Goal: Task Accomplishment & Management: Use online tool/utility

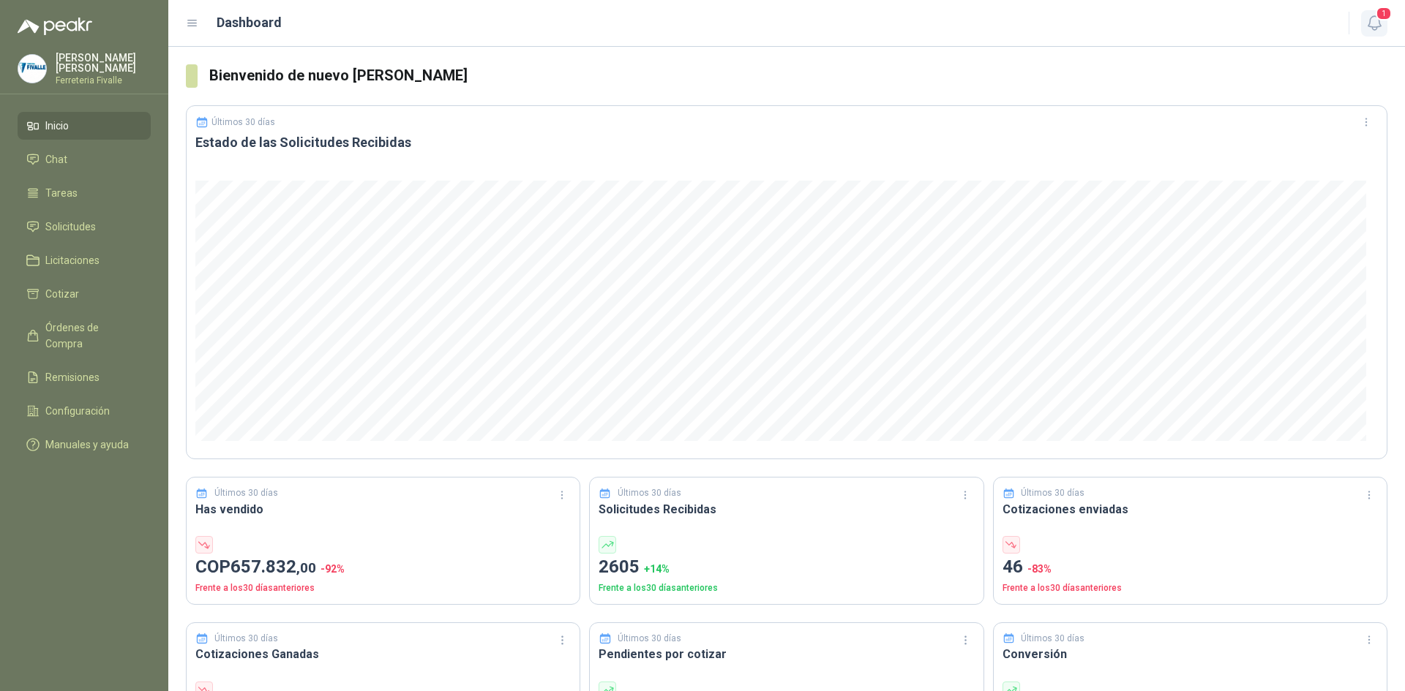
click at [1379, 29] on icon "button" at bounding box center [1374, 23] width 18 height 18
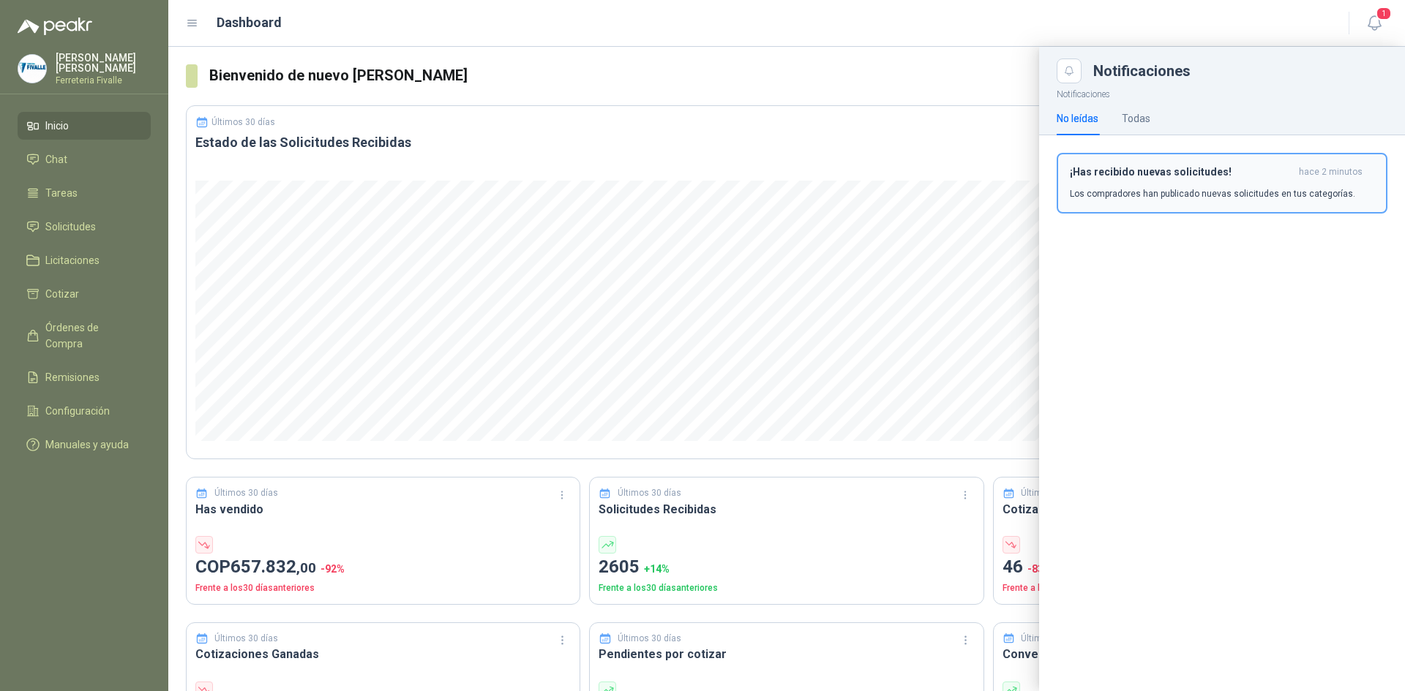
click at [1190, 170] on h3 "¡Has recibido nuevas solicitudes!" at bounding box center [1181, 172] width 223 height 12
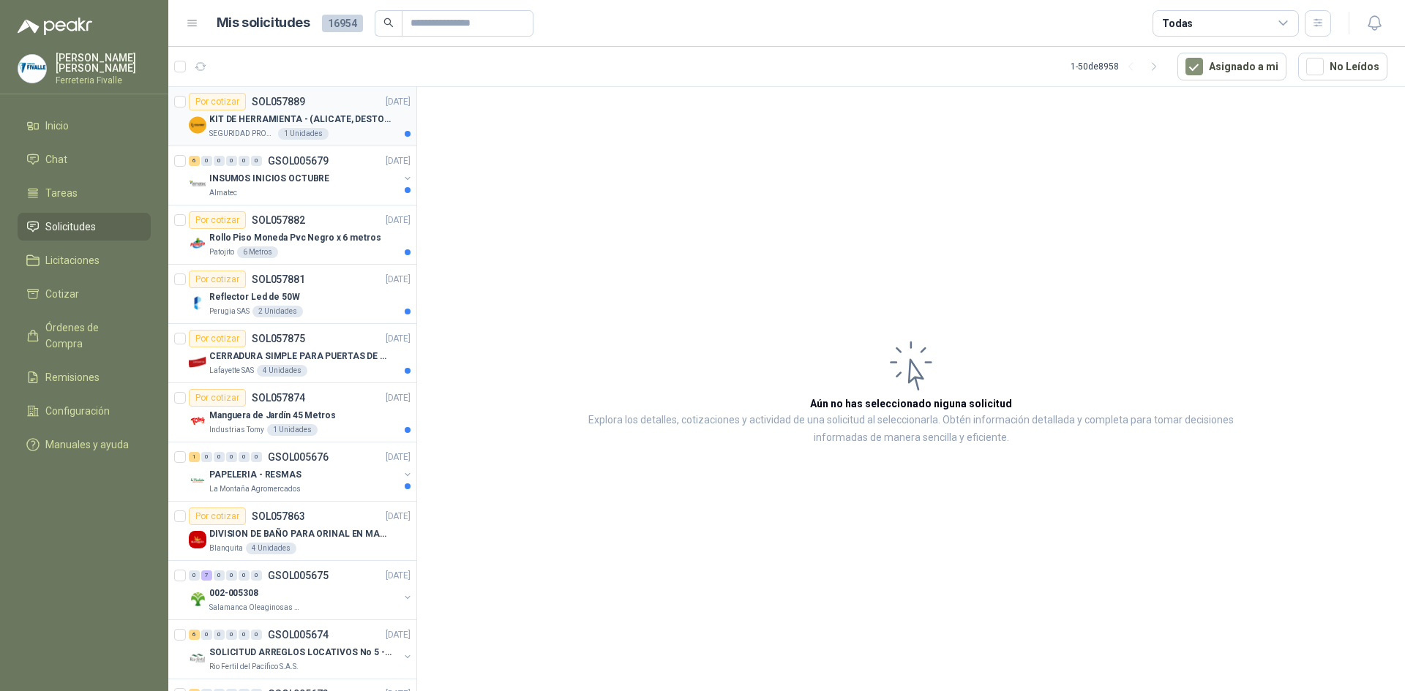
click at [339, 133] on div "SEGURIDAD PROVISER LTDA 1 Unidades" at bounding box center [309, 134] width 201 height 12
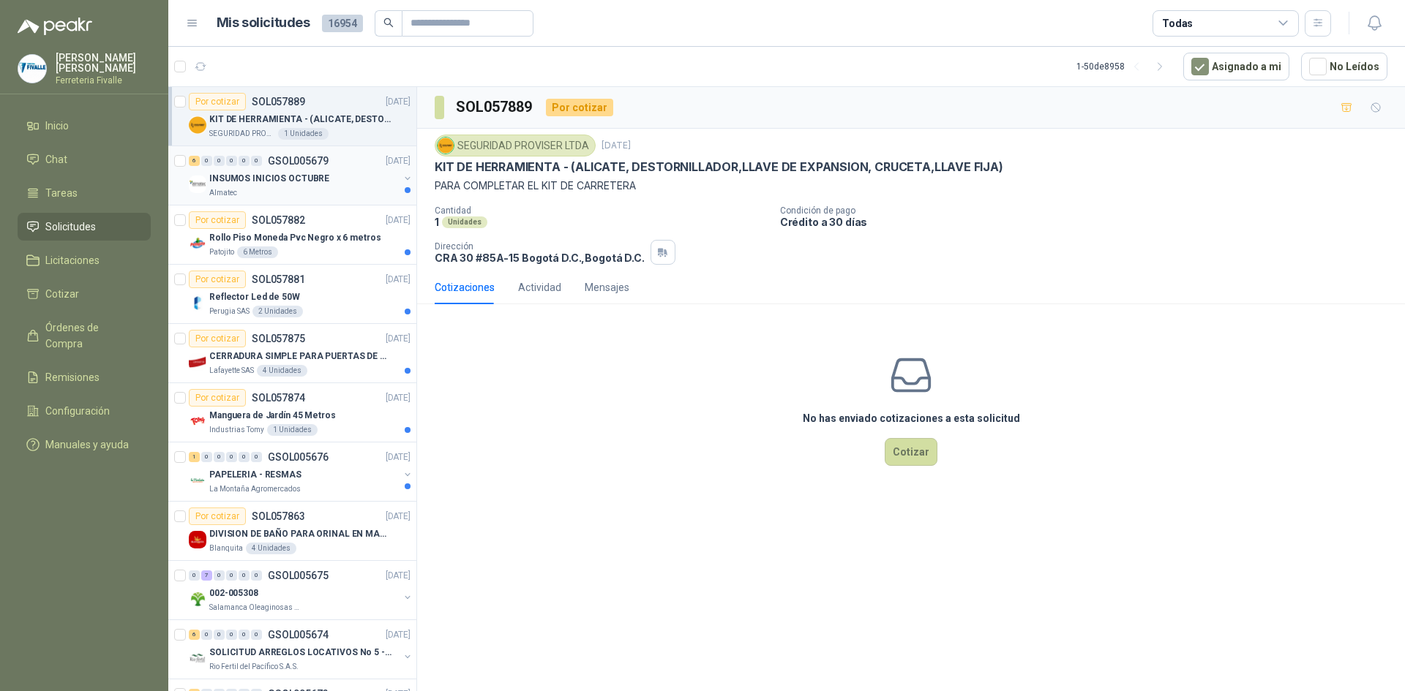
click at [315, 165] on p "GSOL005679" at bounding box center [298, 161] width 61 height 10
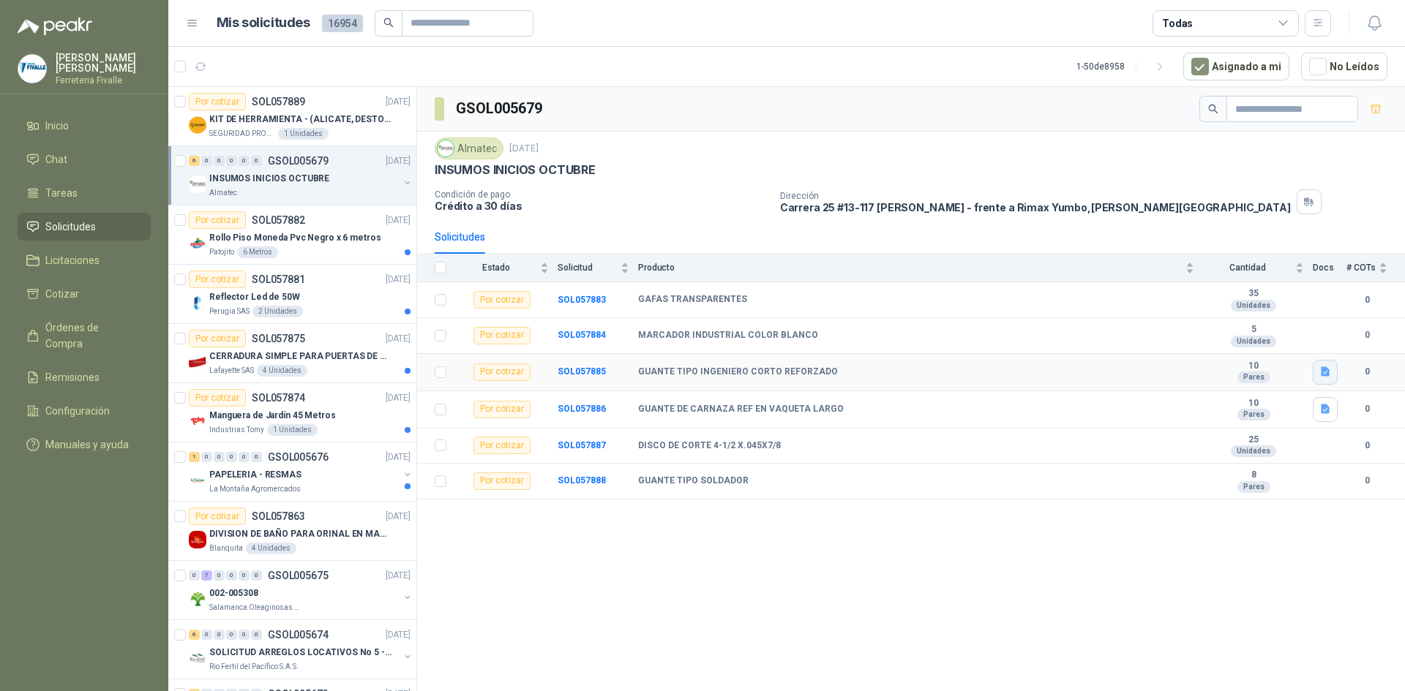
click at [1330, 367] on icon "button" at bounding box center [1325, 372] width 12 height 12
click at [1229, 327] on div "WhatsApp Image 2025-09-29 at 10.05.07 AM.jpeg" at bounding box center [1228, 340] width 217 height 34
click at [1209, 339] on button "WhatsApp Image 2025-09-29 at 10.05.07 AM.jpeg" at bounding box center [1229, 339] width 198 height 15
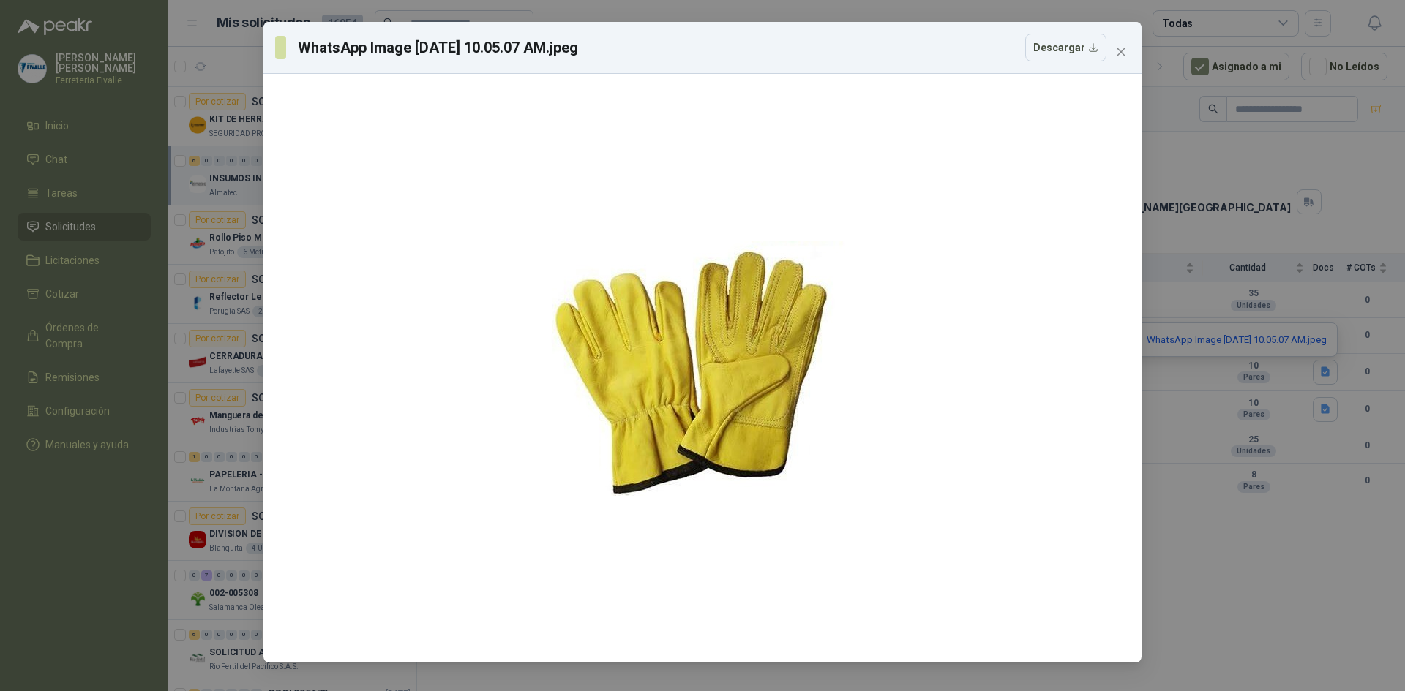
click at [1310, 192] on div "WhatsApp Image 2025-09-29 at 10.05.07 AM.jpeg Descargar" at bounding box center [702, 345] width 1405 height 691
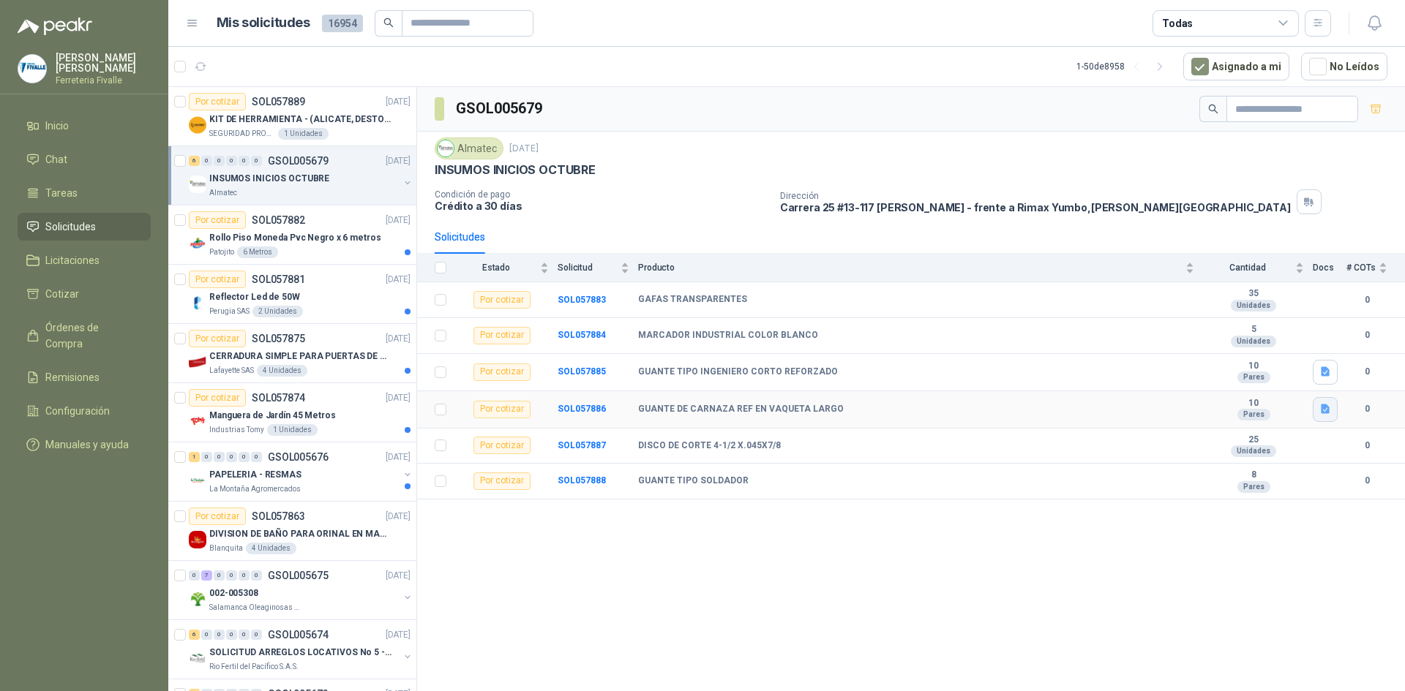
click at [1322, 405] on icon "button" at bounding box center [1325, 410] width 9 height 10
click at [1279, 374] on button "WhatsApp Image 2025-09-22 at 2.53.01 PM.jpeg" at bounding box center [1231, 376] width 193 height 15
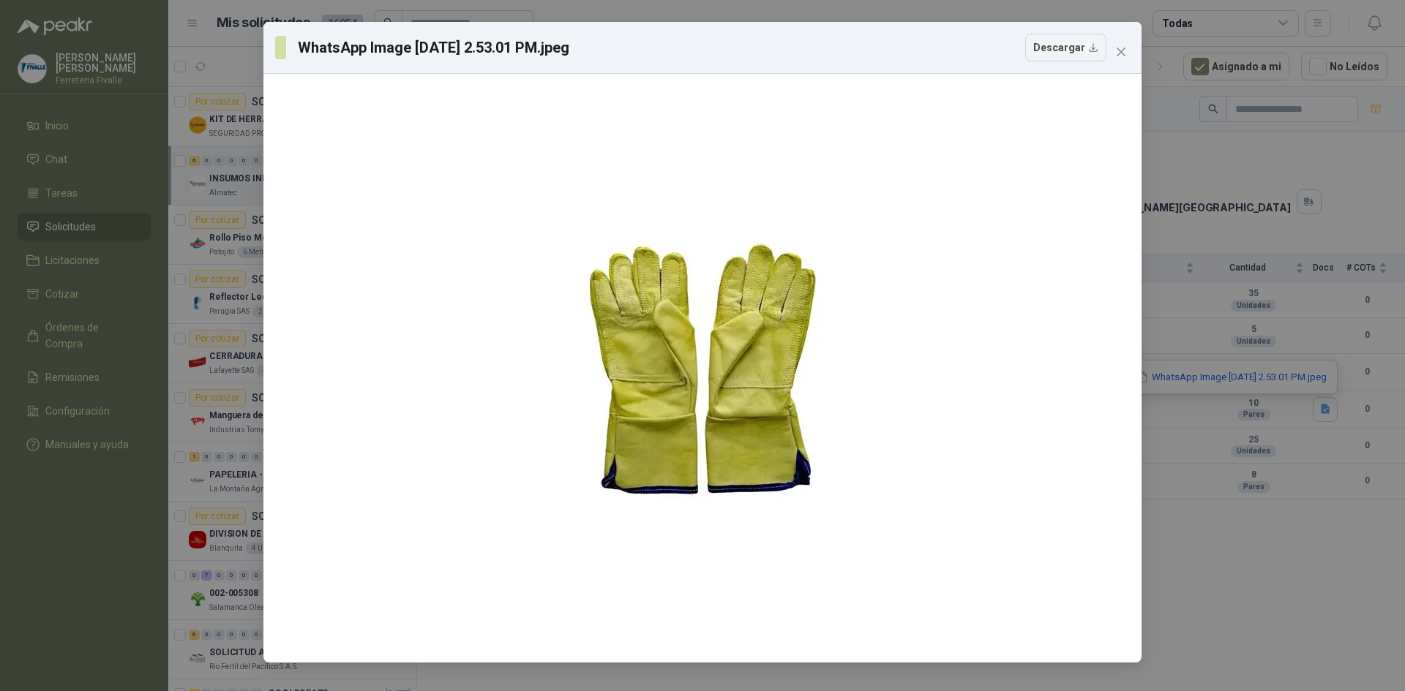
click at [1302, 183] on div "WhatsApp Image 2025-09-22 at 2.53.01 PM.jpeg Descargar" at bounding box center [702, 345] width 1405 height 691
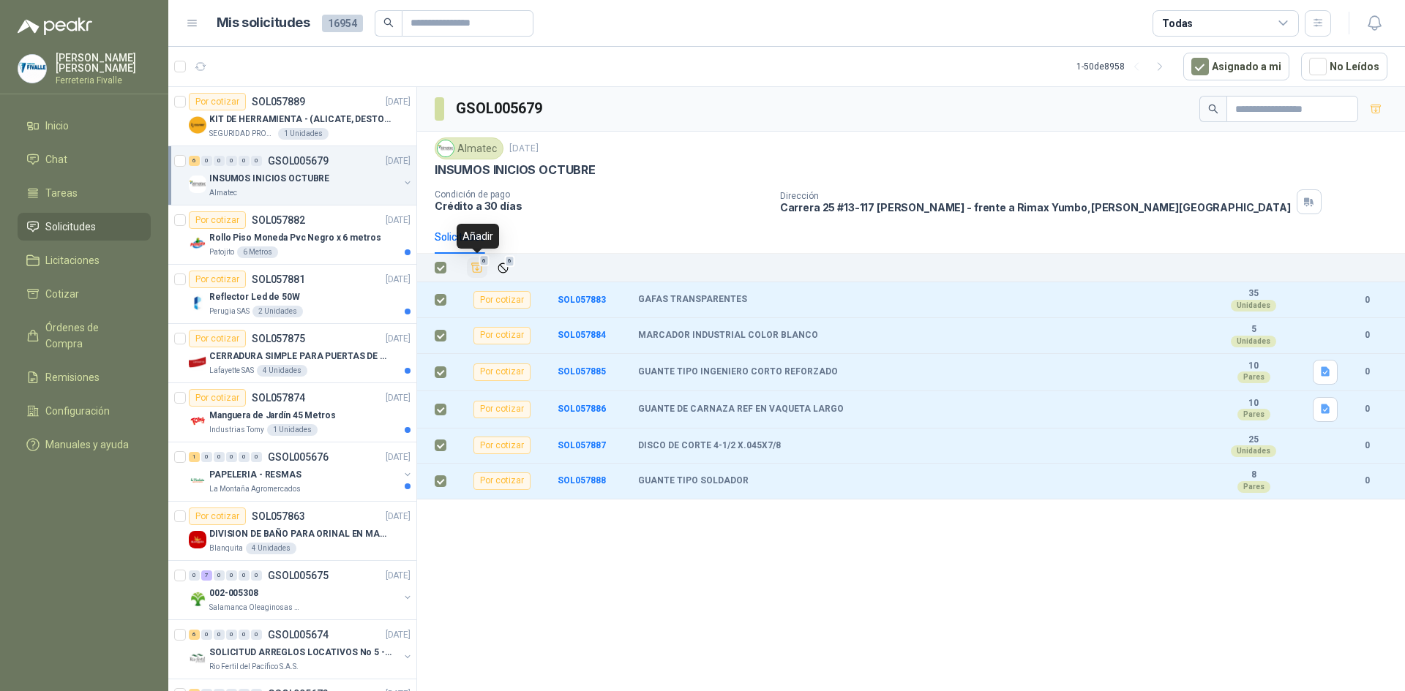
click at [479, 270] on icon "Añadir" at bounding box center [476, 267] width 13 height 13
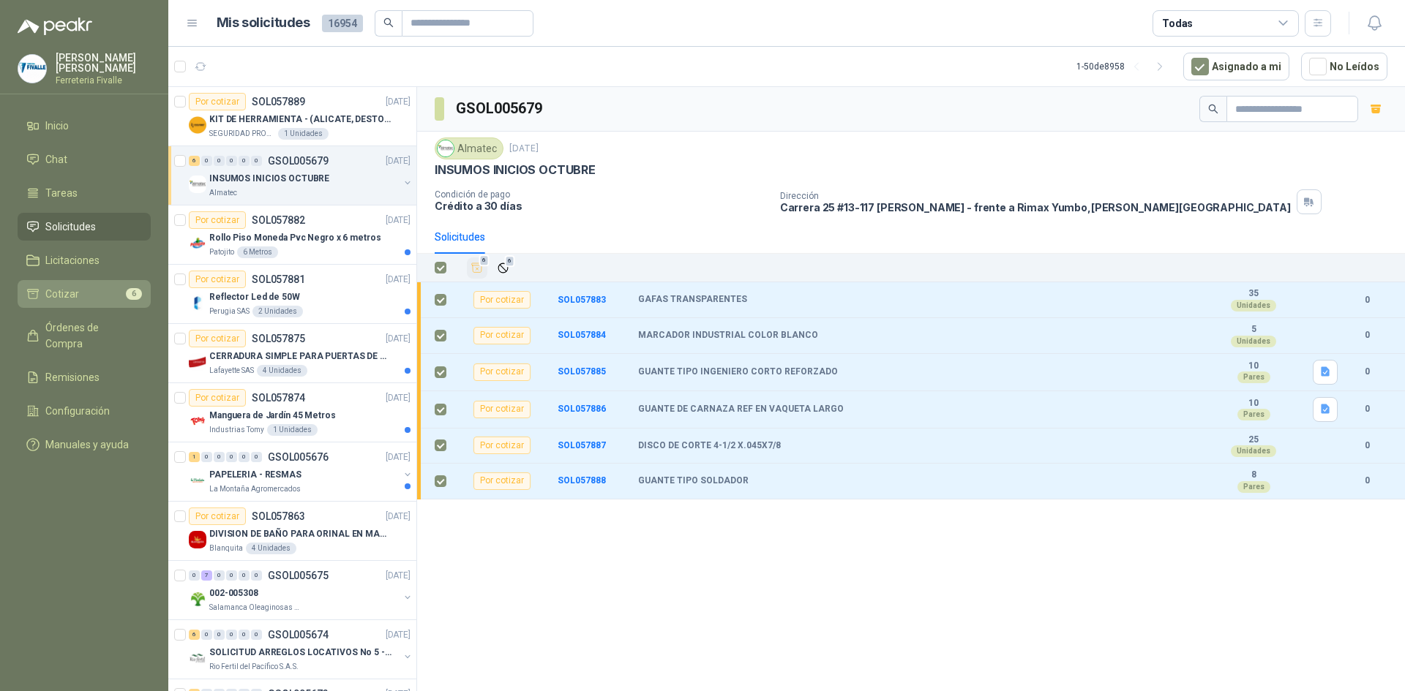
click at [113, 302] on li "Cotizar 6" at bounding box center [84, 294] width 116 height 16
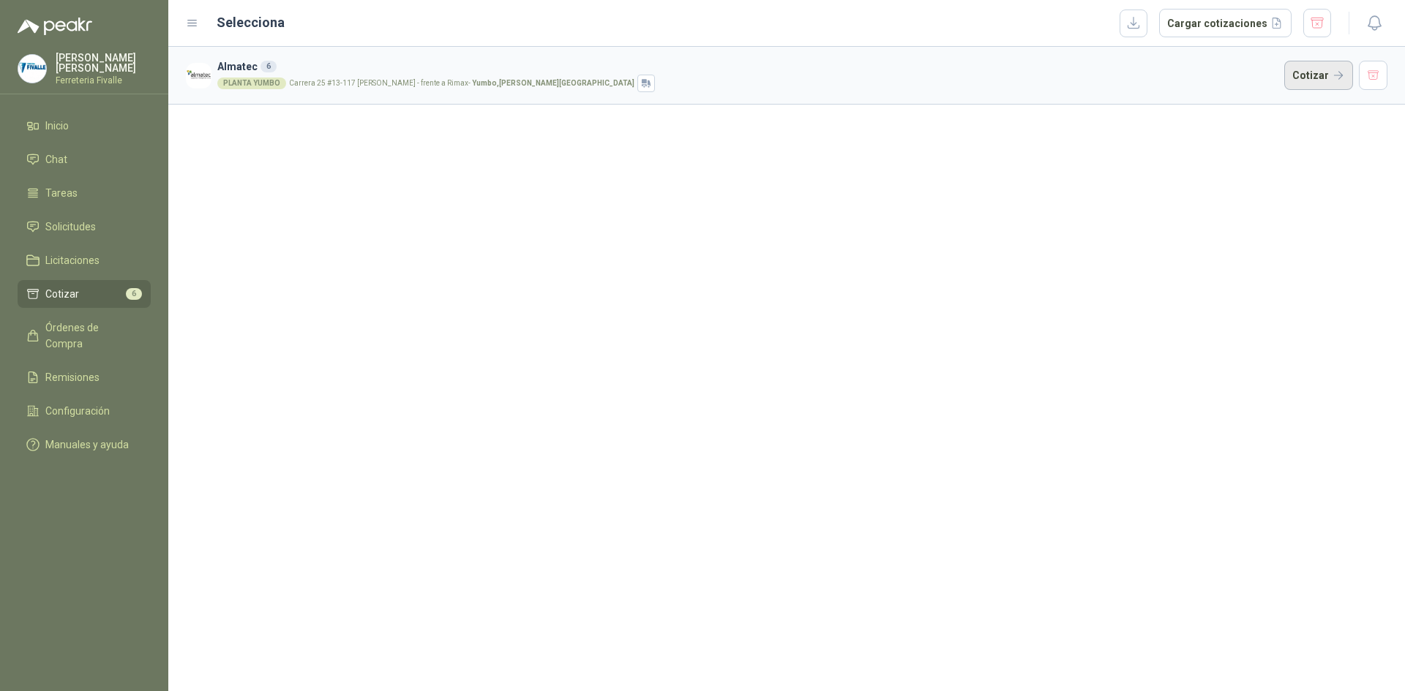
click at [1300, 69] on button "Cotizar" at bounding box center [1318, 75] width 69 height 29
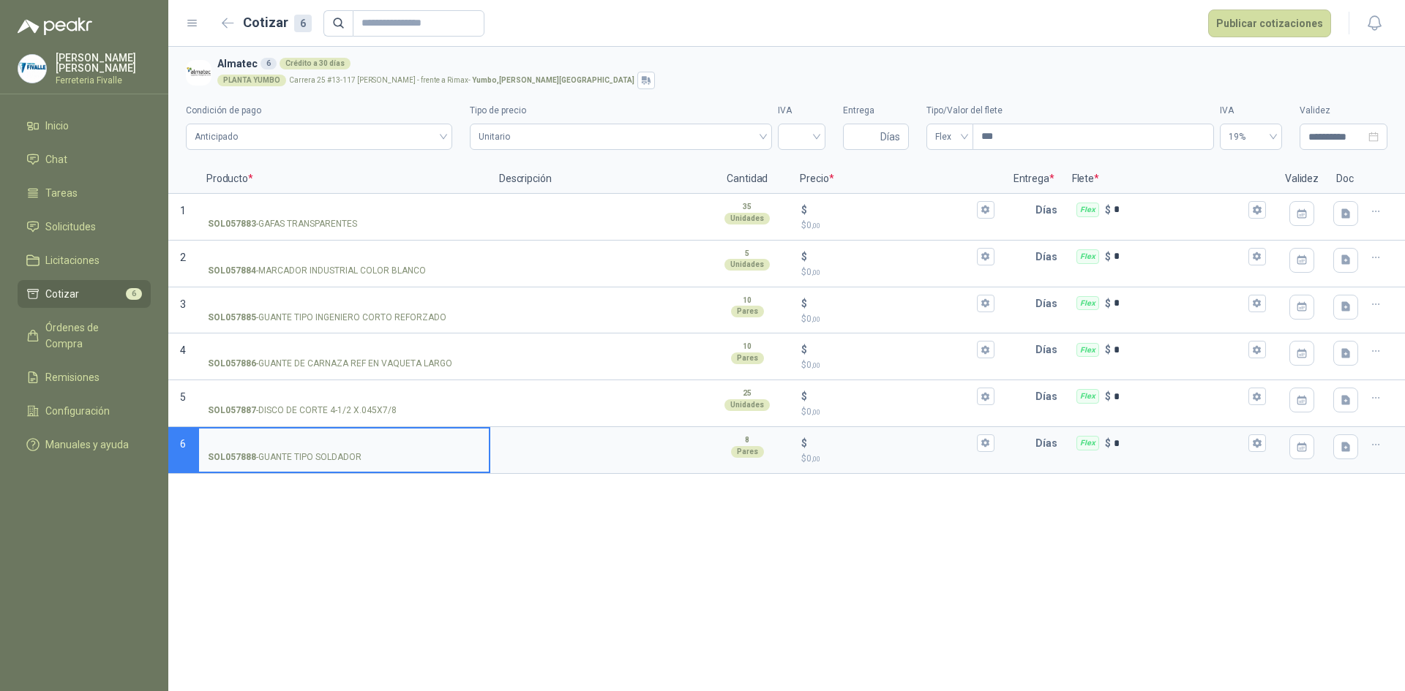
click at [1183, 595] on div "**********" at bounding box center [786, 369] width 1236 height 645
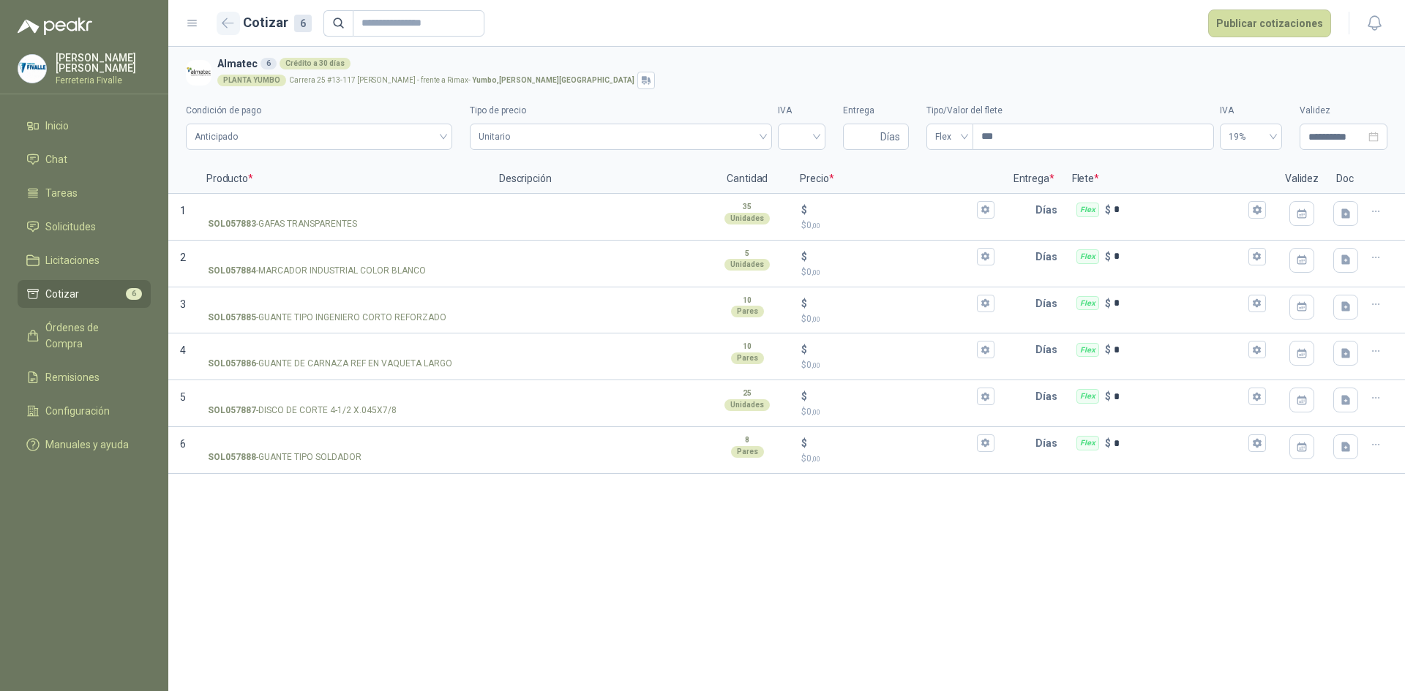
click at [231, 28] on button "button" at bounding box center [228, 23] width 23 height 23
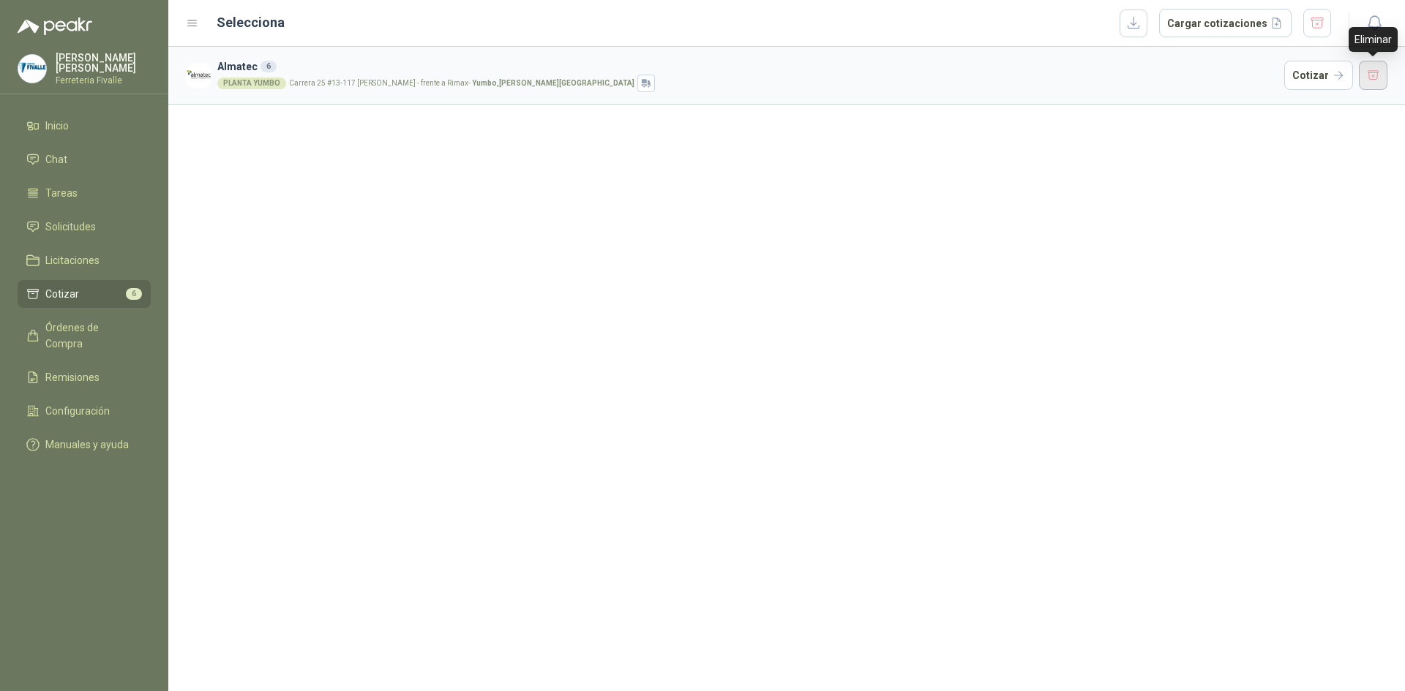
click at [1372, 78] on button "button" at bounding box center [1373, 75] width 29 height 29
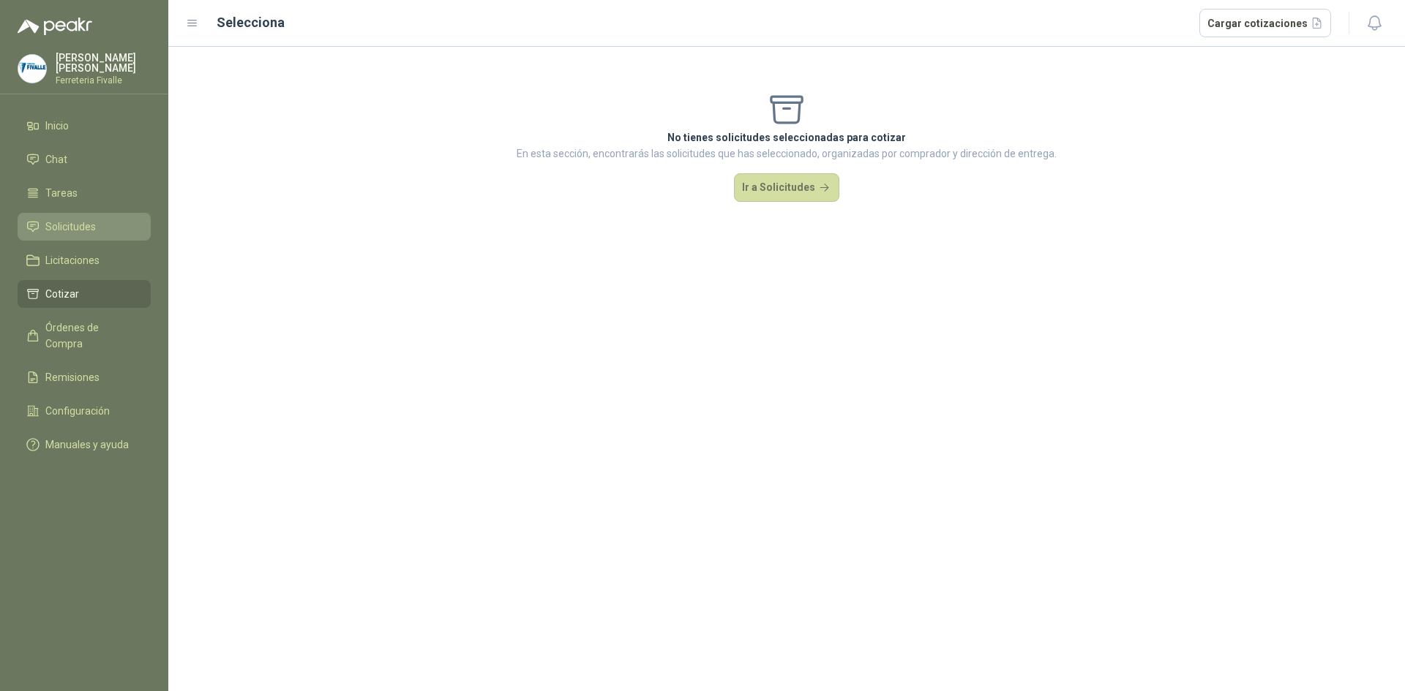
click at [91, 234] on span "Solicitudes" at bounding box center [70, 227] width 50 height 16
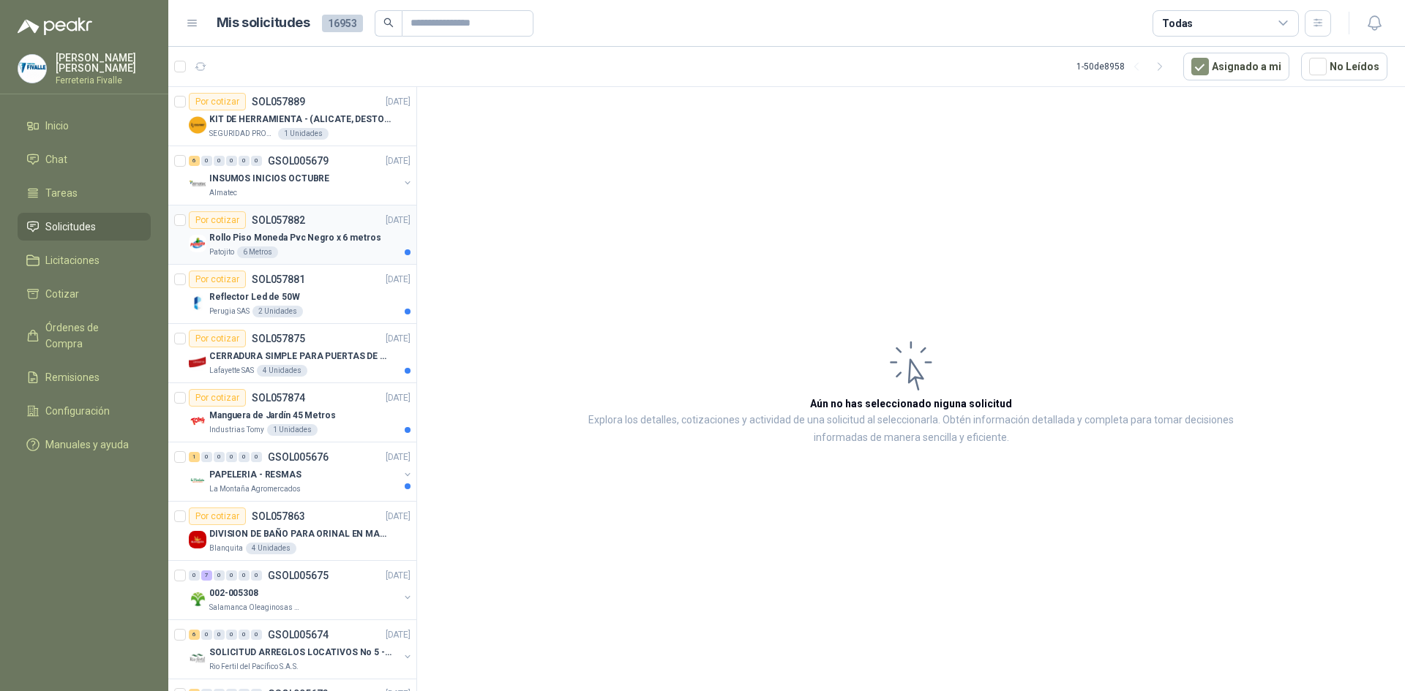
click at [319, 221] on div "Por cotizar SOL057882 29/09/25" at bounding box center [300, 220] width 222 height 18
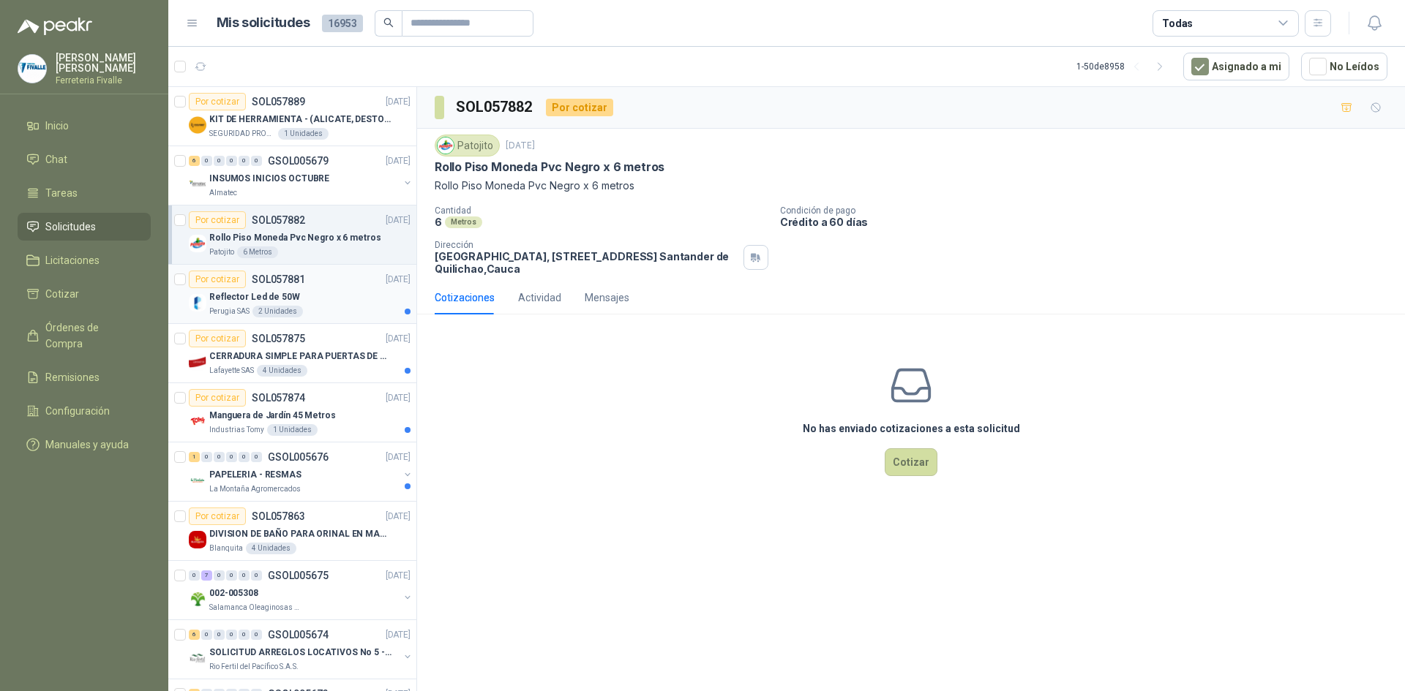
click at [383, 299] on div "Reflector Led de 50W" at bounding box center [309, 297] width 201 height 18
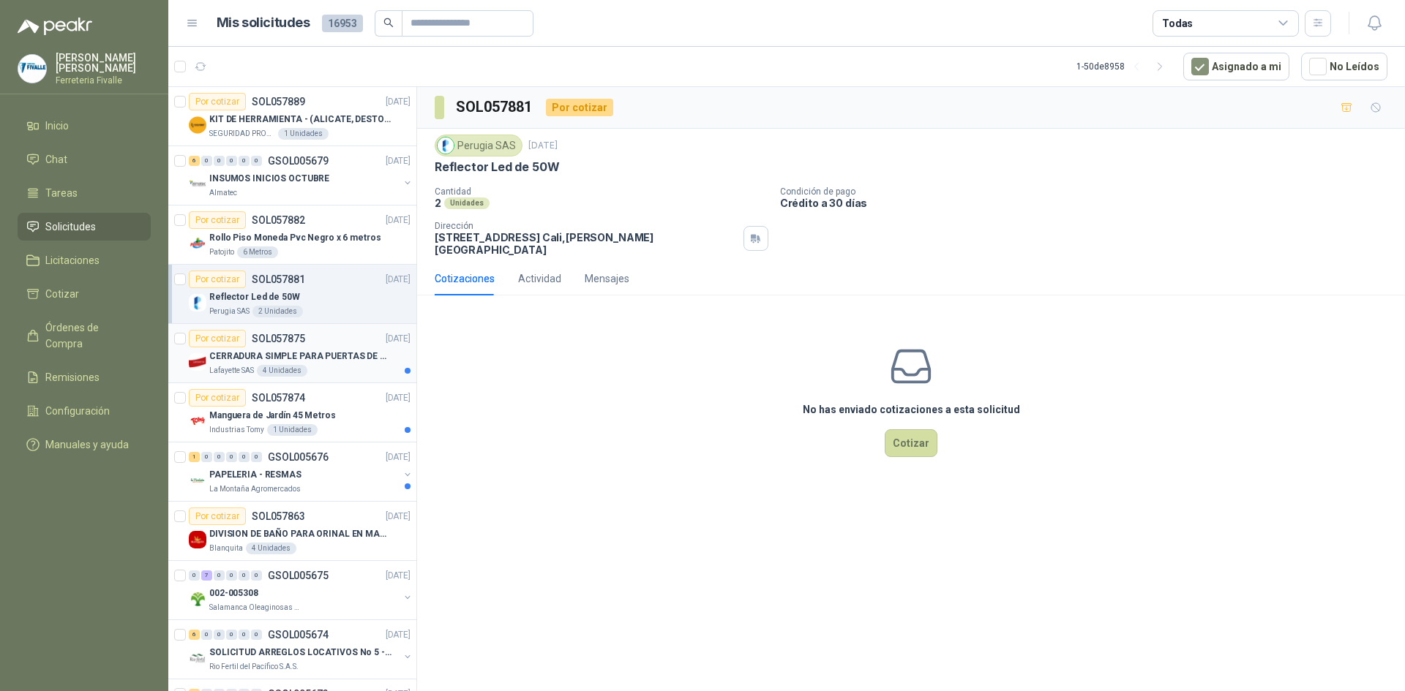
click at [343, 351] on p "CERRADURA SIMPLE PARA PUERTAS DE VIDRIO" at bounding box center [300, 357] width 182 height 14
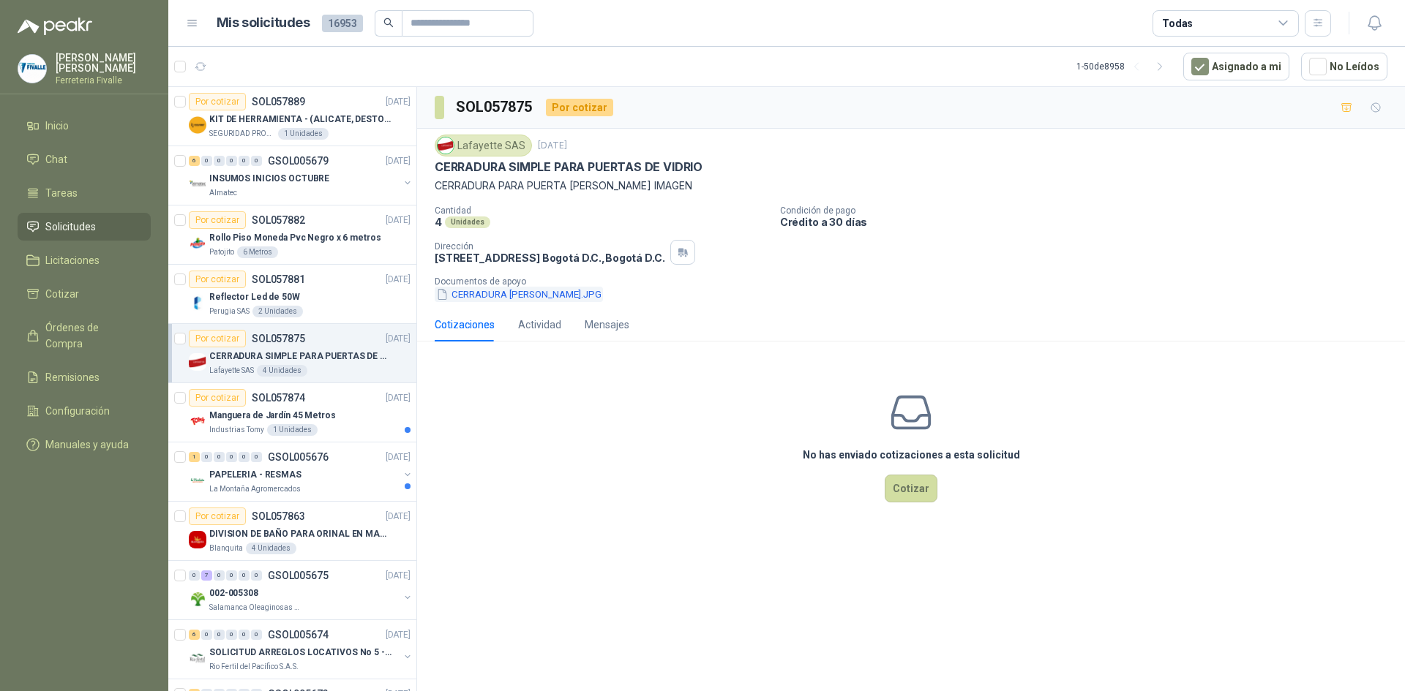
click at [537, 297] on button "CERRADURA DE VIDRIO.JPG" at bounding box center [519, 294] width 168 height 15
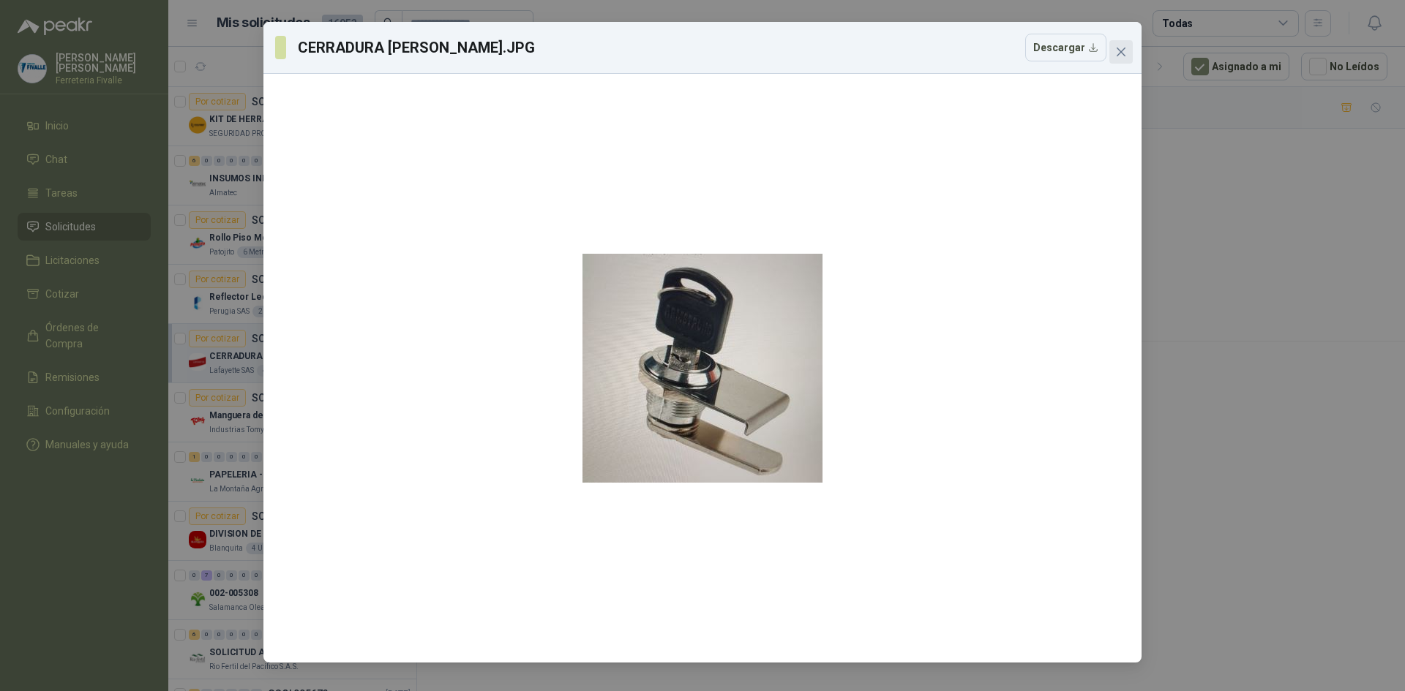
click at [1122, 50] on icon "close" at bounding box center [1121, 52] width 12 height 12
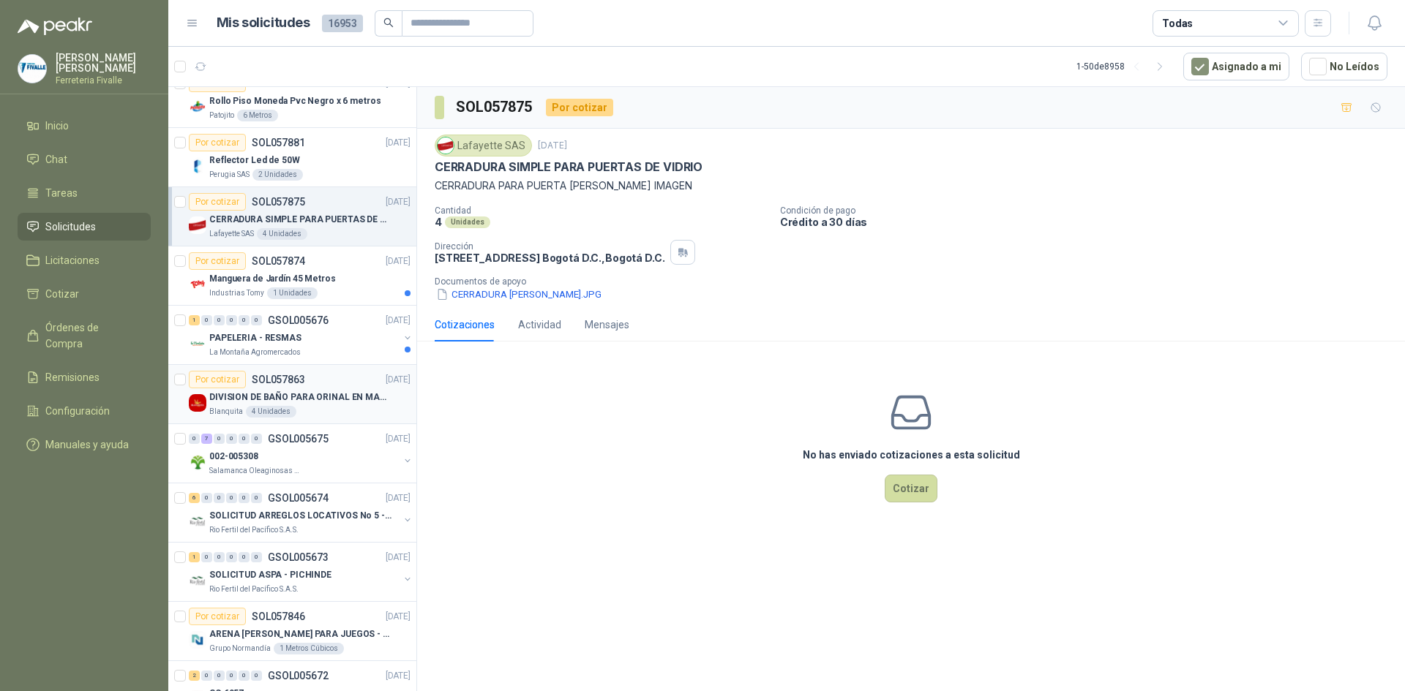
scroll to position [146, 0]
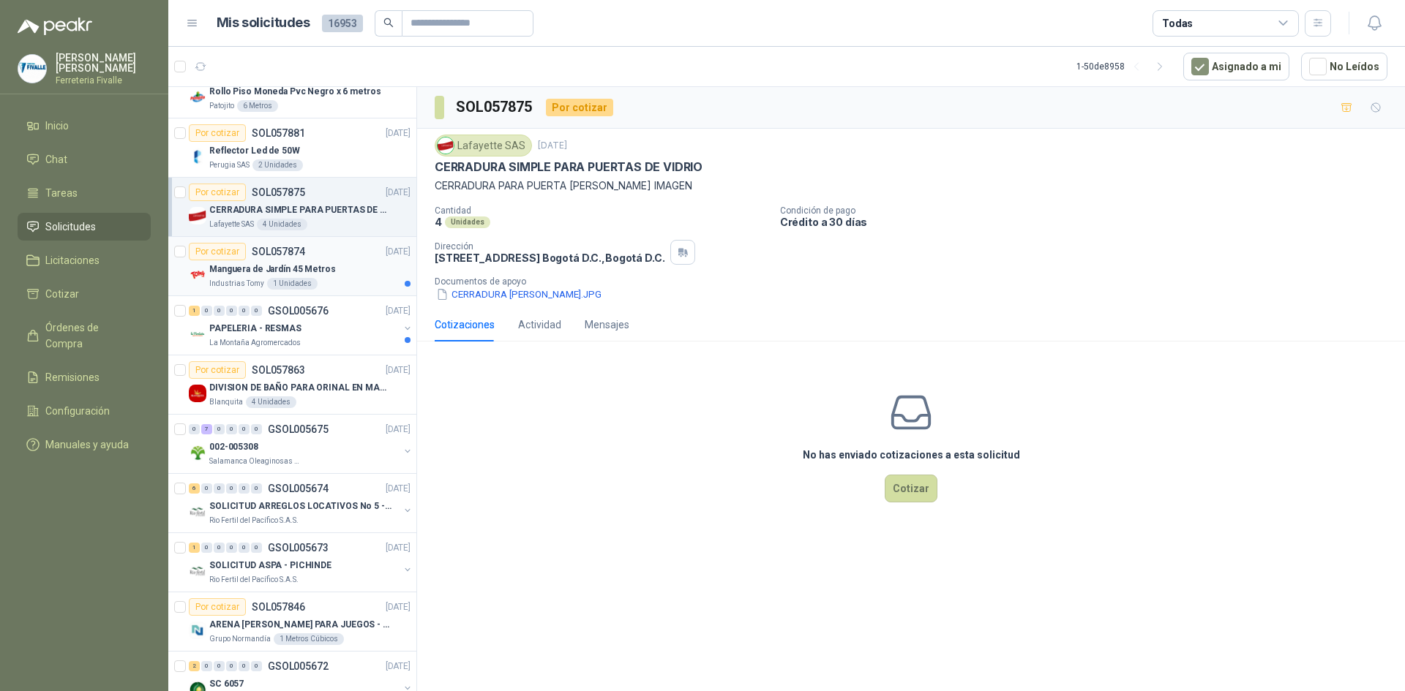
click at [362, 262] on div "Manguera de Jardín 45 Metros" at bounding box center [309, 269] width 201 height 18
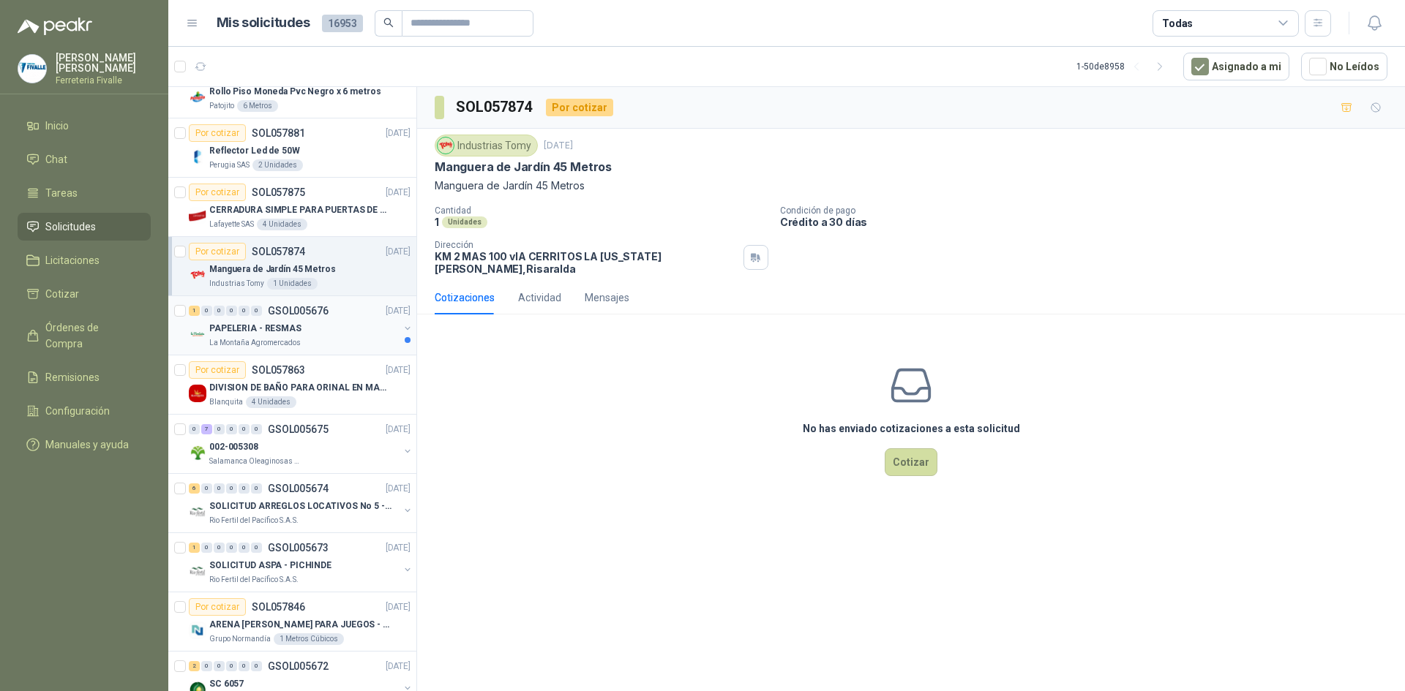
click at [331, 339] on div "La Montaña Agromercados" at bounding box center [303, 343] width 189 height 12
click at [321, 331] on div "PAPELERIA - RESMAS" at bounding box center [303, 329] width 189 height 18
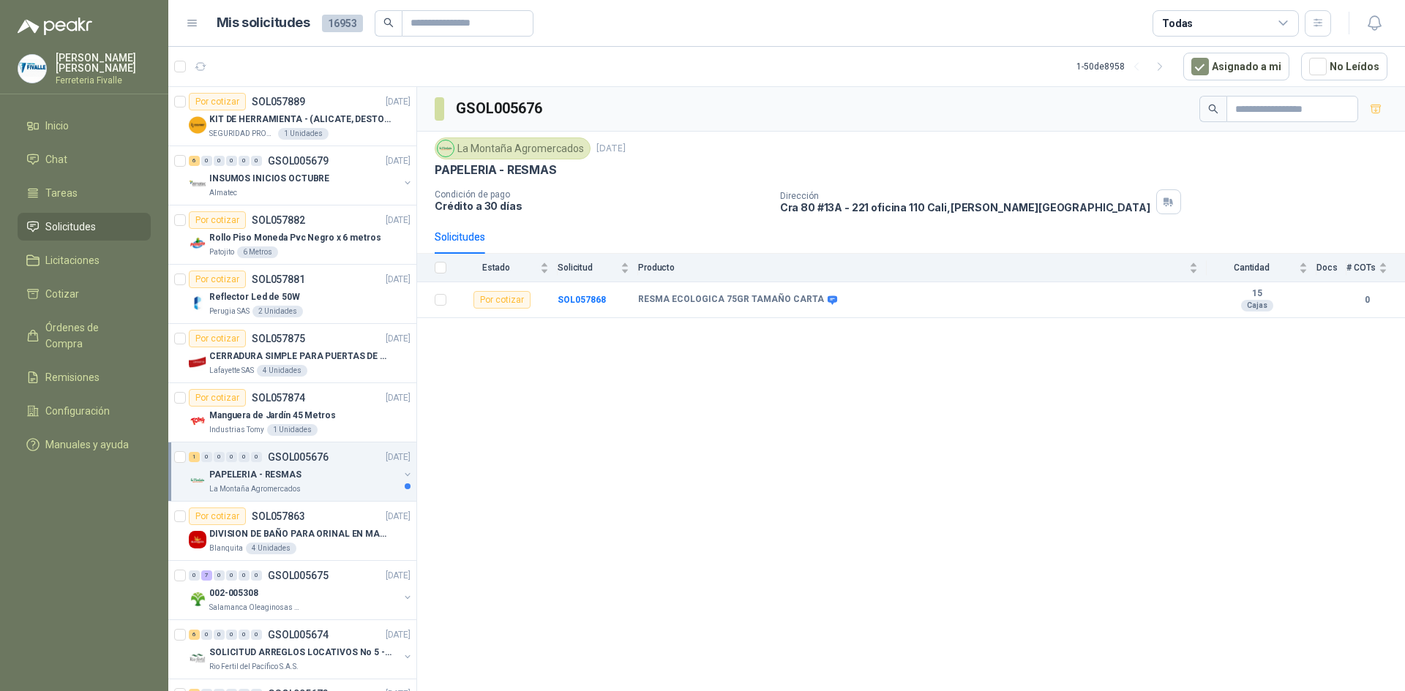
click at [923, 381] on div "GSOL005676 [GEOGRAPHIC_DATA] [DATE] PAPELERIA - RESMAS Condición de pago Crédit…" at bounding box center [911, 391] width 988 height 609
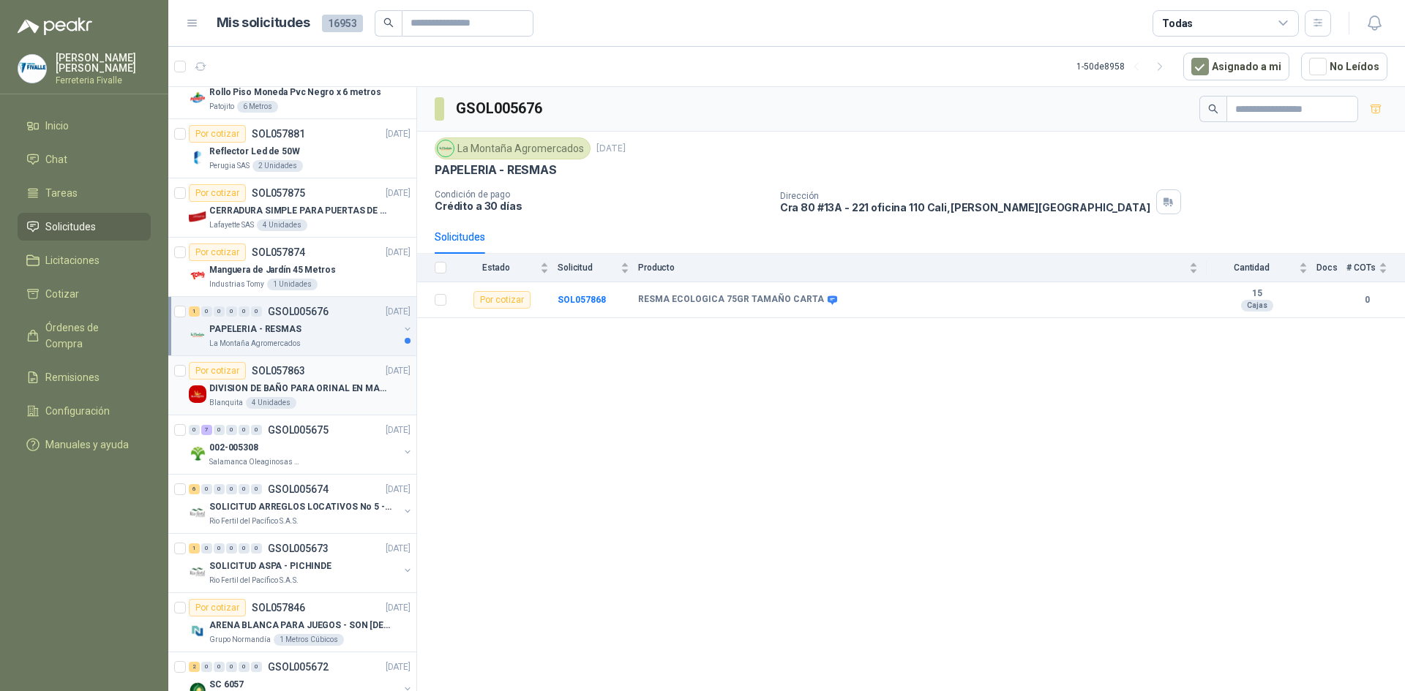
scroll to position [146, 0]
click at [267, 311] on div "1 0 0 0 0 0 GSOL005676" at bounding box center [259, 311] width 140 height 10
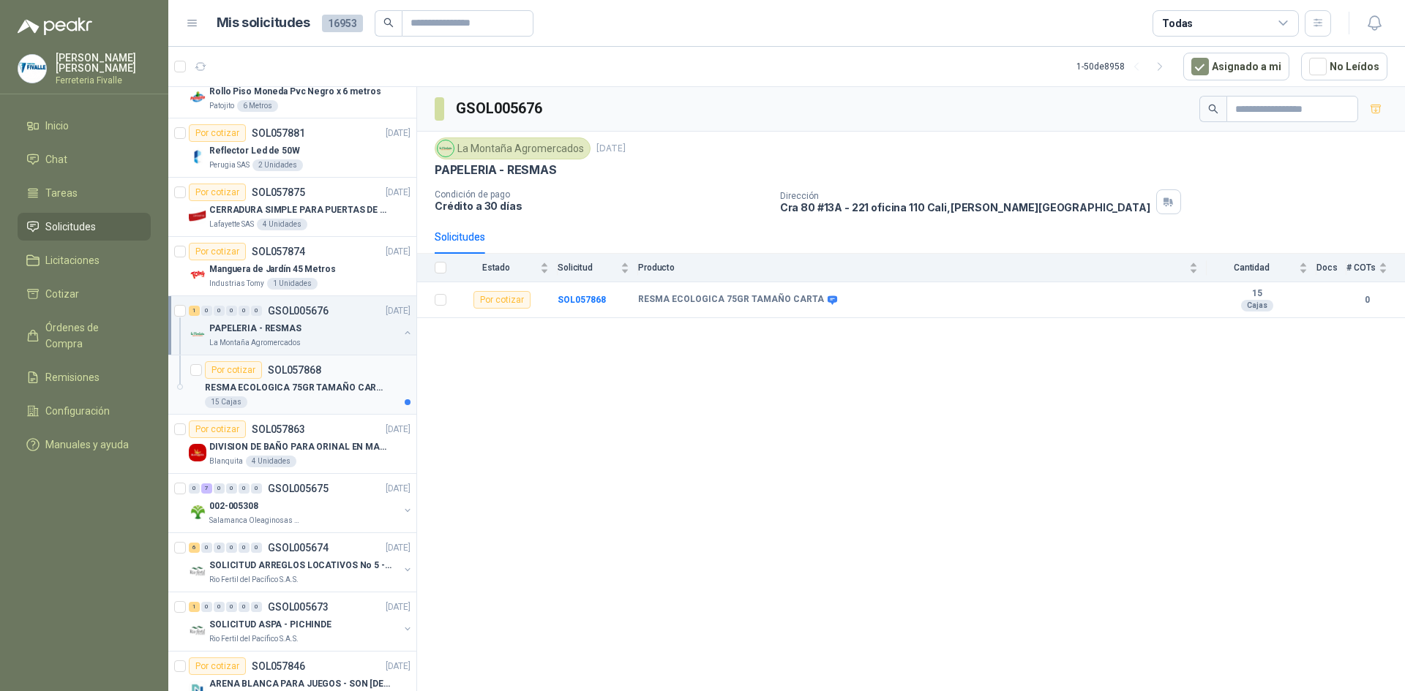
click at [364, 396] on div "RESMA ECOLOGICA 75GR TAMAÑO CARTA" at bounding box center [308, 388] width 206 height 18
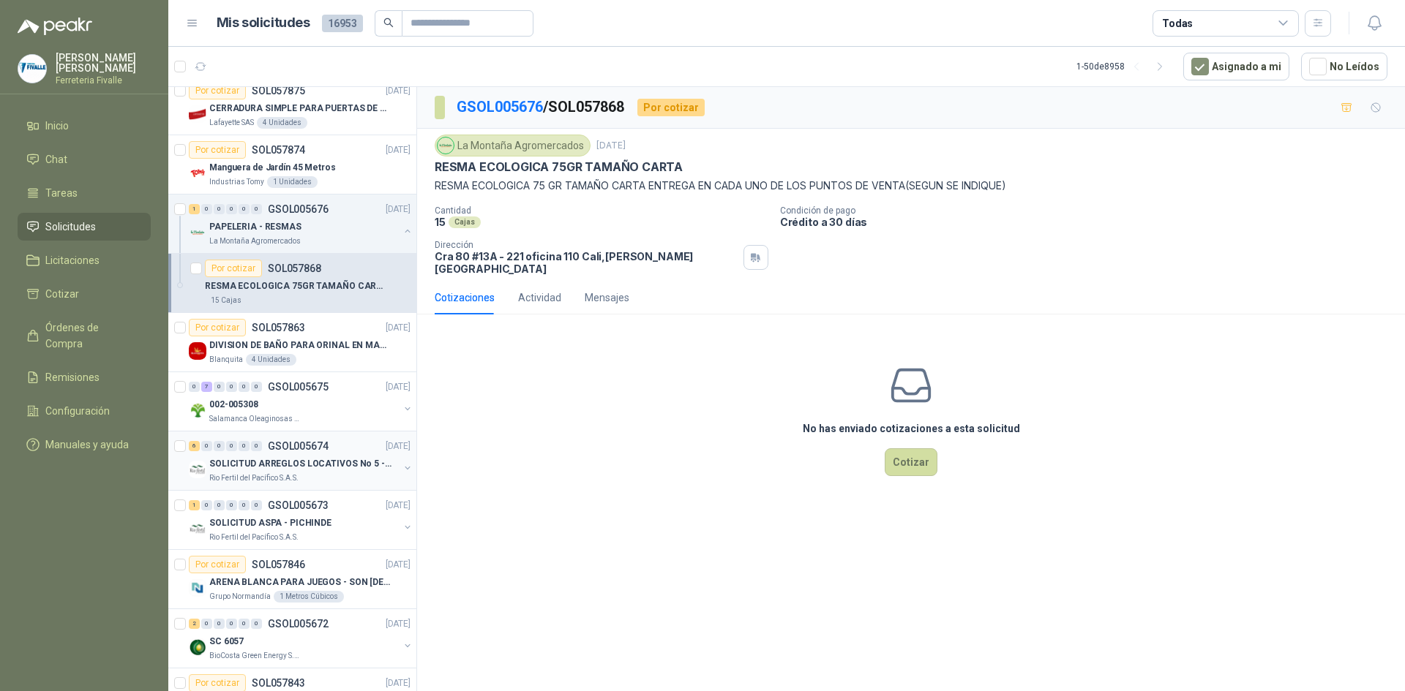
scroll to position [293, 0]
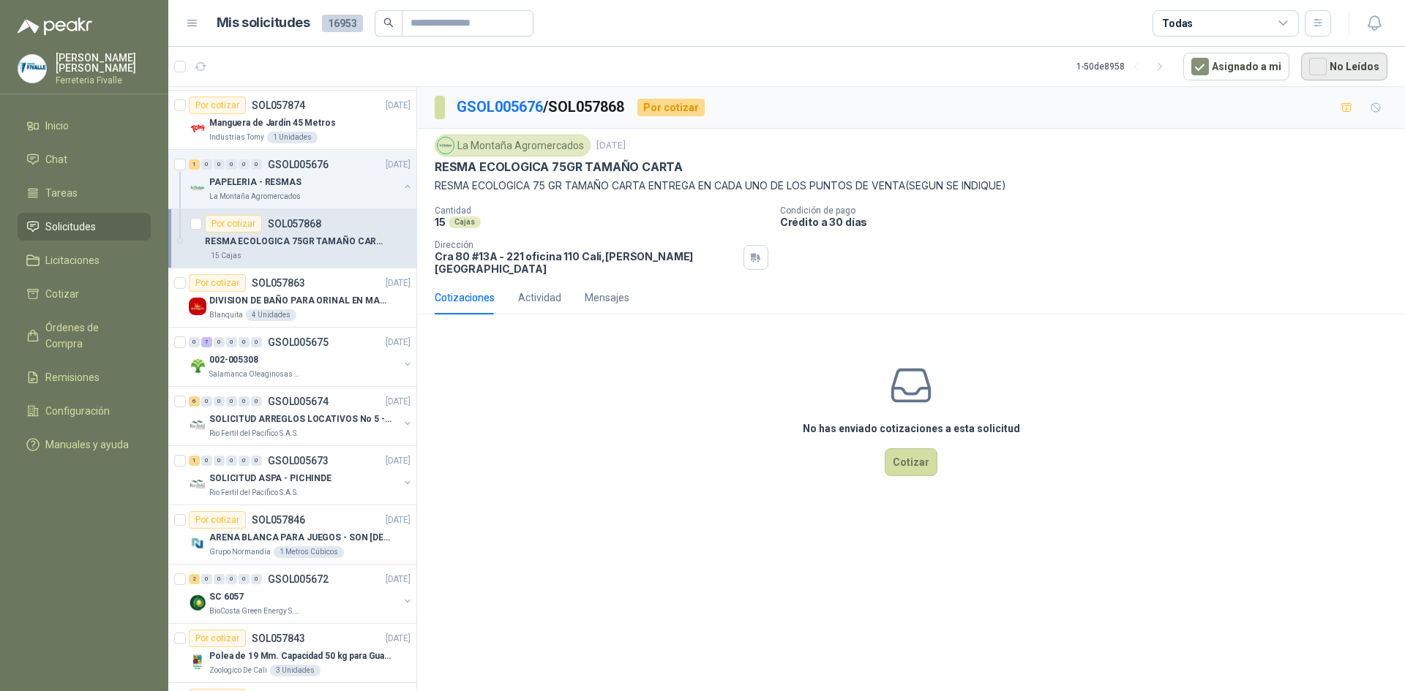
click at [1343, 61] on button "No Leídos" at bounding box center [1344, 67] width 86 height 28
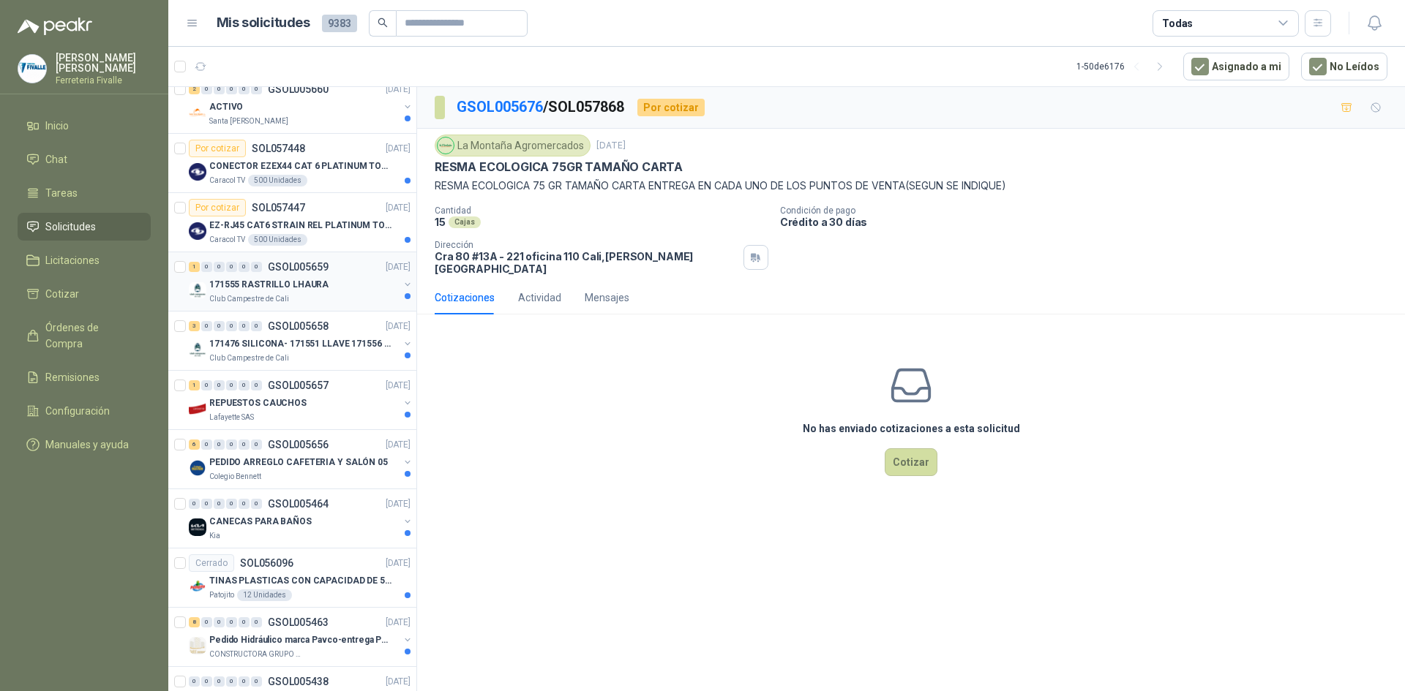
scroll to position [0, 0]
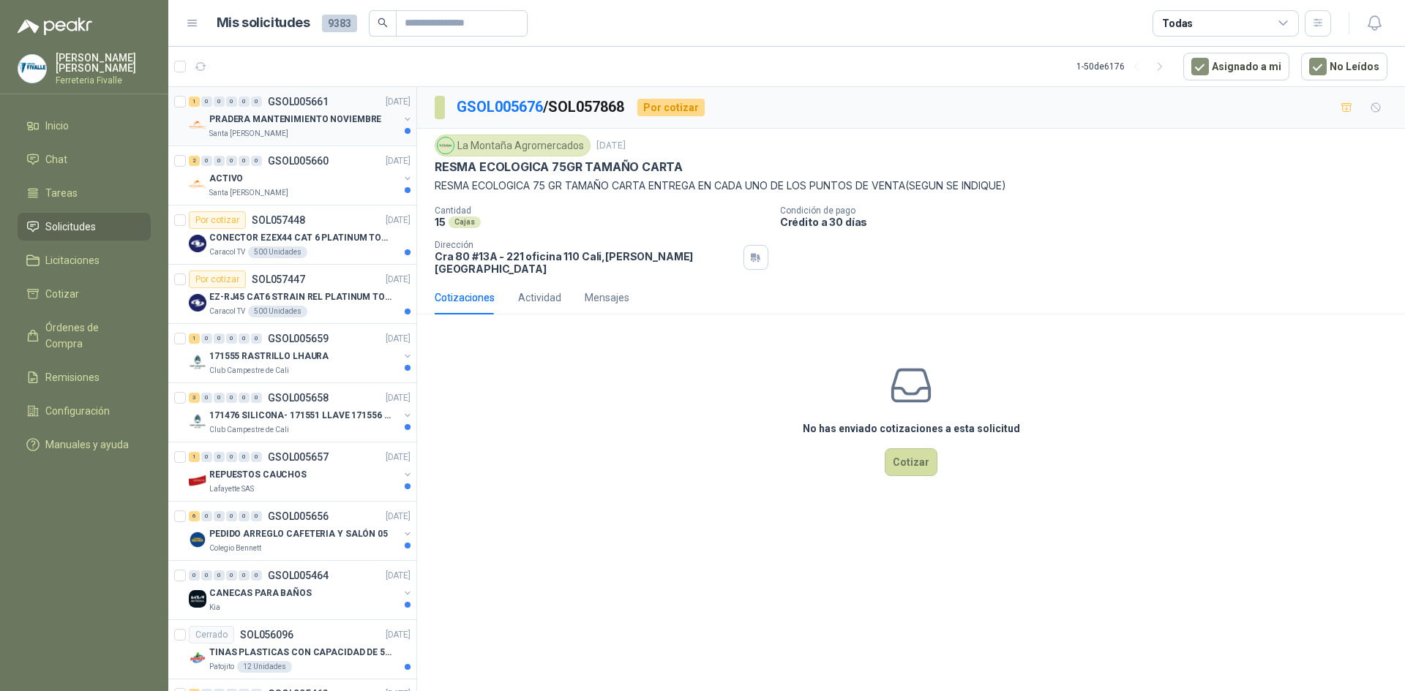
click at [361, 121] on p "PRADERA MANTENIMIENTO NOVIEMBRE" at bounding box center [295, 120] width 172 height 14
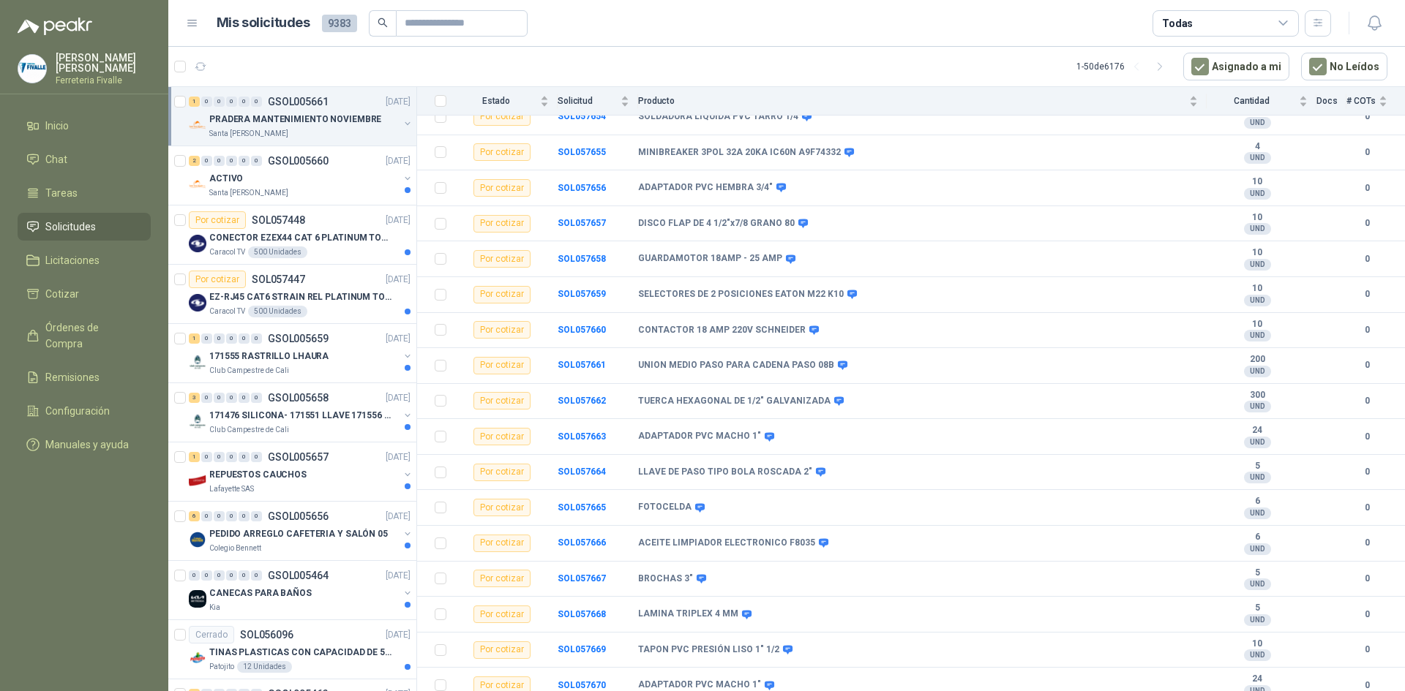
scroll to position [7463, 0]
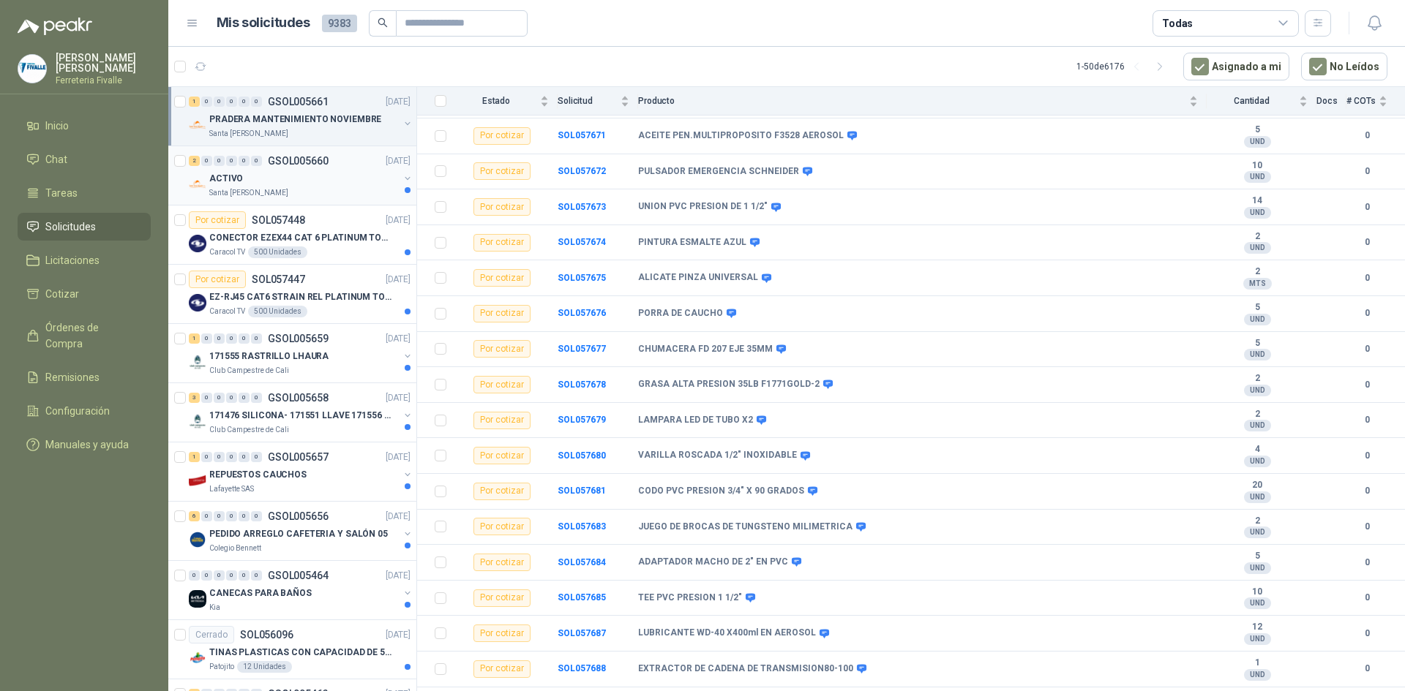
click at [336, 194] on div "Santa [PERSON_NAME]" at bounding box center [303, 193] width 189 height 12
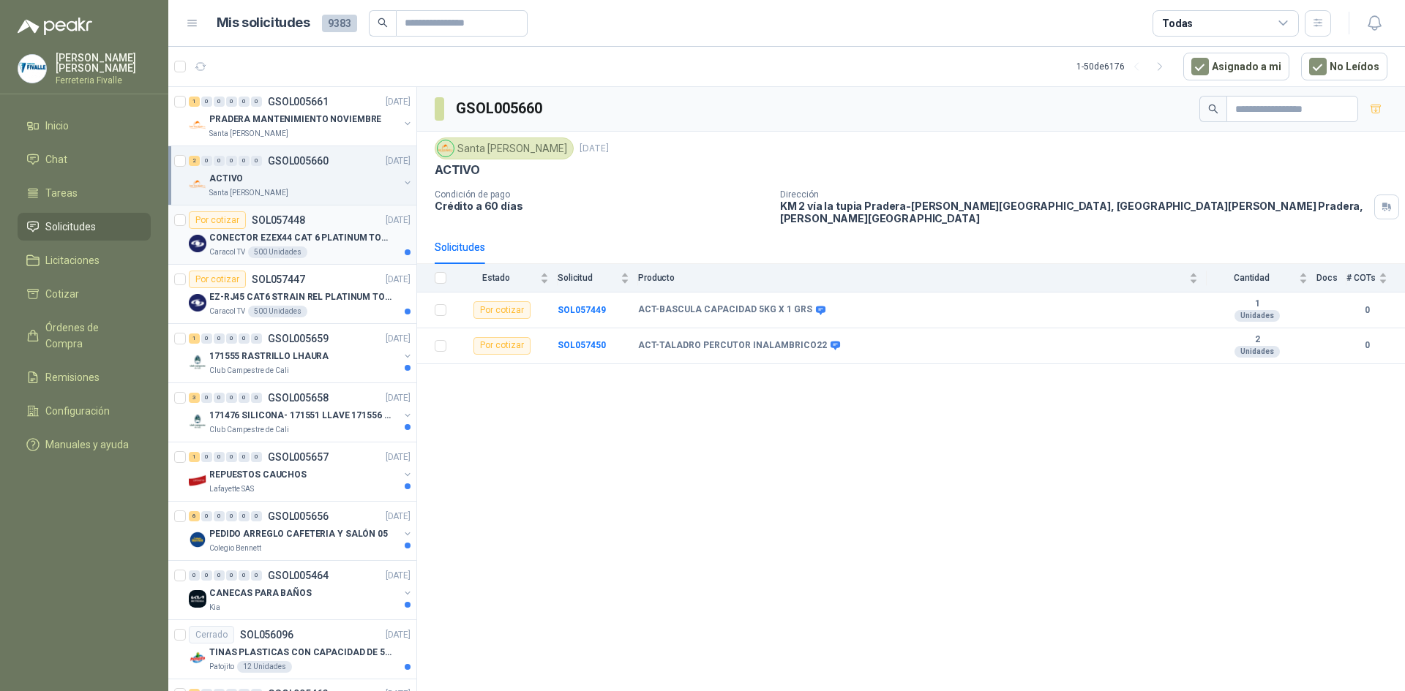
click at [341, 249] on div "Caracol TV 500 Unidades" at bounding box center [309, 253] width 201 height 12
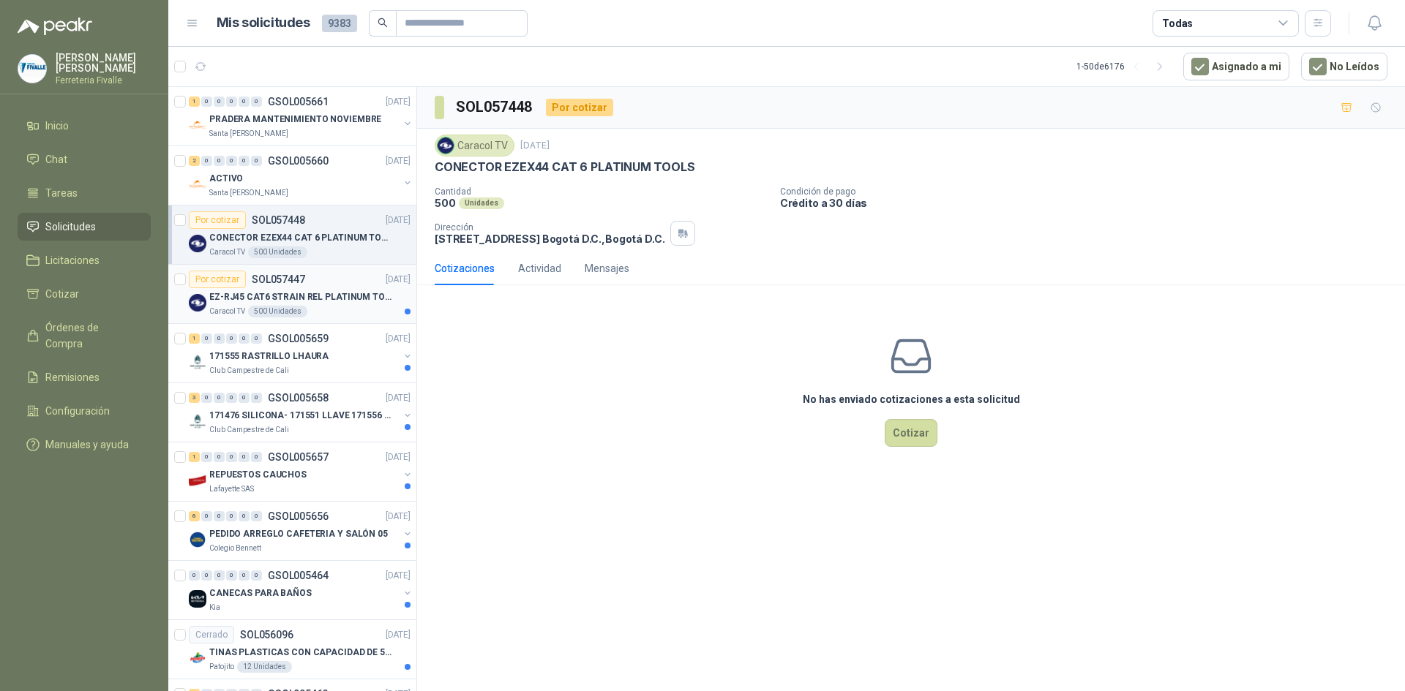
click at [334, 323] on article "Por cotizar SOL057447 [DATE] EZ-RJ45 CAT6 STRAIN REL PLATINUM TOOLS Caracol TV …" at bounding box center [292, 294] width 248 height 59
click at [339, 348] on div "171555 RASTRILLO LHAURA" at bounding box center [303, 357] width 189 height 18
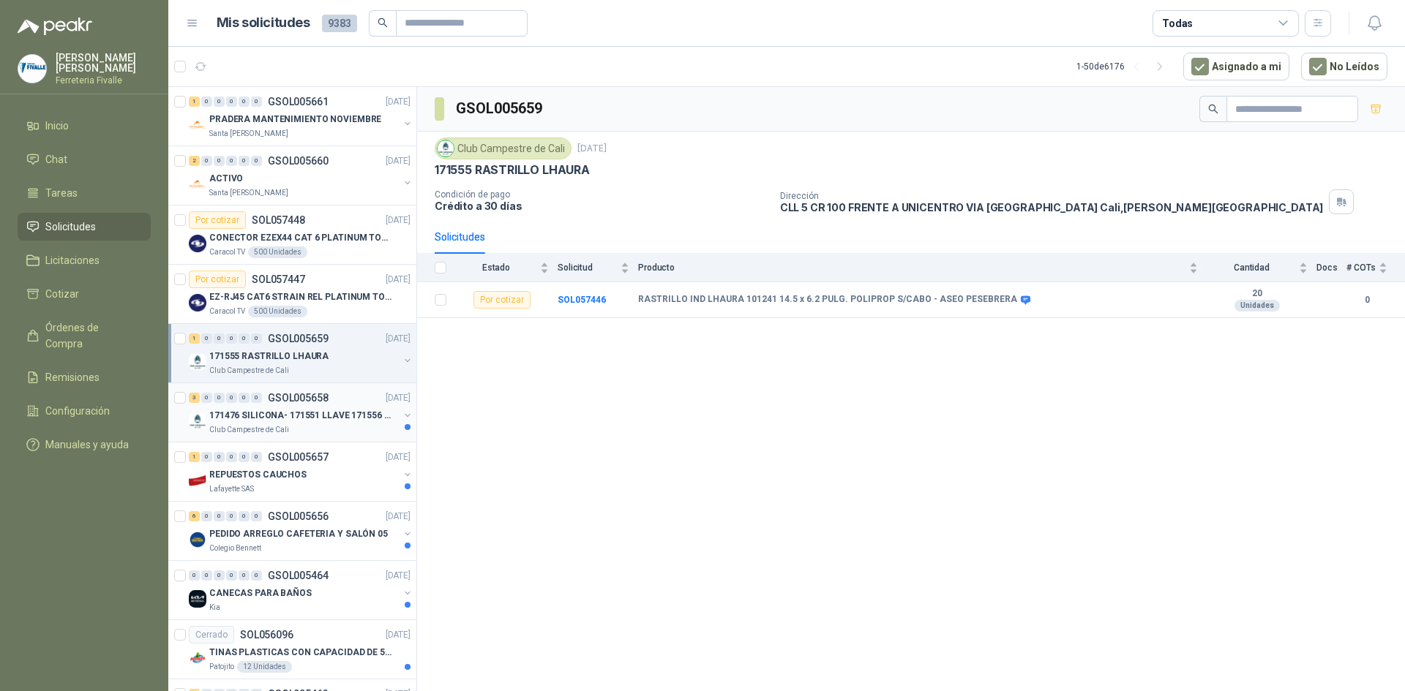
click at [380, 409] on p "171476 SILICONA- 171551 LLAVE 171556 CHAZO" at bounding box center [300, 416] width 182 height 14
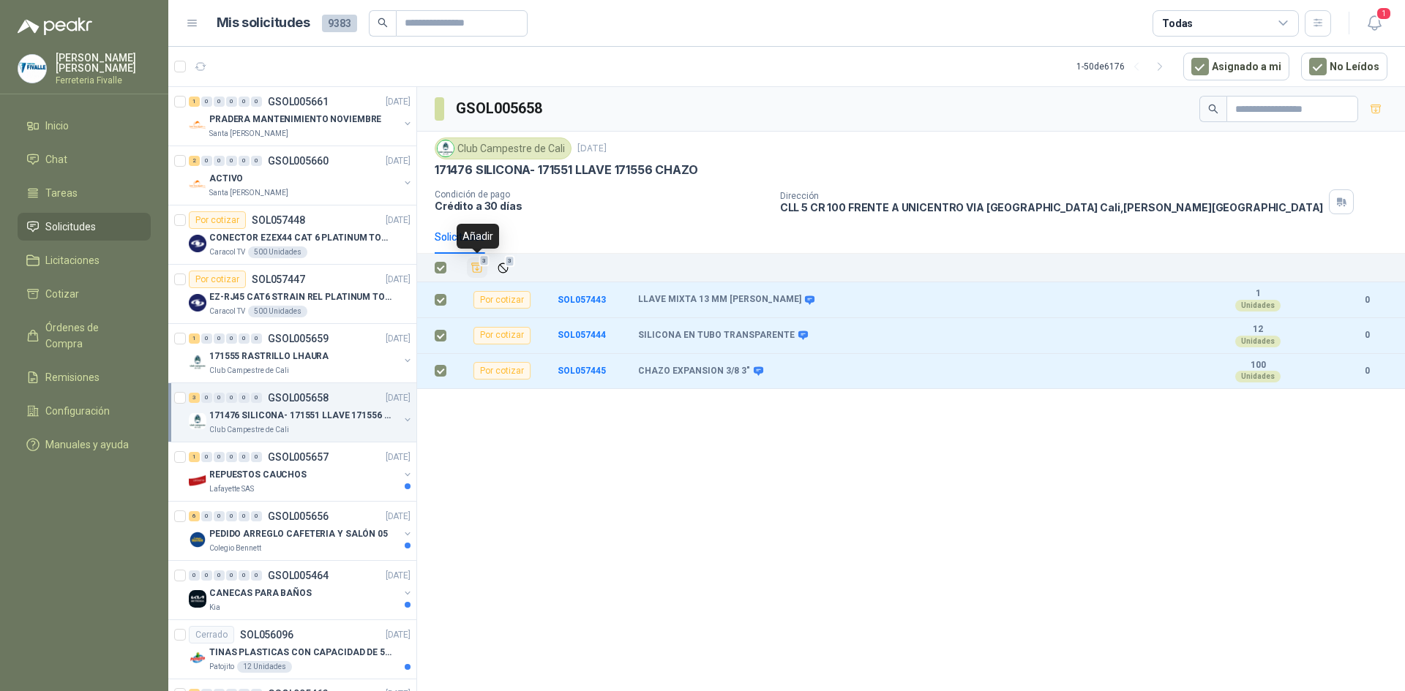
click at [473, 267] on icon "Añadir" at bounding box center [476, 267] width 13 height 13
click at [91, 297] on li "Cotizar 3" at bounding box center [84, 294] width 116 height 16
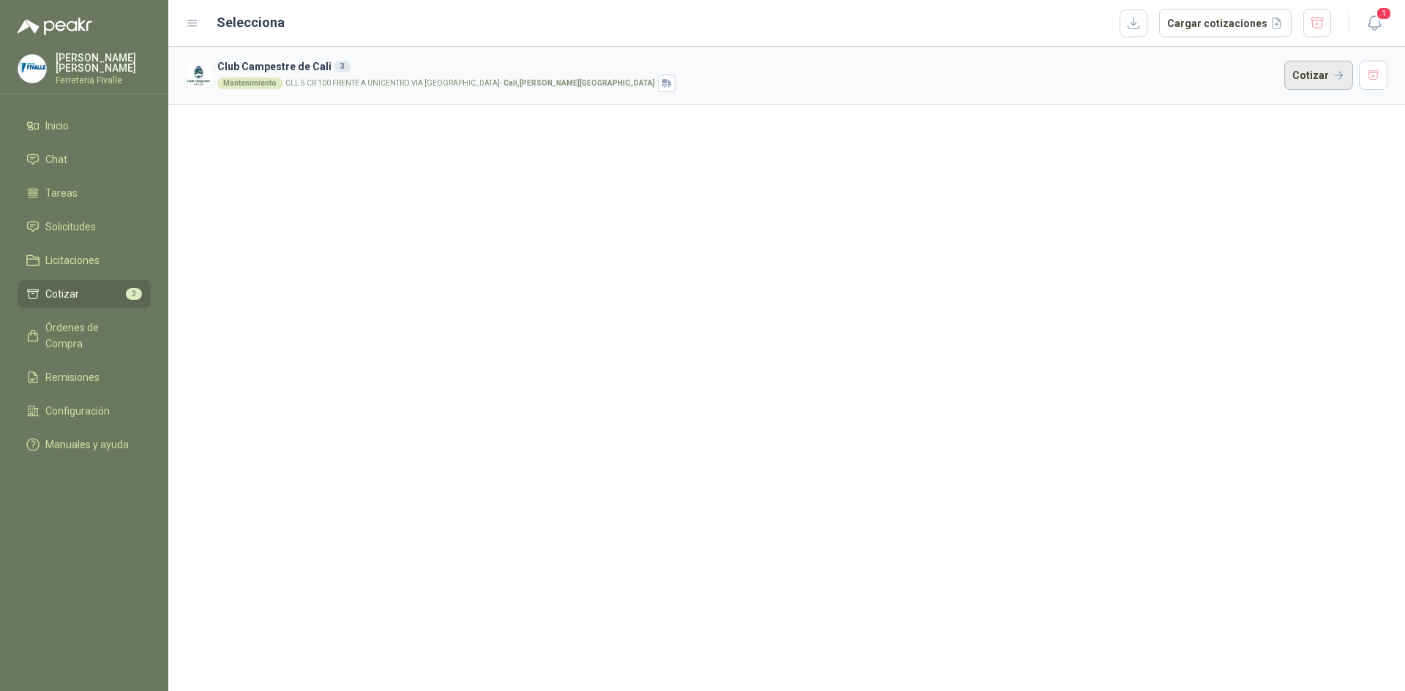
click at [1335, 70] on button "Cotizar" at bounding box center [1318, 75] width 69 height 29
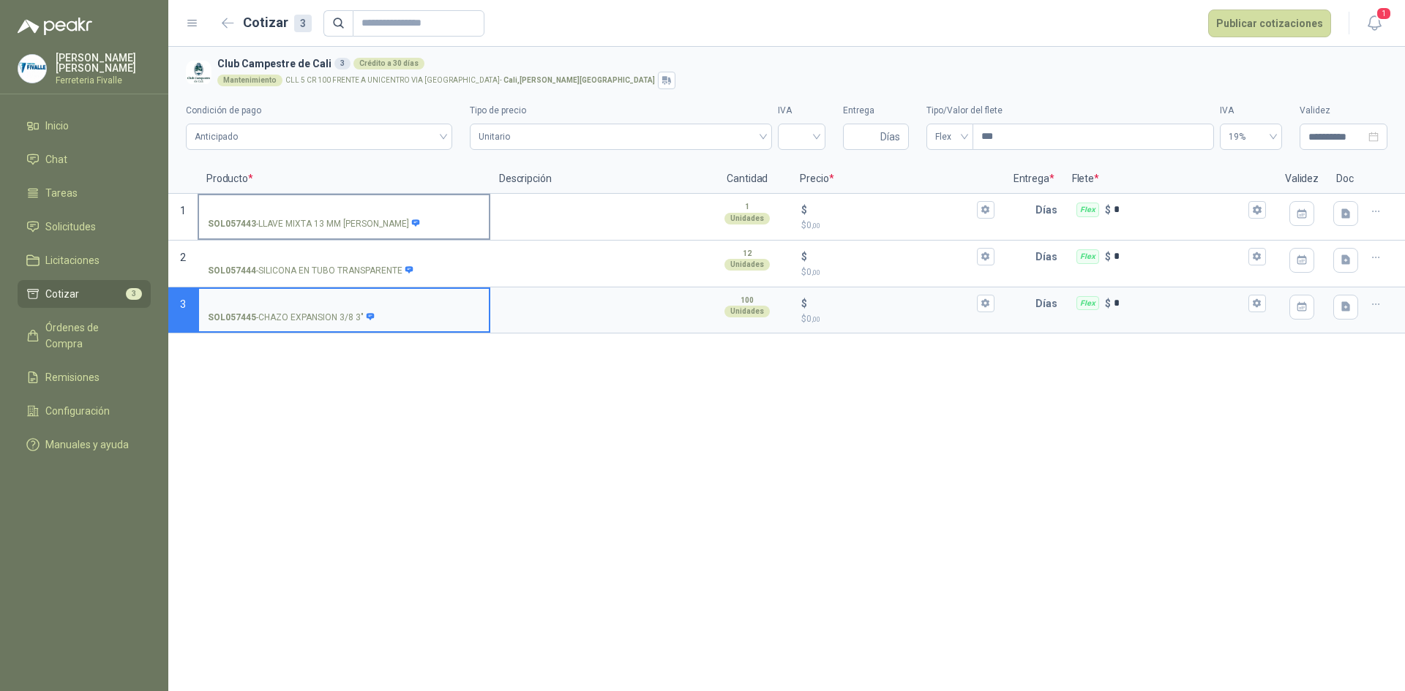
click at [281, 195] on label "SOL057443 - LLAVE MIXTA 13 MM [PERSON_NAME]" at bounding box center [344, 216] width 290 height 42
click at [281, 205] on input "SOL057443 - LLAVE MIXTA 13 MM [PERSON_NAME]" at bounding box center [344, 210] width 272 height 11
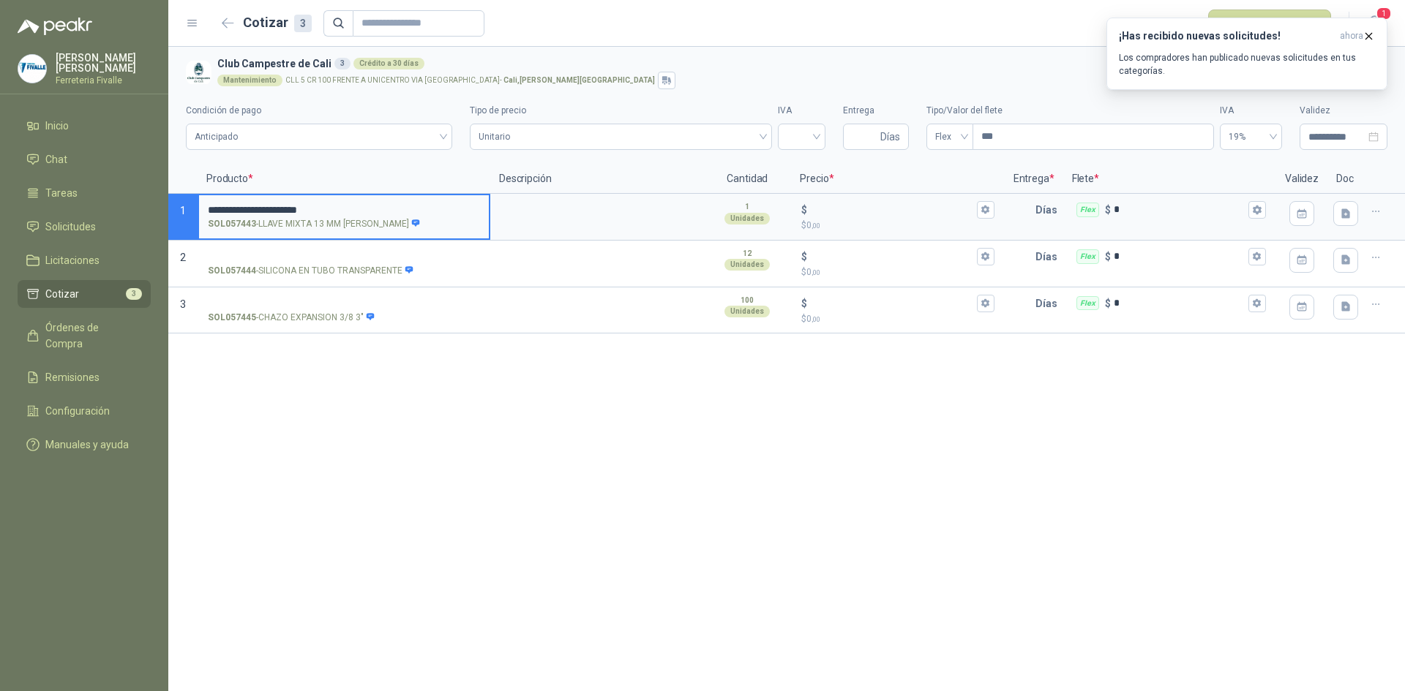
type input "**********"
click at [909, 448] on div "**********" at bounding box center [786, 369] width 1236 height 645
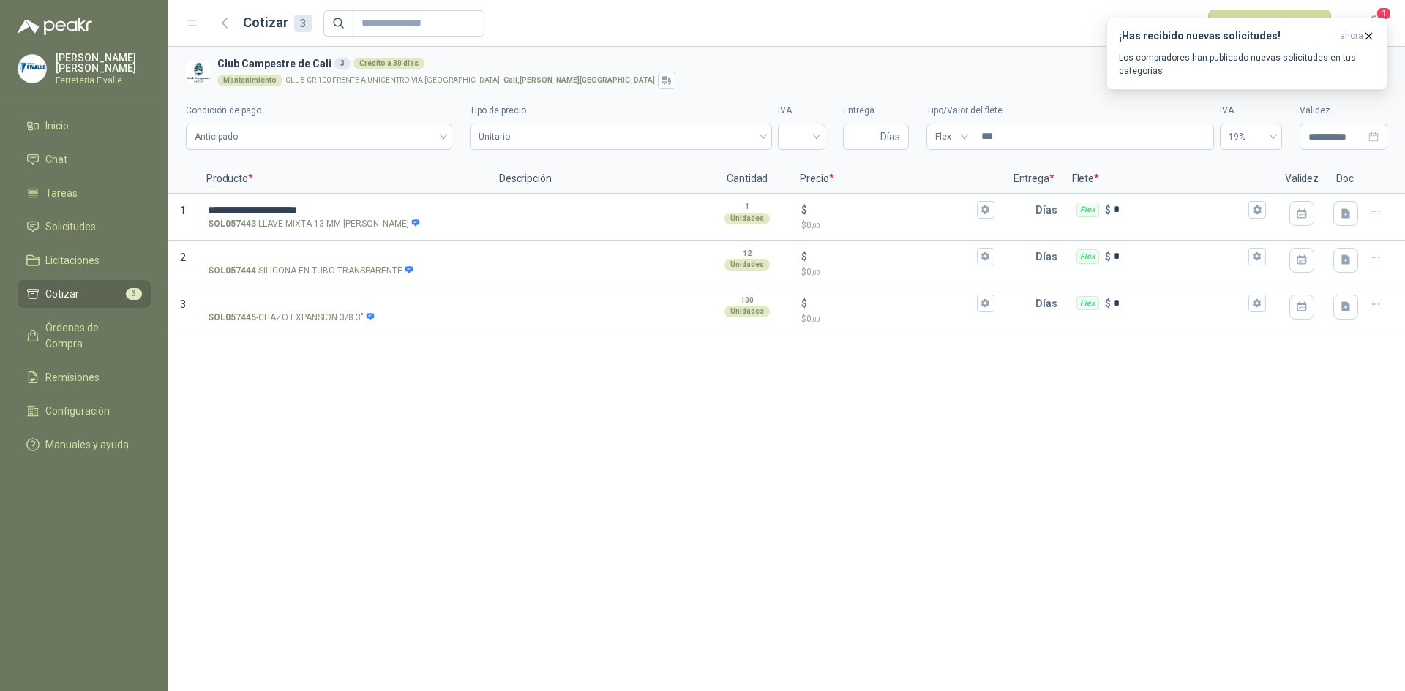
click at [588, 509] on div "**********" at bounding box center [786, 369] width 1236 height 645
click at [1035, 605] on div "**********" at bounding box center [786, 369] width 1236 height 645
click at [1296, 552] on div "**********" at bounding box center [786, 369] width 1236 height 645
drag, startPoint x: 892, startPoint y: 206, endPoint x: 877, endPoint y: 217, distance: 18.5
click at [884, 214] on input "$ $ 0 ,00" at bounding box center [891, 209] width 163 height 11
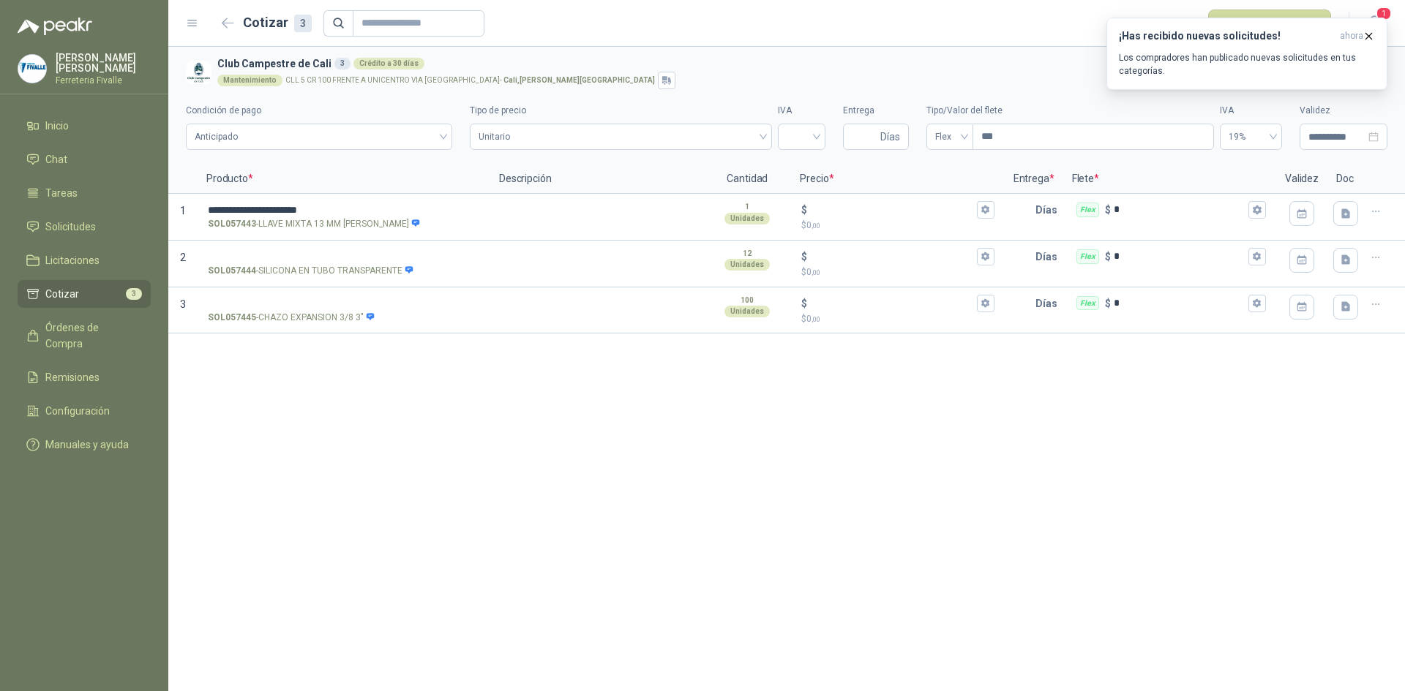
click at [935, 541] on div "**********" at bounding box center [786, 369] width 1236 height 645
click at [875, 220] on p "$ 0 ,00" at bounding box center [897, 226] width 192 height 14
click at [875, 215] on input "$ $ 0 ,00" at bounding box center [891, 209] width 163 height 11
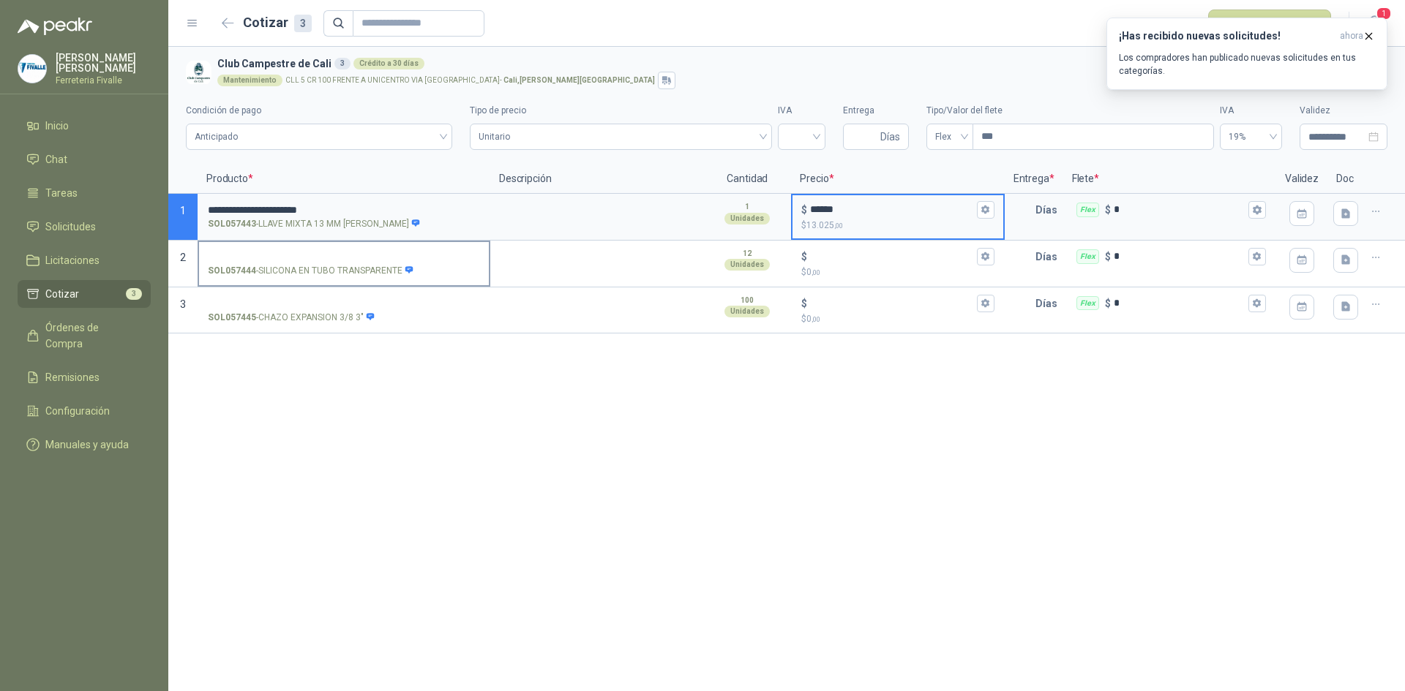
type input "******"
click at [330, 248] on label "SOL057444 - SILICONA EN TUBO TRANSPARENTE" at bounding box center [344, 263] width 290 height 42
click at [330, 252] on input "SOL057444 - SILICONA EN TUBO TRANSPARENTE" at bounding box center [344, 257] width 272 height 11
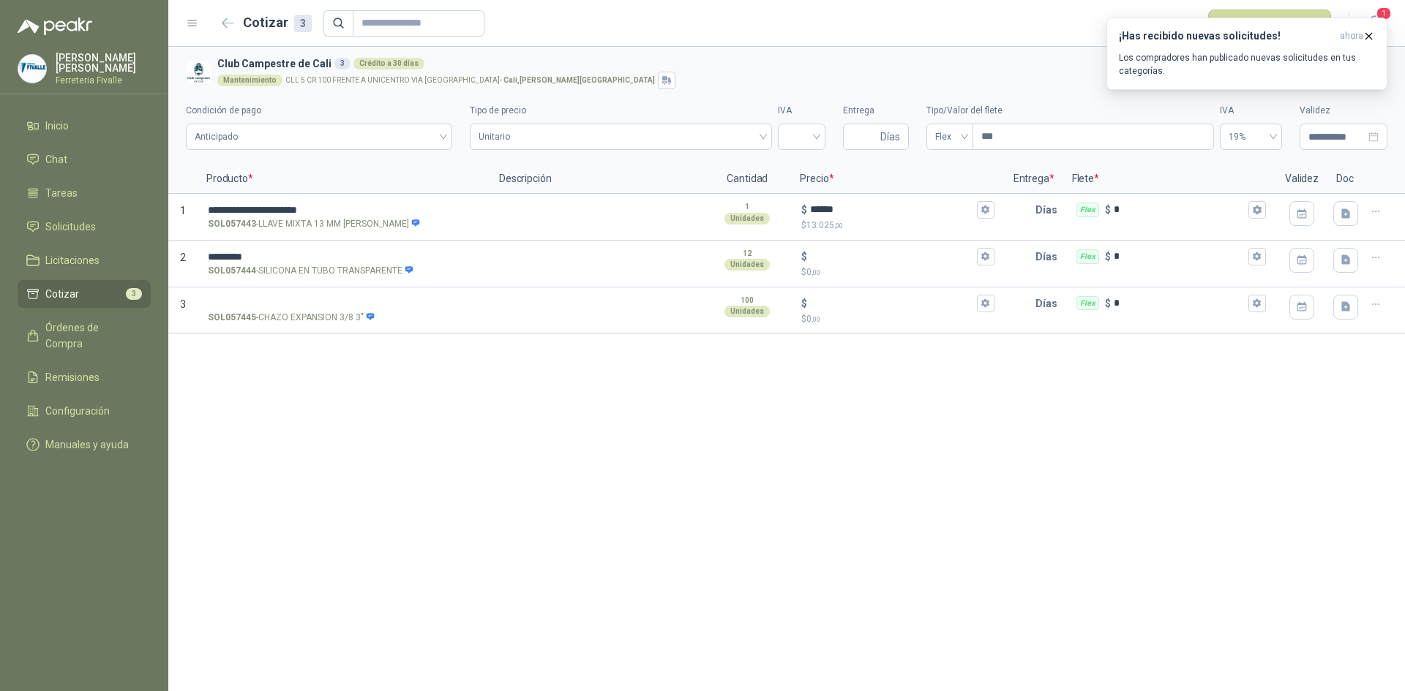
click at [498, 579] on div "**********" at bounding box center [786, 369] width 1236 height 645
click at [358, 252] on input "********" at bounding box center [344, 257] width 272 height 11
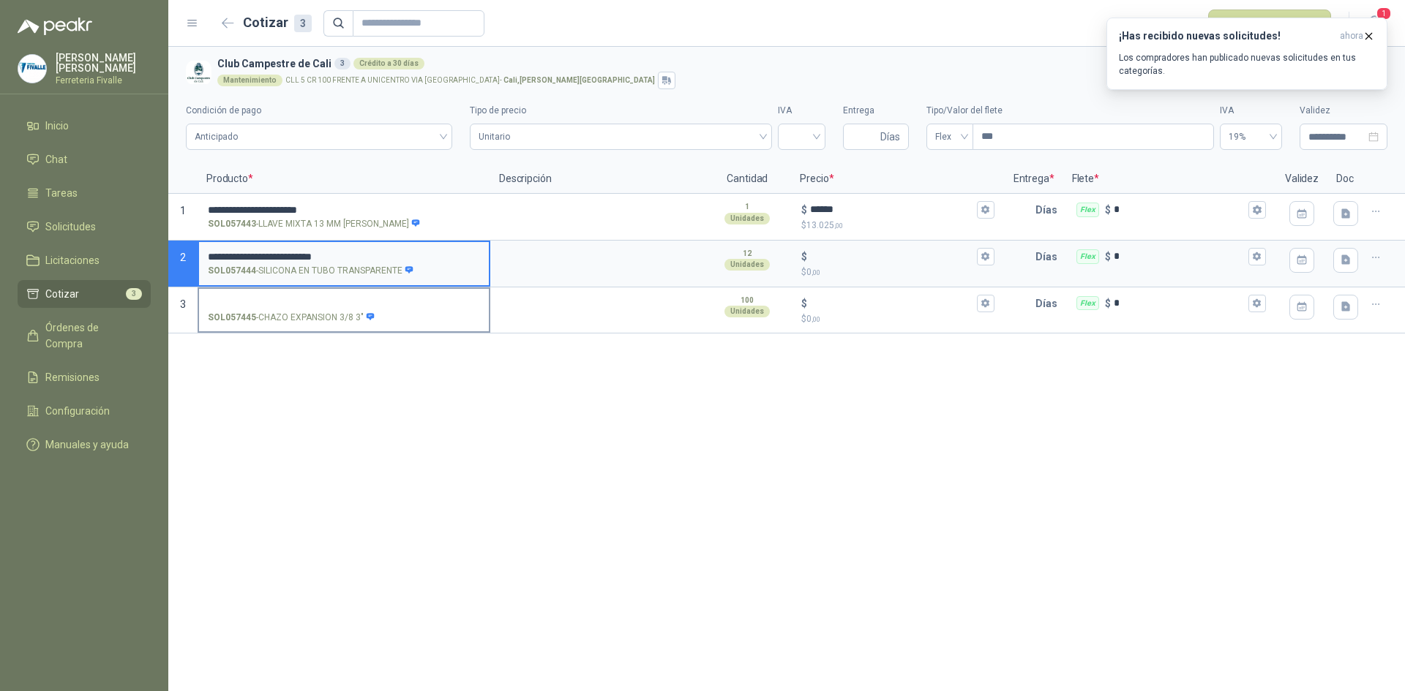
type input "**********"
click at [326, 292] on label "SOL057445 - CHAZO EXPANSION 3/8 3"" at bounding box center [344, 310] width 290 height 42
click at [326, 299] on input "SOL057445 - CHAZO EXPANSION 3/8 3"" at bounding box center [344, 304] width 272 height 11
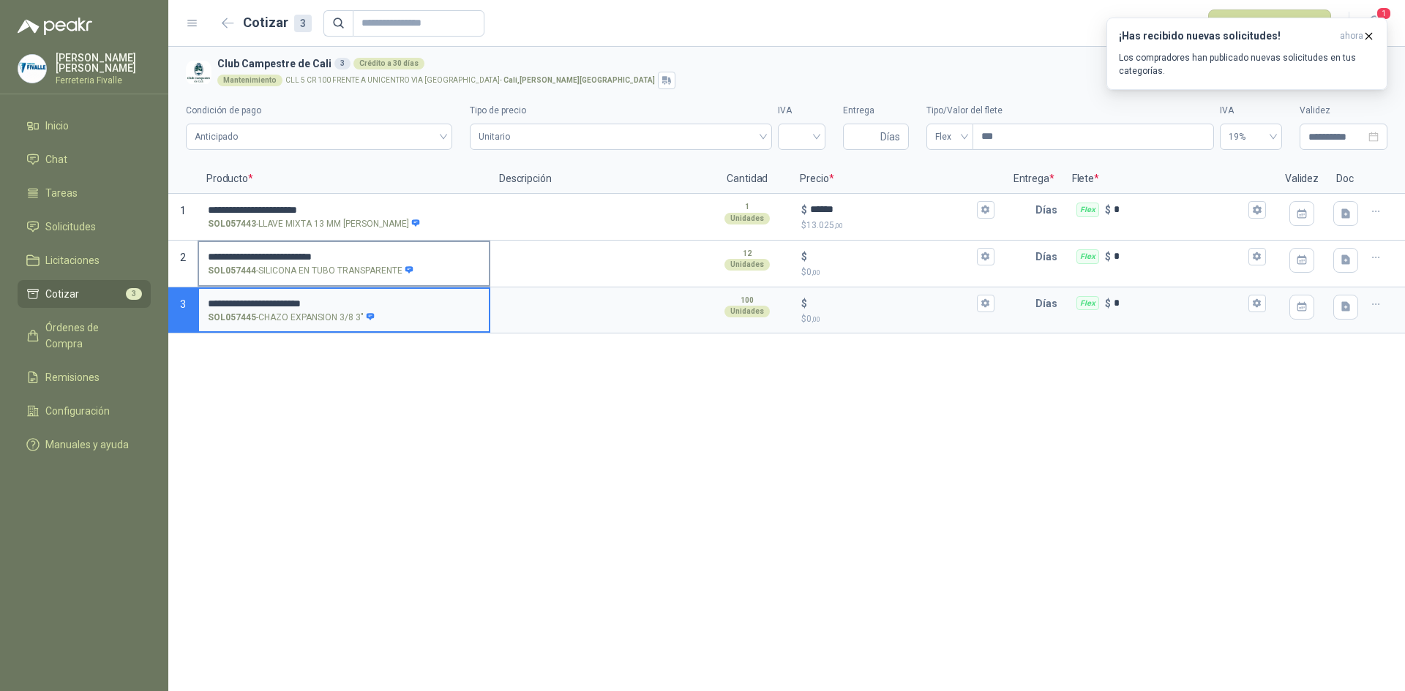
type input "**********"
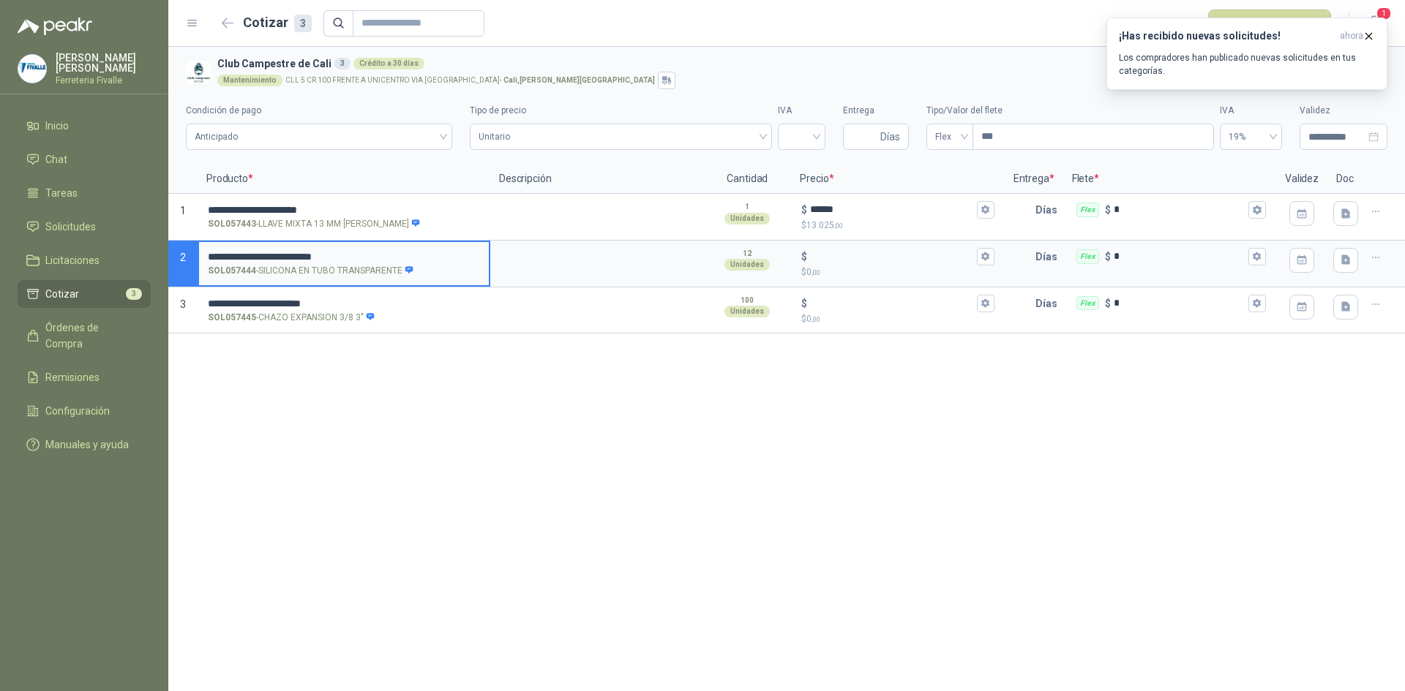
click at [429, 254] on input "**********" at bounding box center [344, 257] width 272 height 11
click at [963, 359] on div "**********" at bounding box center [786, 369] width 1236 height 645
click at [853, 257] on input "$ $ 0 ,00" at bounding box center [891, 256] width 163 height 11
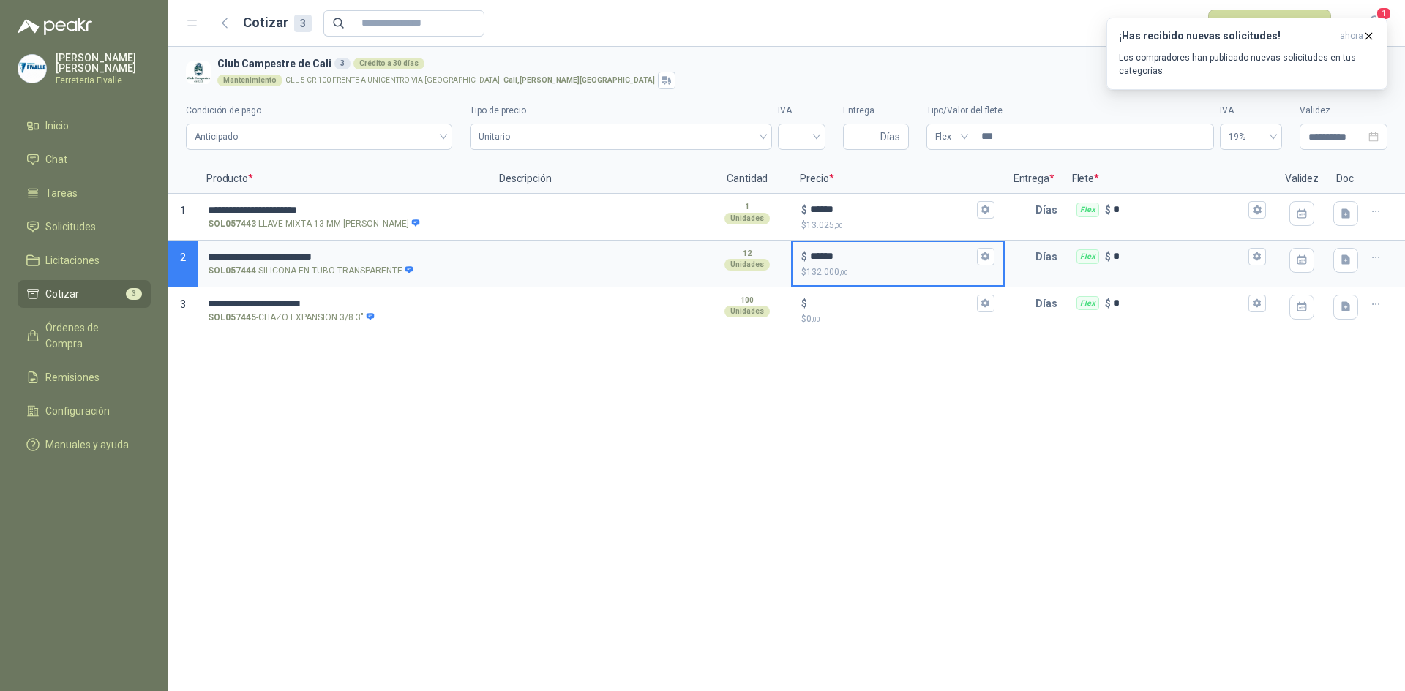
type input "******"
click at [906, 458] on div "**********" at bounding box center [786, 369] width 1236 height 645
click at [1119, 403] on div "**********" at bounding box center [786, 369] width 1236 height 645
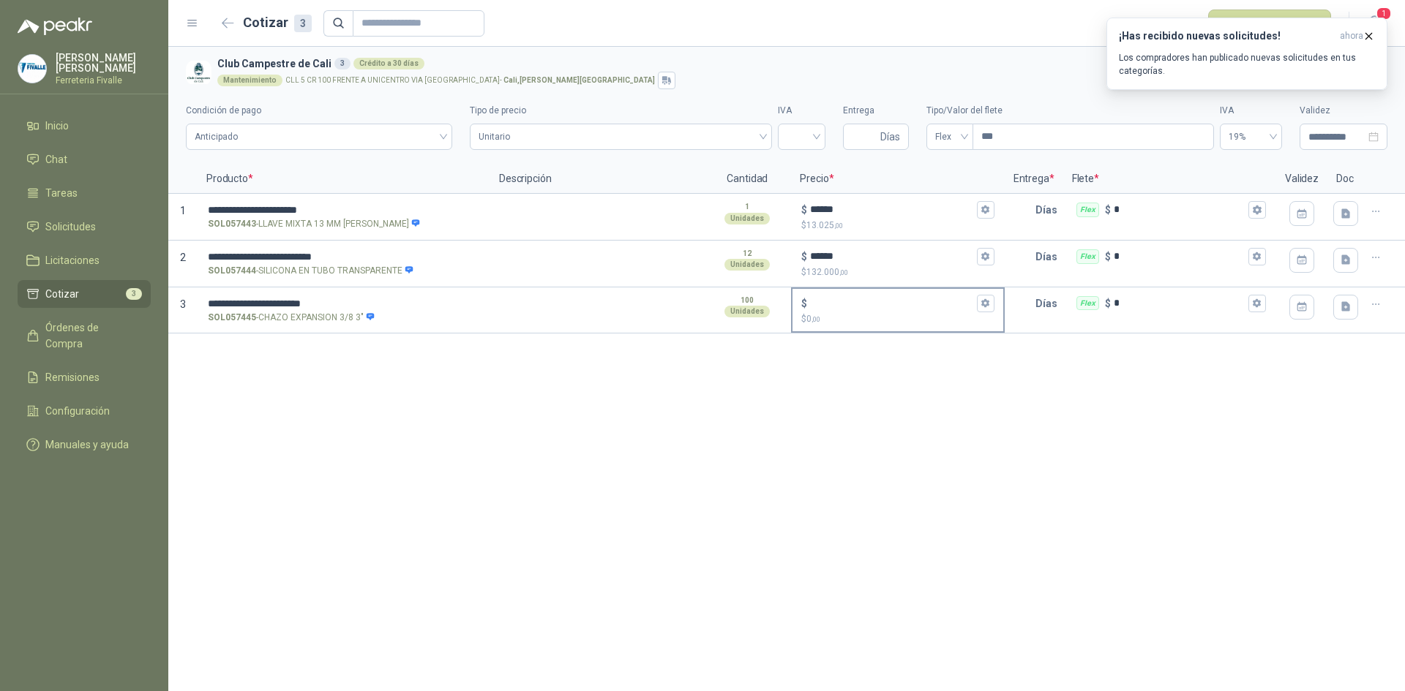
click at [819, 295] on div "$" at bounding box center [897, 304] width 192 height 18
click at [819, 298] on input "$ $ 0 ,00" at bounding box center [891, 303] width 163 height 11
type input "*****"
click at [742, 474] on div "**********" at bounding box center [786, 369] width 1236 height 645
click at [1347, 259] on icon "button" at bounding box center [1345, 260] width 9 height 10
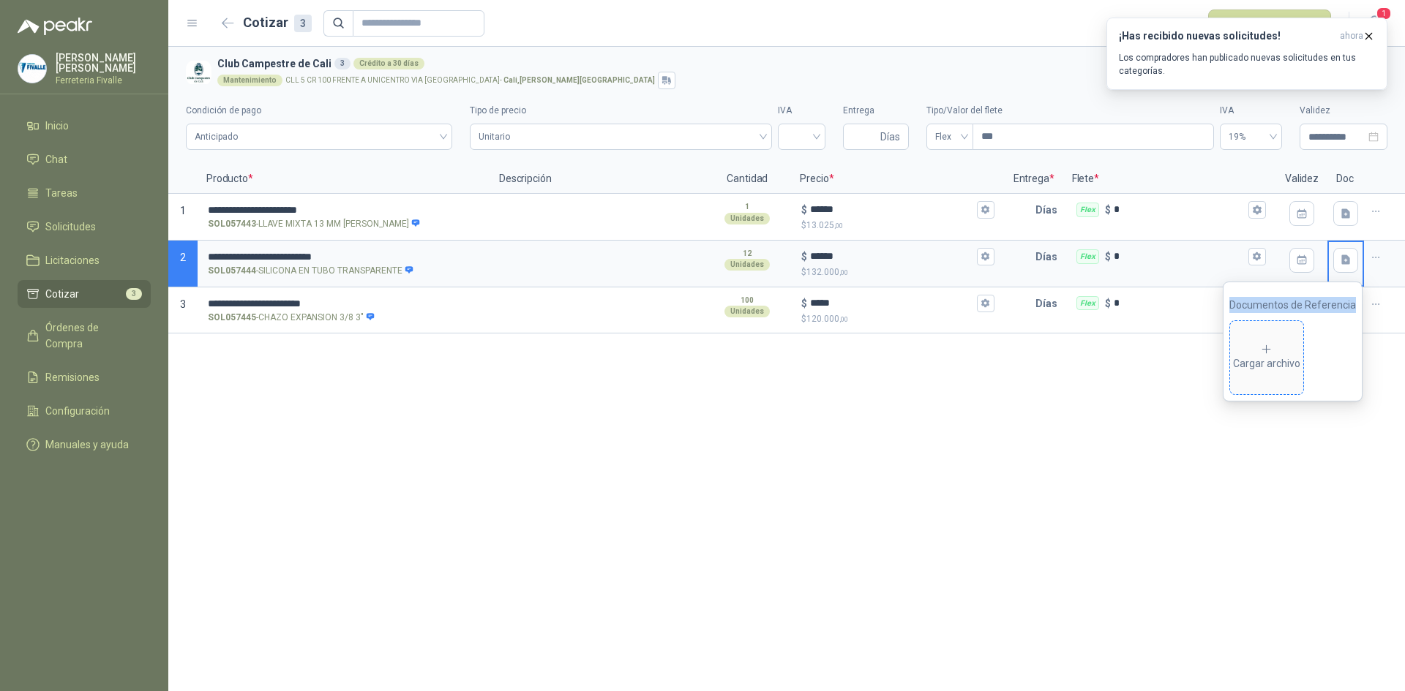
click at [1271, 349] on icon at bounding box center [1266, 349] width 13 height 13
click at [764, 480] on div "**********" at bounding box center [786, 369] width 1236 height 645
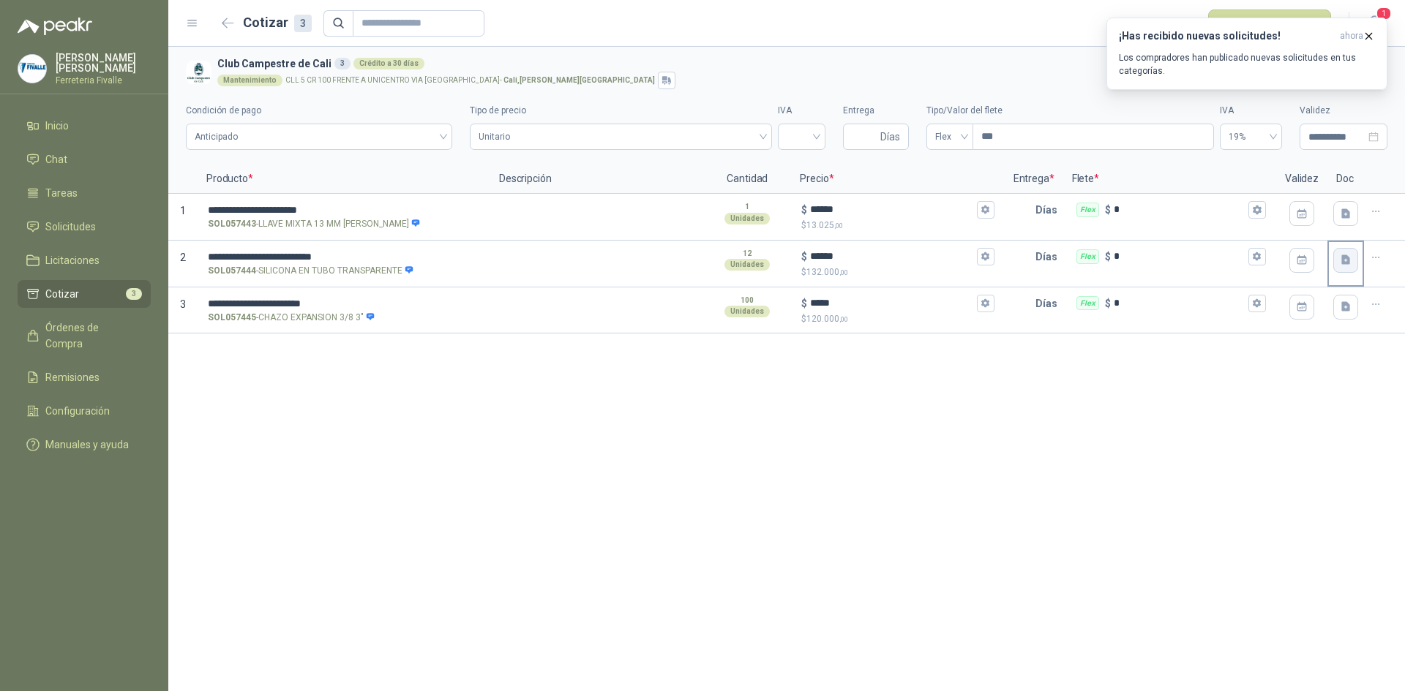
click at [1347, 255] on icon "button" at bounding box center [1346, 260] width 12 height 12
click at [1256, 364] on div "Cargar archivo" at bounding box center [1266, 357] width 67 height 29
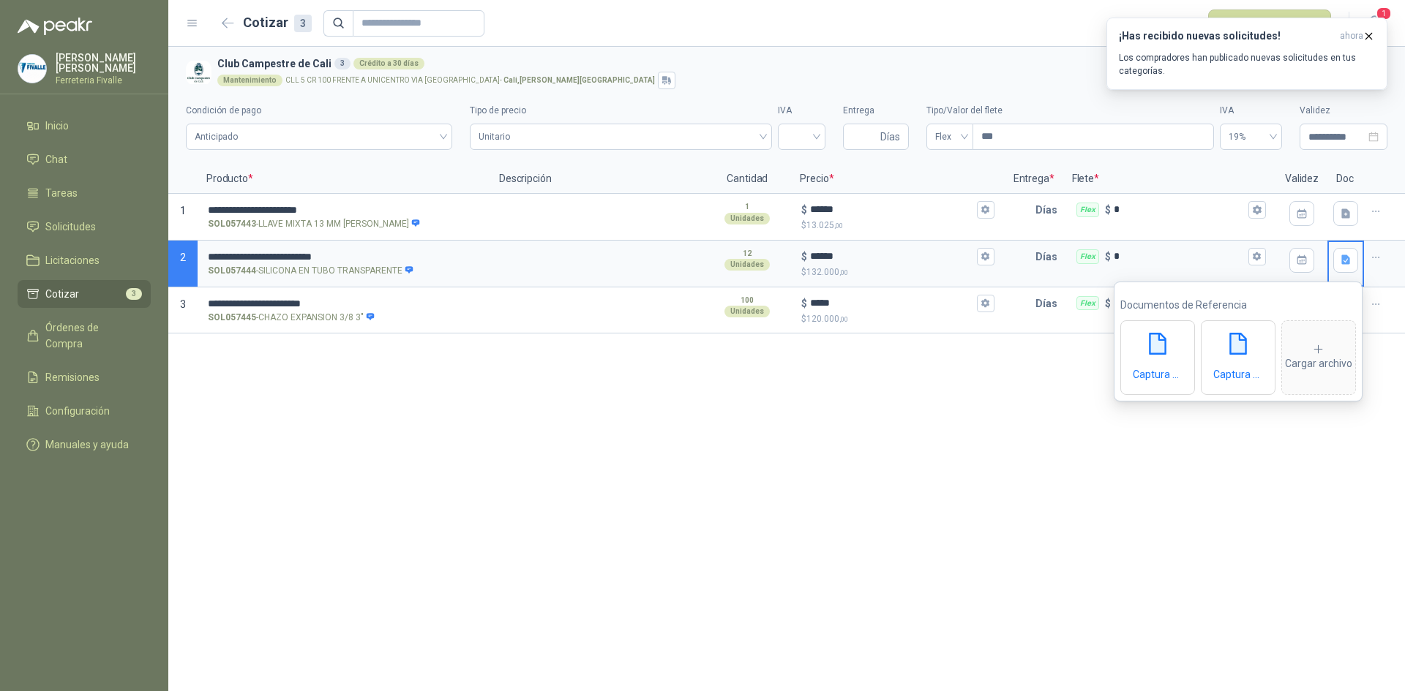
click at [1317, 472] on div "**********" at bounding box center [786, 369] width 1236 height 645
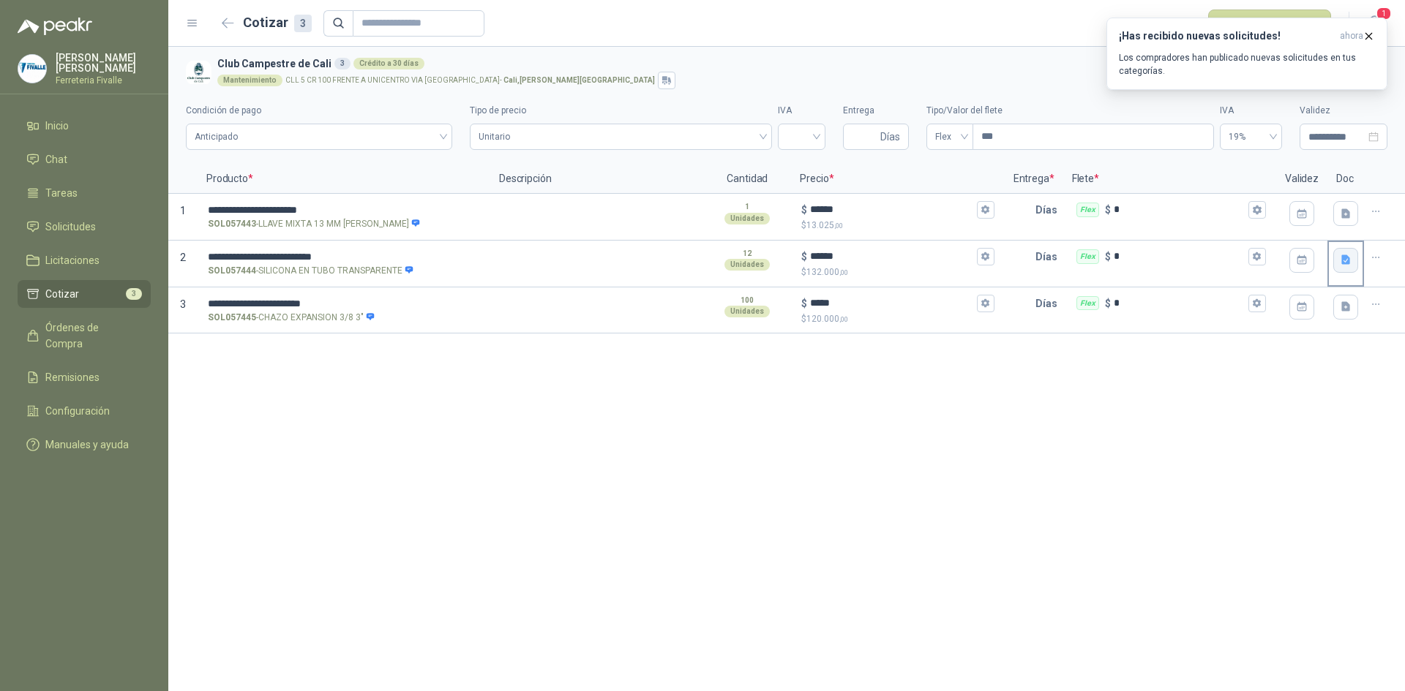
click at [1343, 258] on icon "button" at bounding box center [1345, 260] width 9 height 10
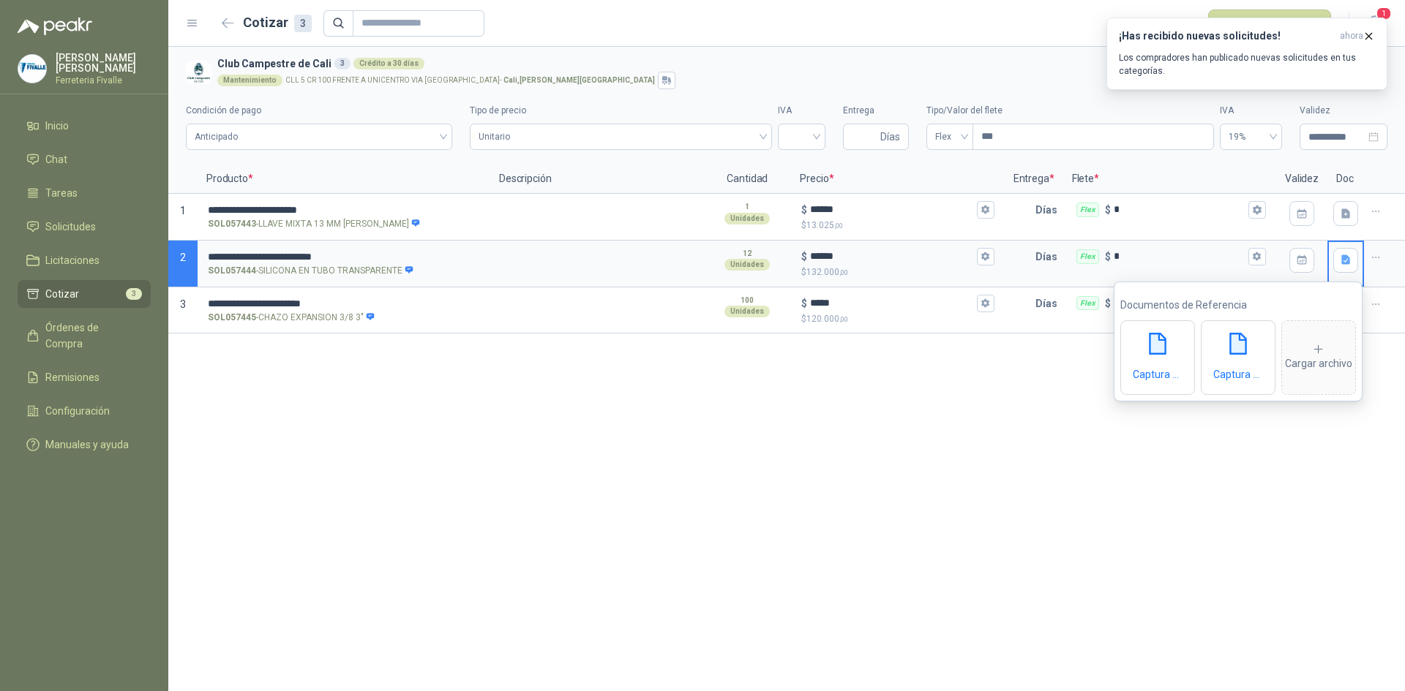
click at [978, 485] on div "**********" at bounding box center [786, 369] width 1236 height 645
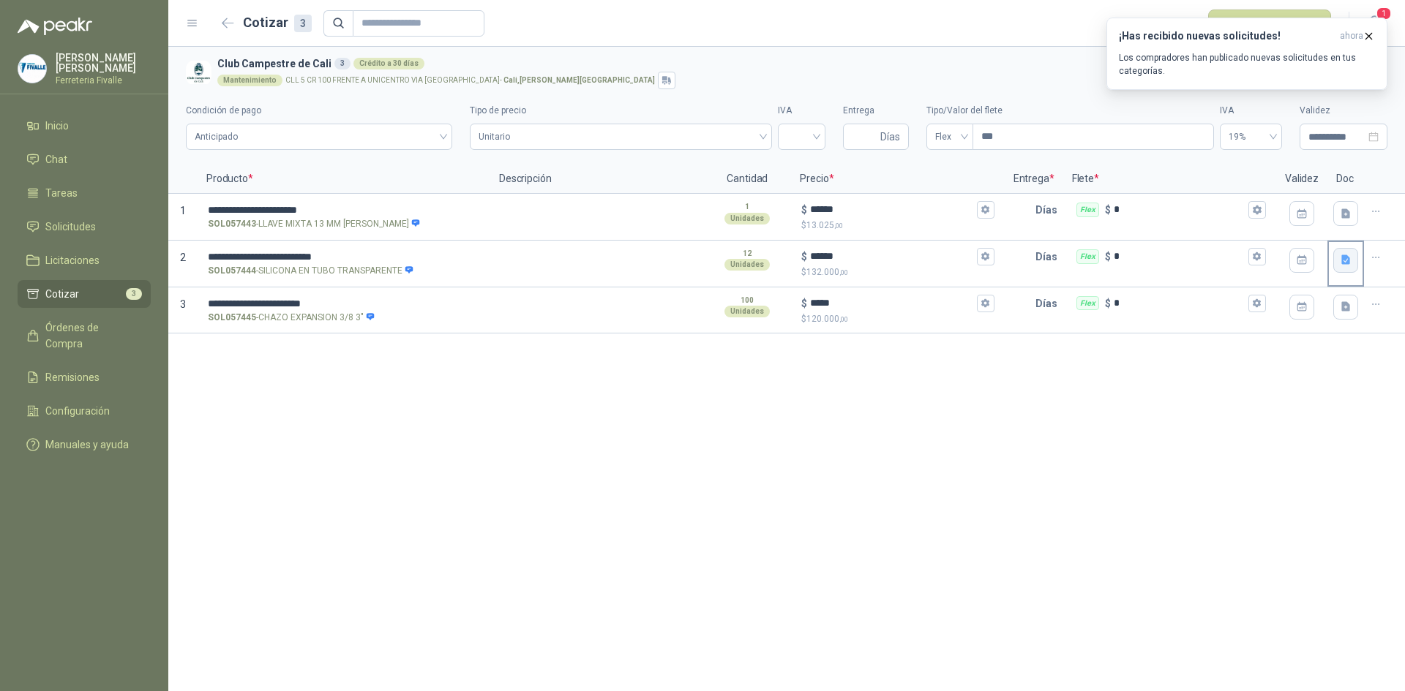
click at [1348, 263] on icon "button" at bounding box center [1345, 260] width 9 height 10
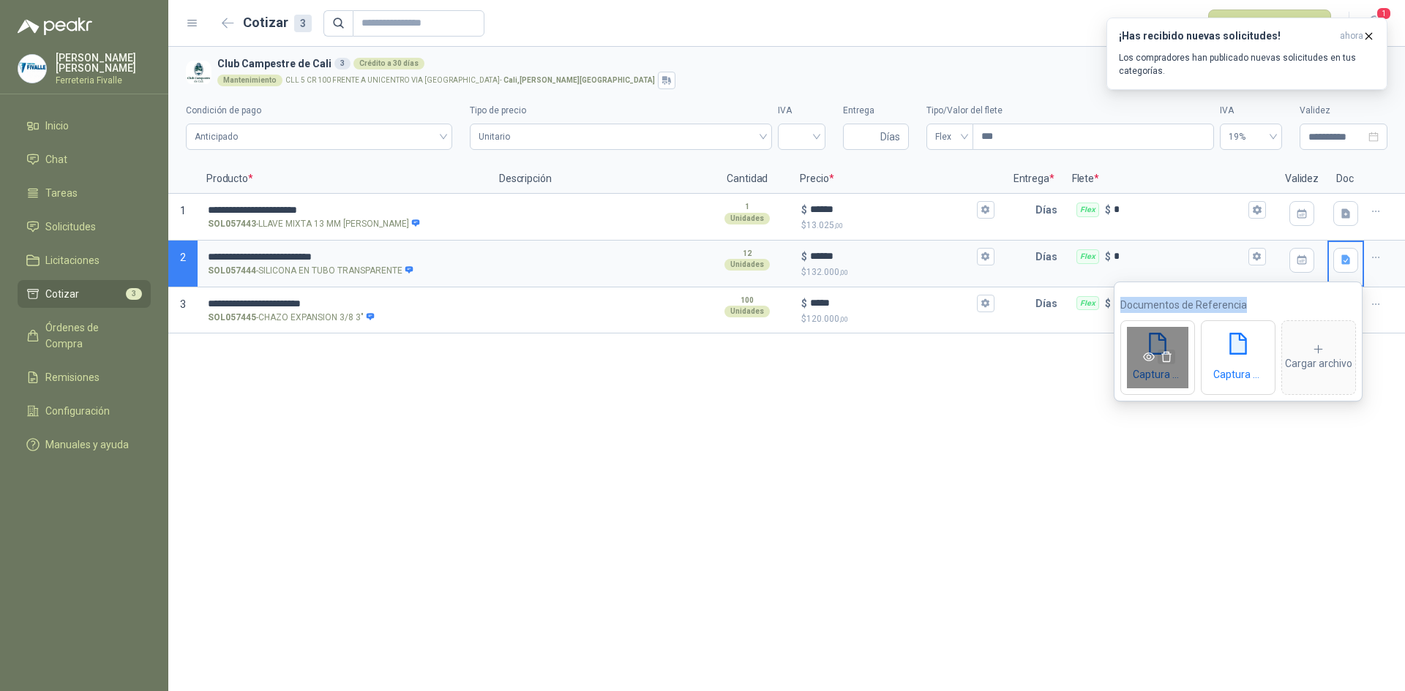
click at [1168, 361] on icon "delete" at bounding box center [1166, 357] width 10 height 10
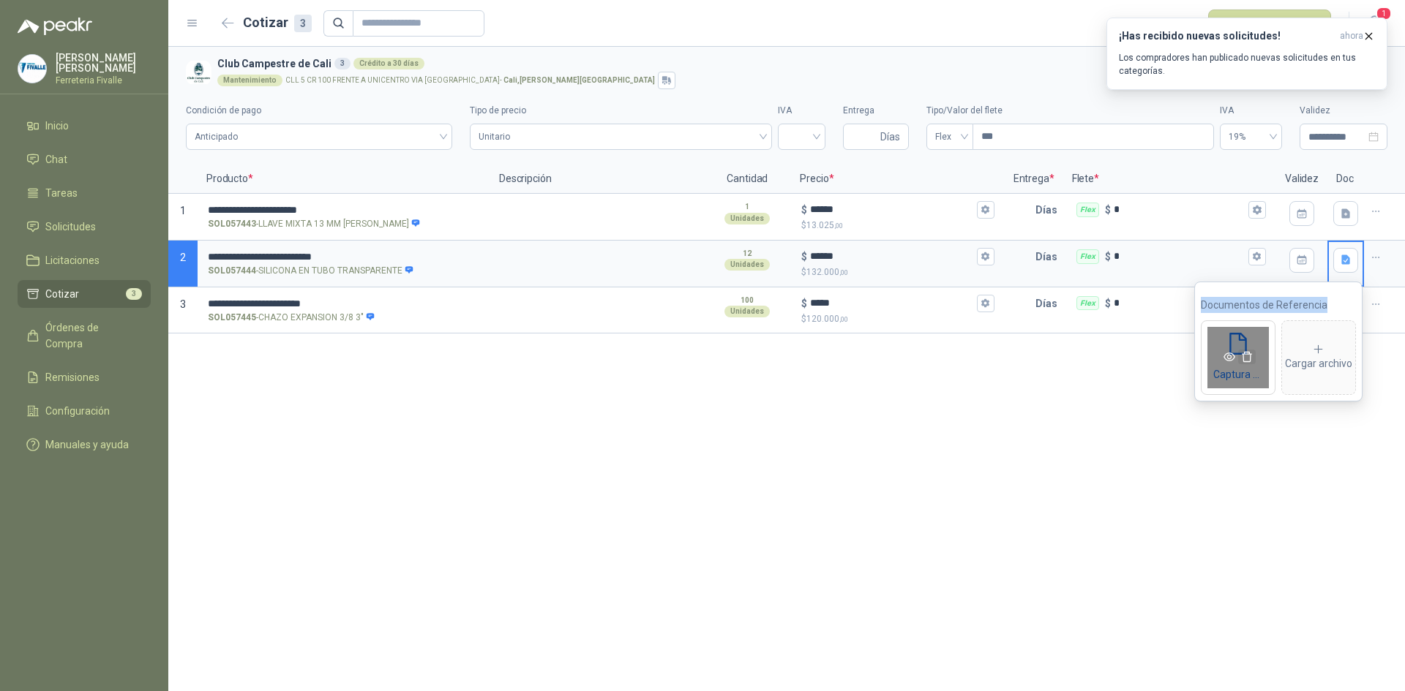
click at [1242, 361] on icon "delete" at bounding box center [1247, 357] width 12 height 12
click at [1264, 351] on icon at bounding box center [1266, 349] width 13 height 13
click at [1182, 509] on div "**********" at bounding box center [786, 369] width 1236 height 645
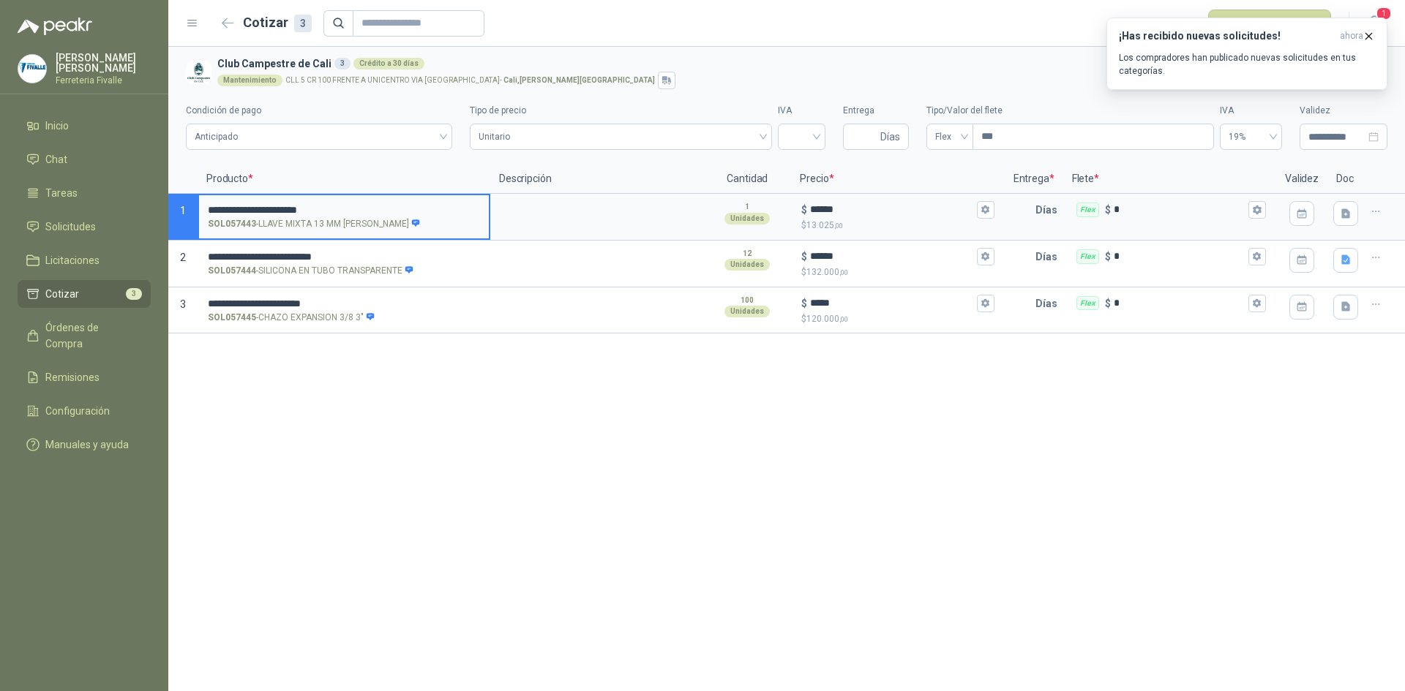
click at [359, 211] on input "**********" at bounding box center [344, 210] width 272 height 11
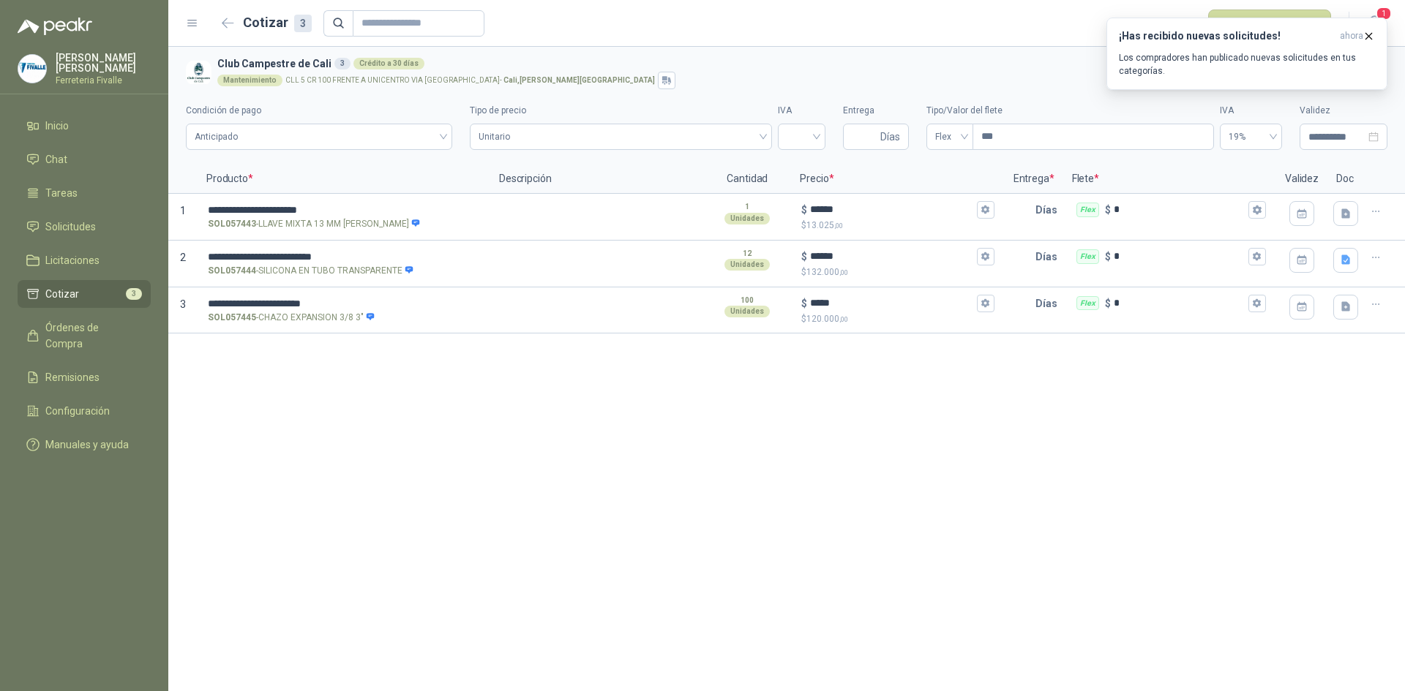
drag, startPoint x: 1041, startPoint y: 478, endPoint x: 661, endPoint y: 385, distance: 391.6
click at [1041, 478] on div "**********" at bounding box center [786, 369] width 1236 height 645
drag, startPoint x: 351, startPoint y: 209, endPoint x: 369, endPoint y: 208, distance: 17.6
click at [352, 209] on input "**********" at bounding box center [344, 210] width 272 height 11
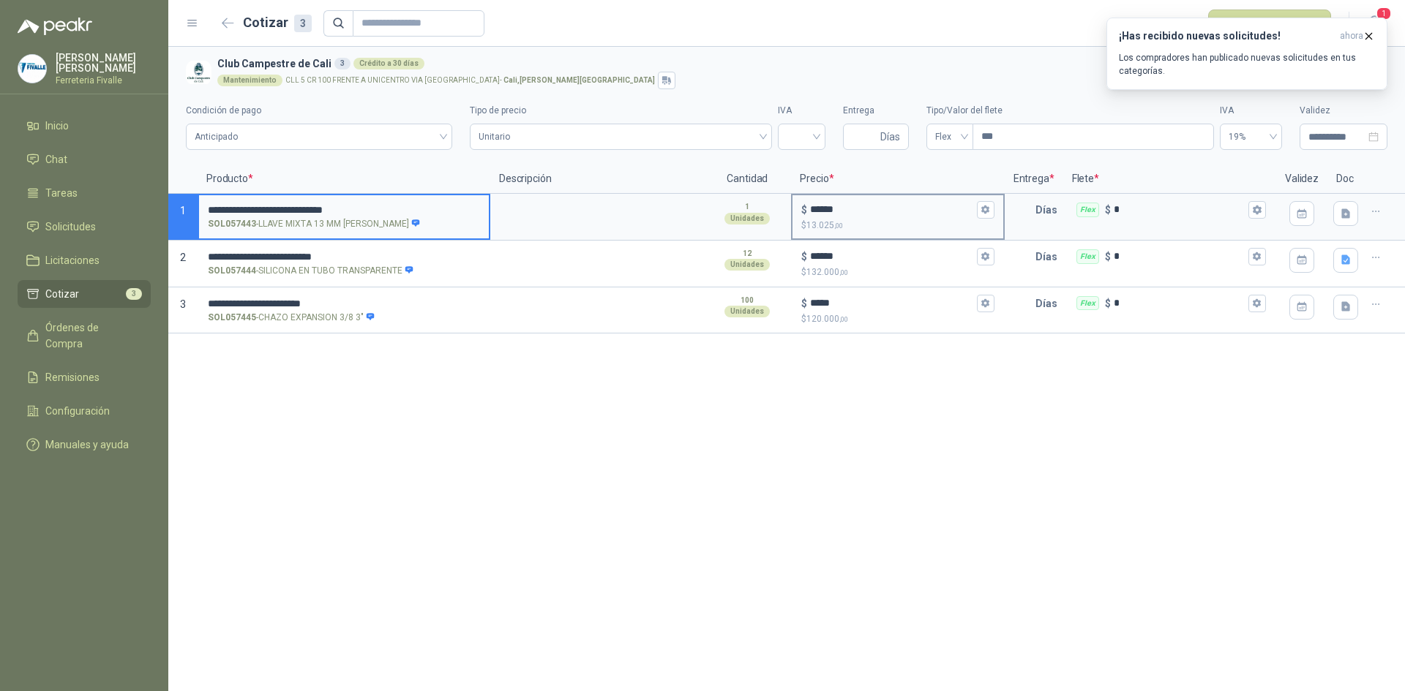
type input "**********"
drag, startPoint x: 844, startPoint y: 209, endPoint x: 774, endPoint y: 206, distance: 70.3
click at [774, 206] on section "**********" at bounding box center [786, 217] width 1236 height 47
type input "******"
click at [932, 443] on div "**********" at bounding box center [786, 369] width 1236 height 645
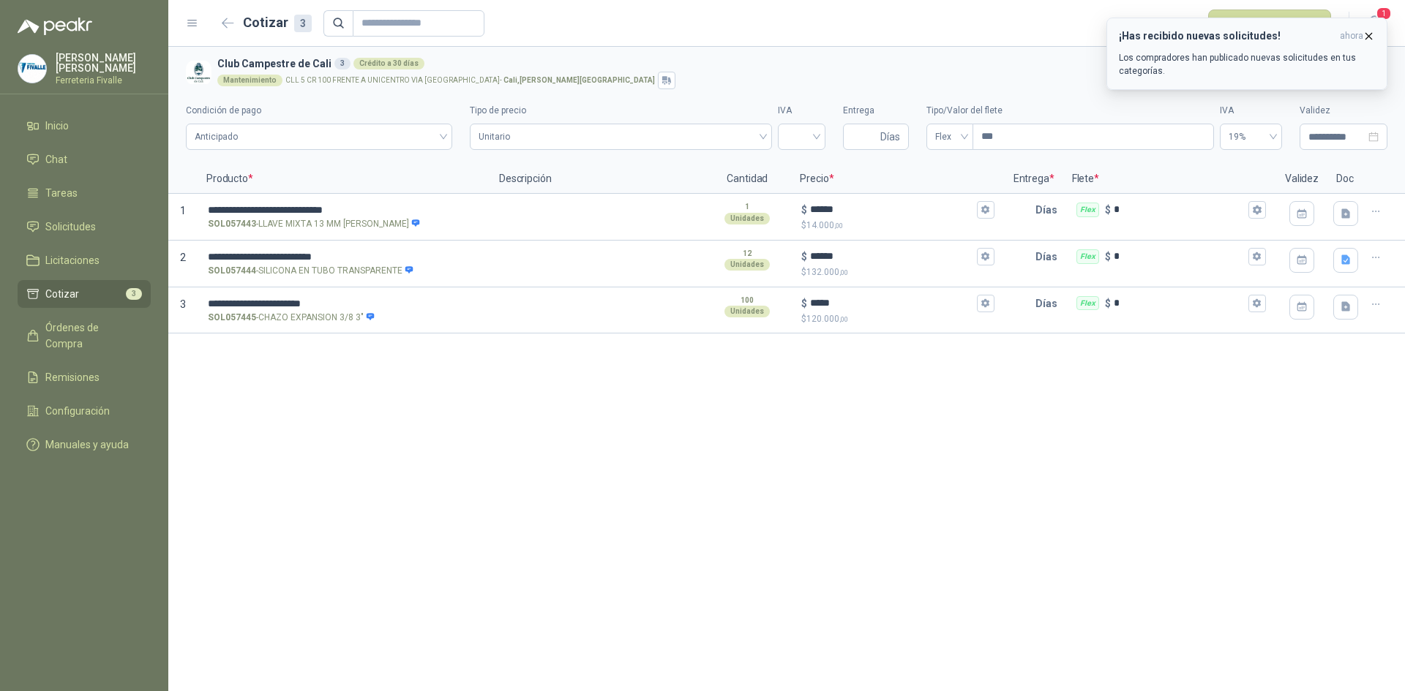
click at [1369, 36] on icon "button" at bounding box center [1368, 36] width 12 height 12
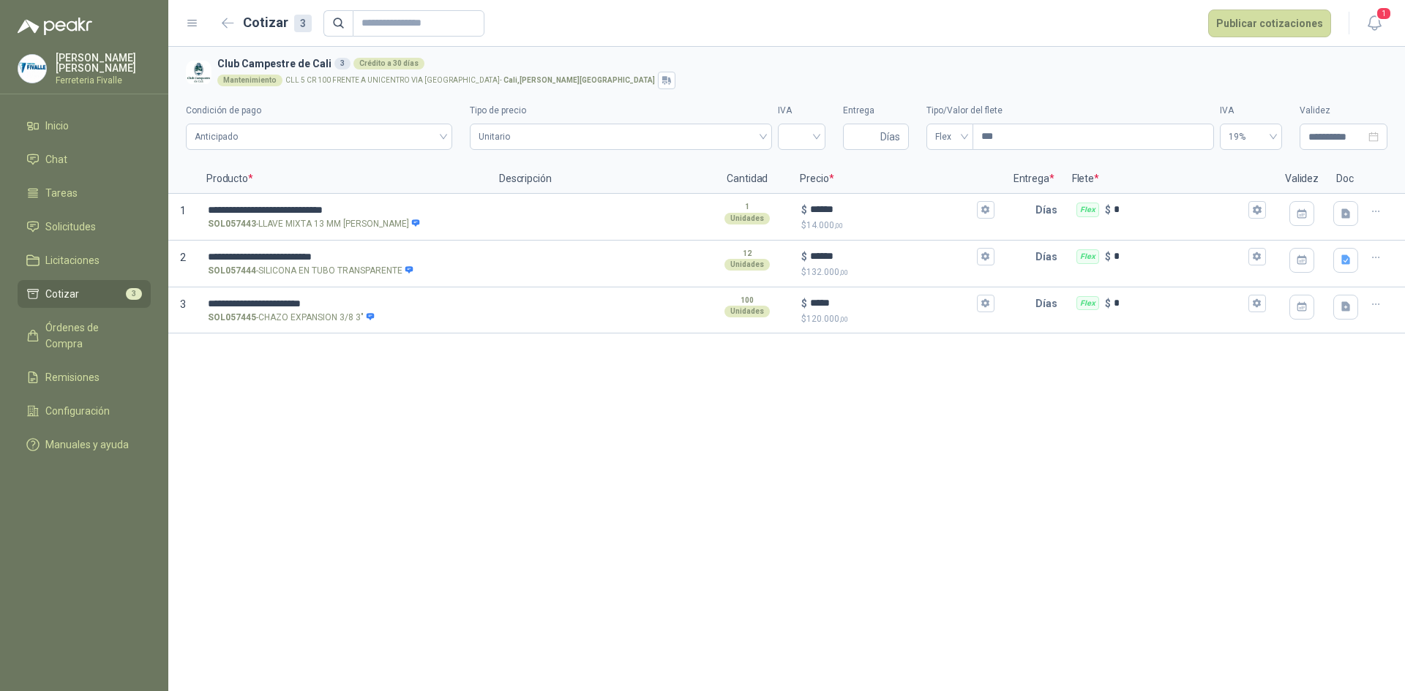
click at [1142, 422] on div "**********" at bounding box center [786, 369] width 1236 height 645
click at [811, 137] on input "search" at bounding box center [802, 135] width 30 height 22
click at [797, 166] on div "19%" at bounding box center [801, 167] width 24 height 16
click at [897, 143] on span "Días" at bounding box center [890, 136] width 20 height 25
type input "*"
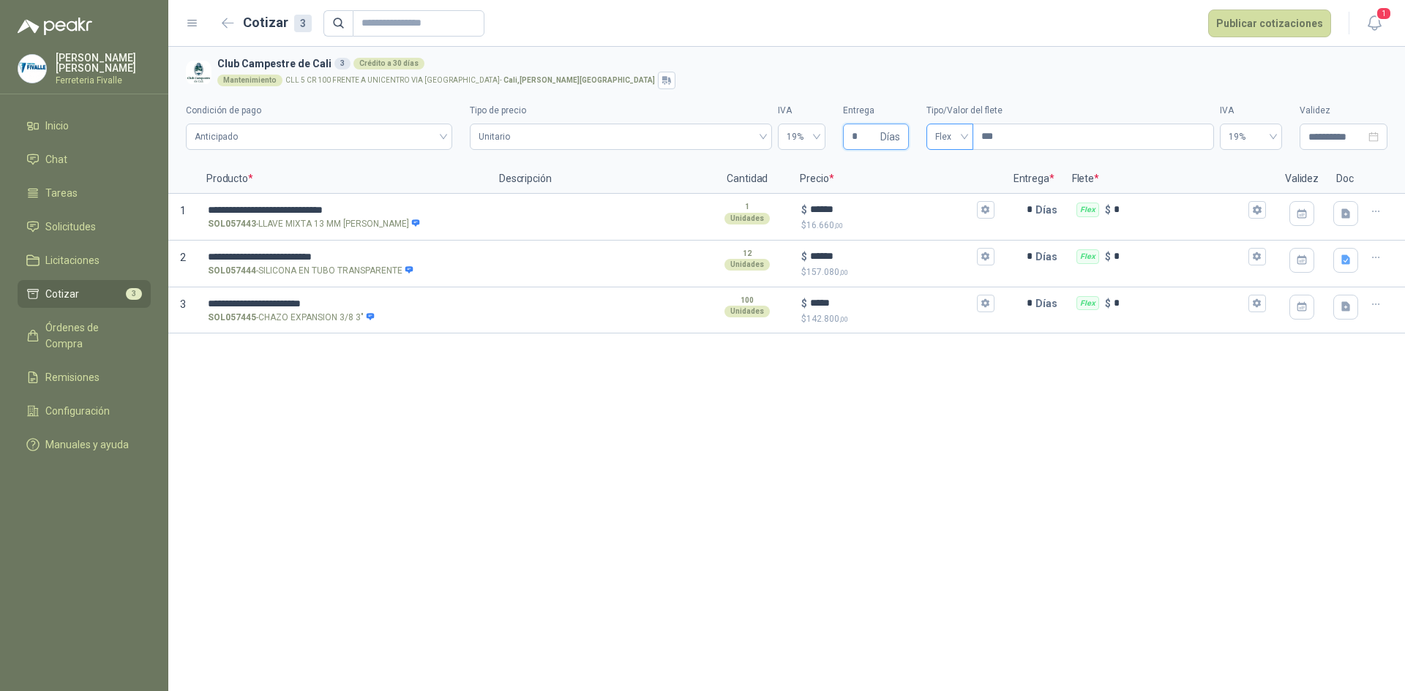
click at [971, 132] on div "Flex" at bounding box center [949, 137] width 47 height 26
type input "*"
click at [955, 190] on div "Incluido" at bounding box center [949, 191] width 23 height 16
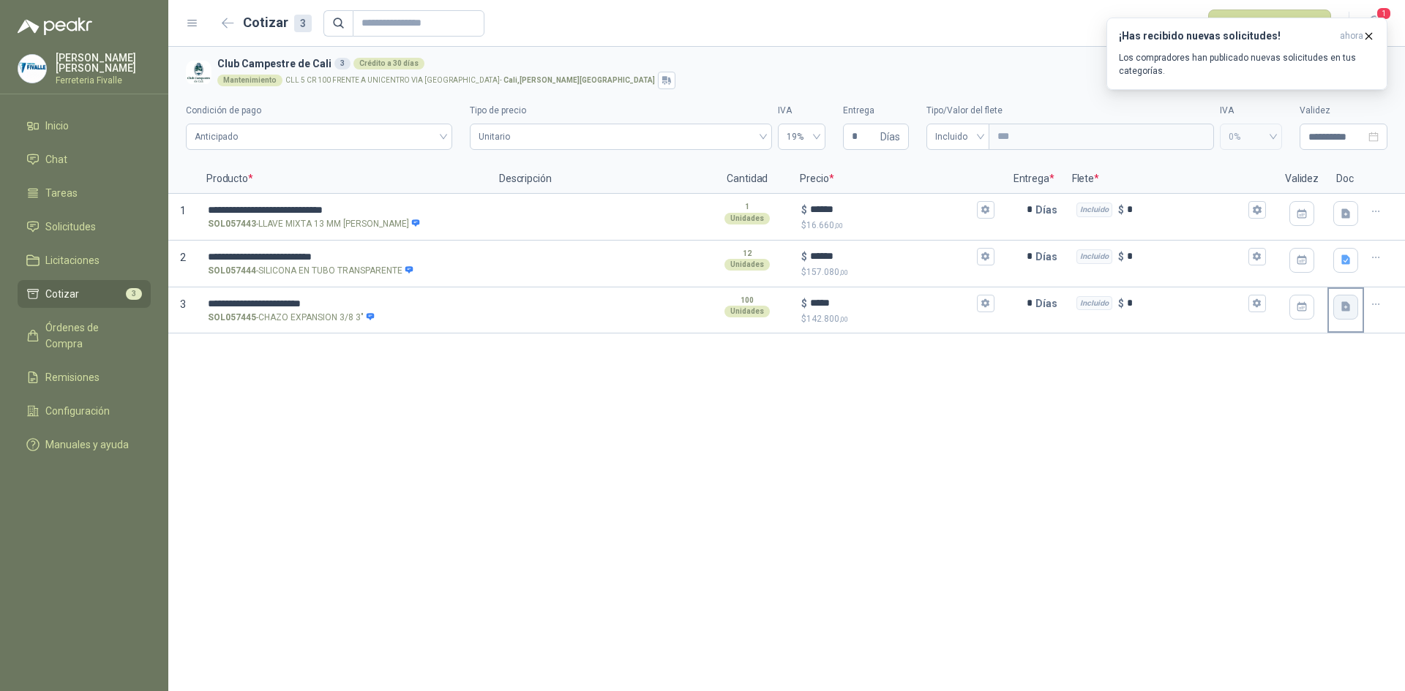
click at [1341, 310] on icon "button" at bounding box center [1346, 307] width 12 height 12
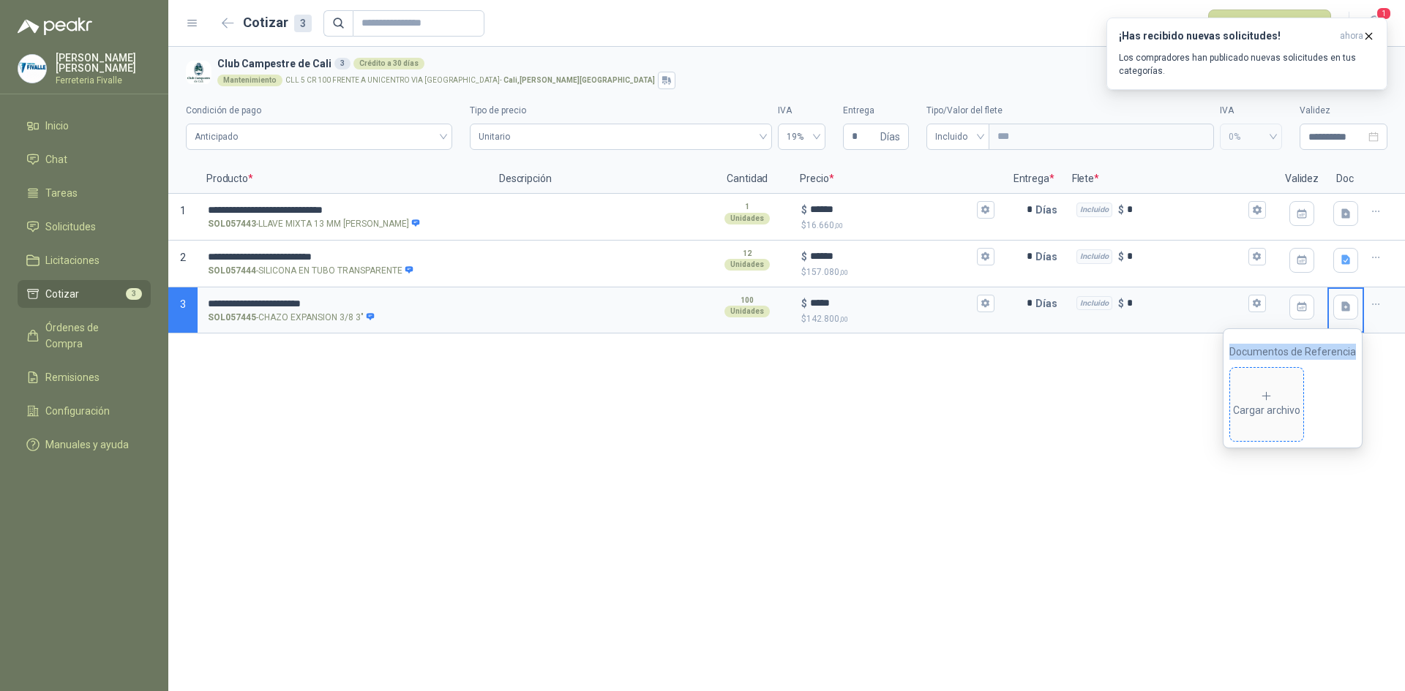
click at [1279, 402] on div "Cargar archivo" at bounding box center [1266, 404] width 67 height 29
click at [951, 459] on div "**********" at bounding box center [786, 369] width 1236 height 645
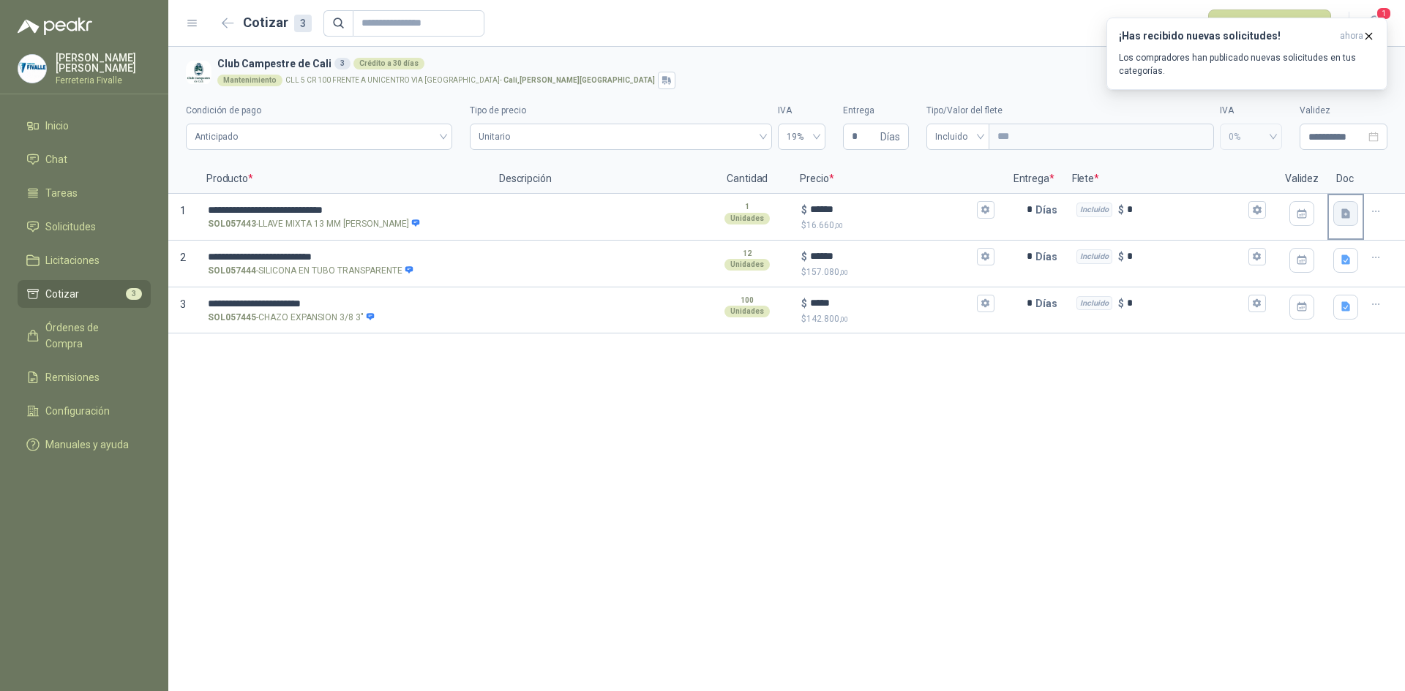
click at [1345, 216] on icon "button" at bounding box center [1346, 214] width 12 height 12
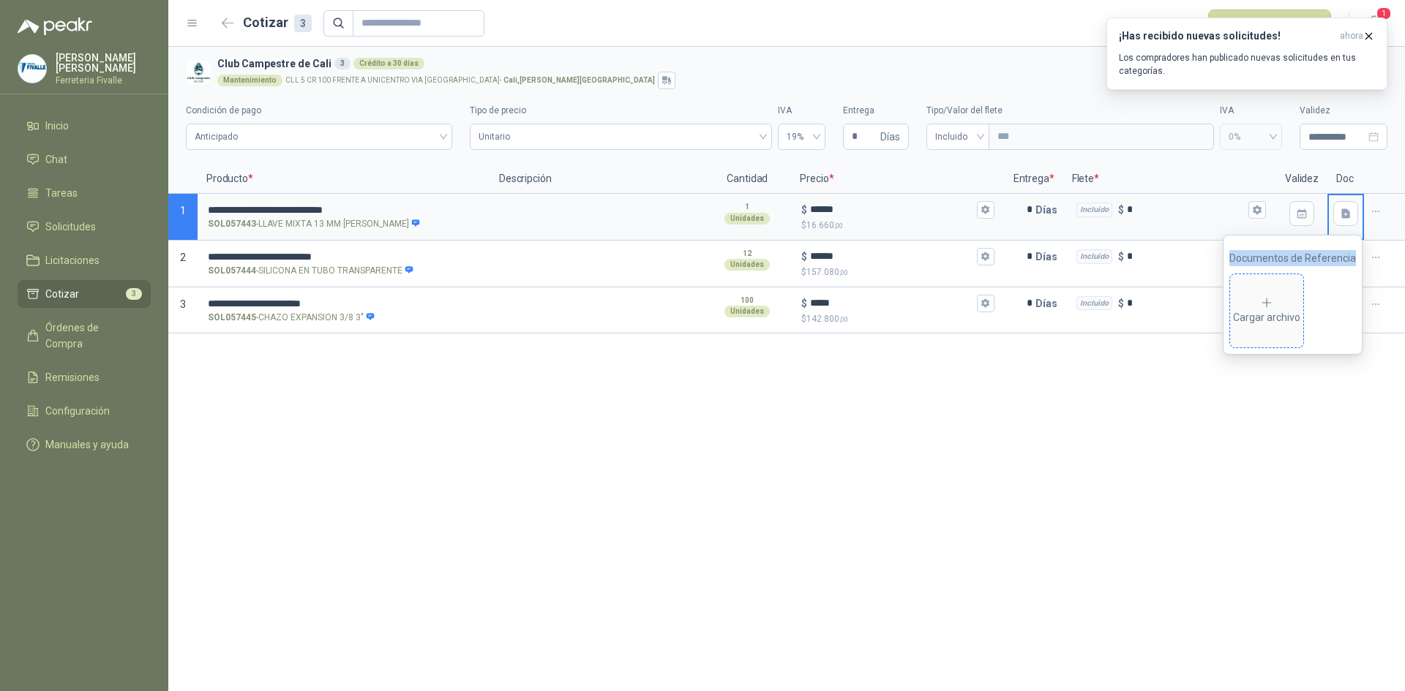
click at [1284, 301] on div "Cargar archivo" at bounding box center [1266, 310] width 67 height 29
click at [890, 438] on div "**********" at bounding box center [786, 369] width 1236 height 645
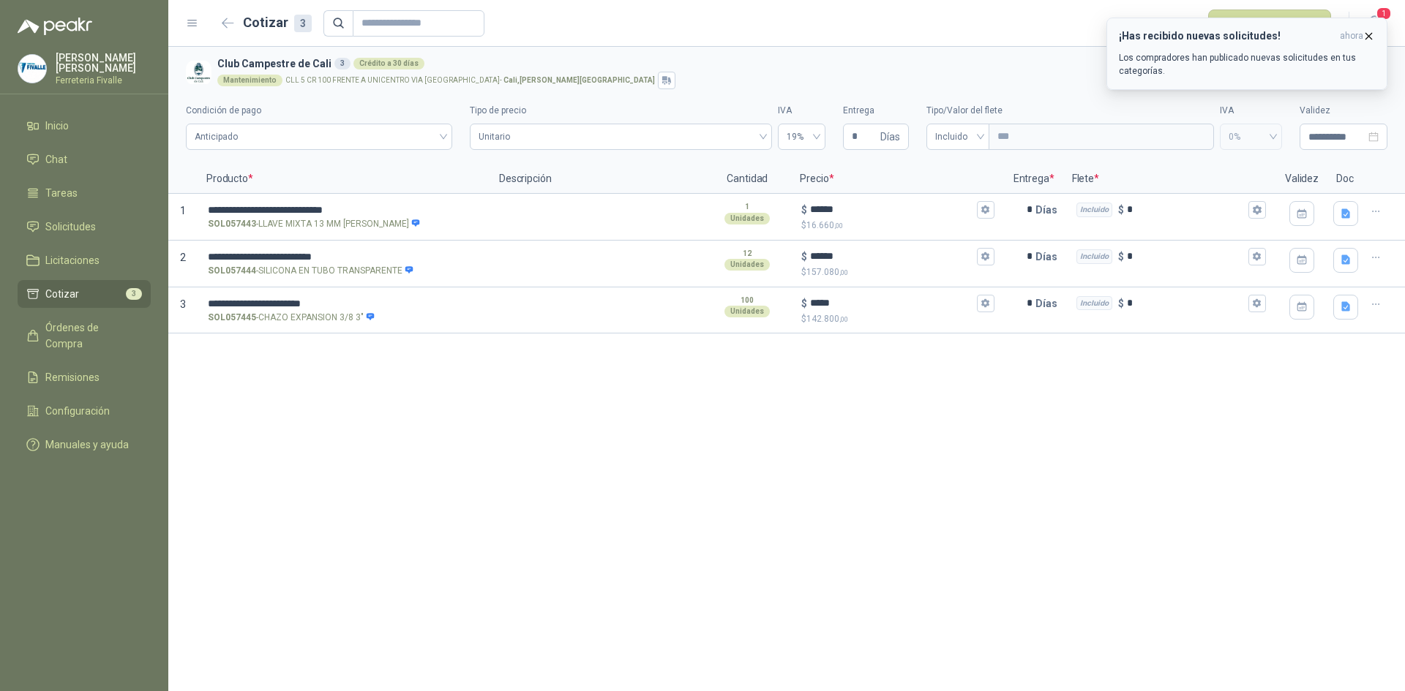
click at [1370, 35] on icon "button" at bounding box center [1368, 36] width 12 height 12
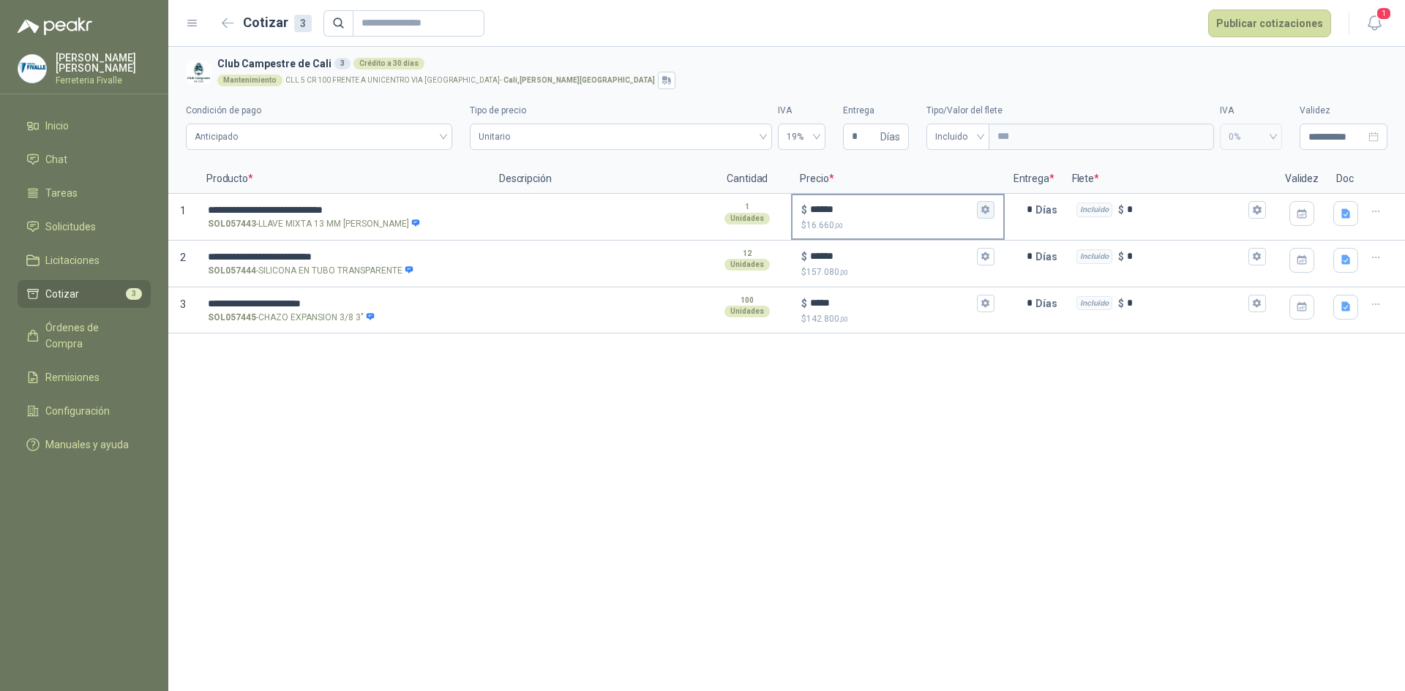
click at [982, 206] on icon "button" at bounding box center [985, 210] width 10 height 10
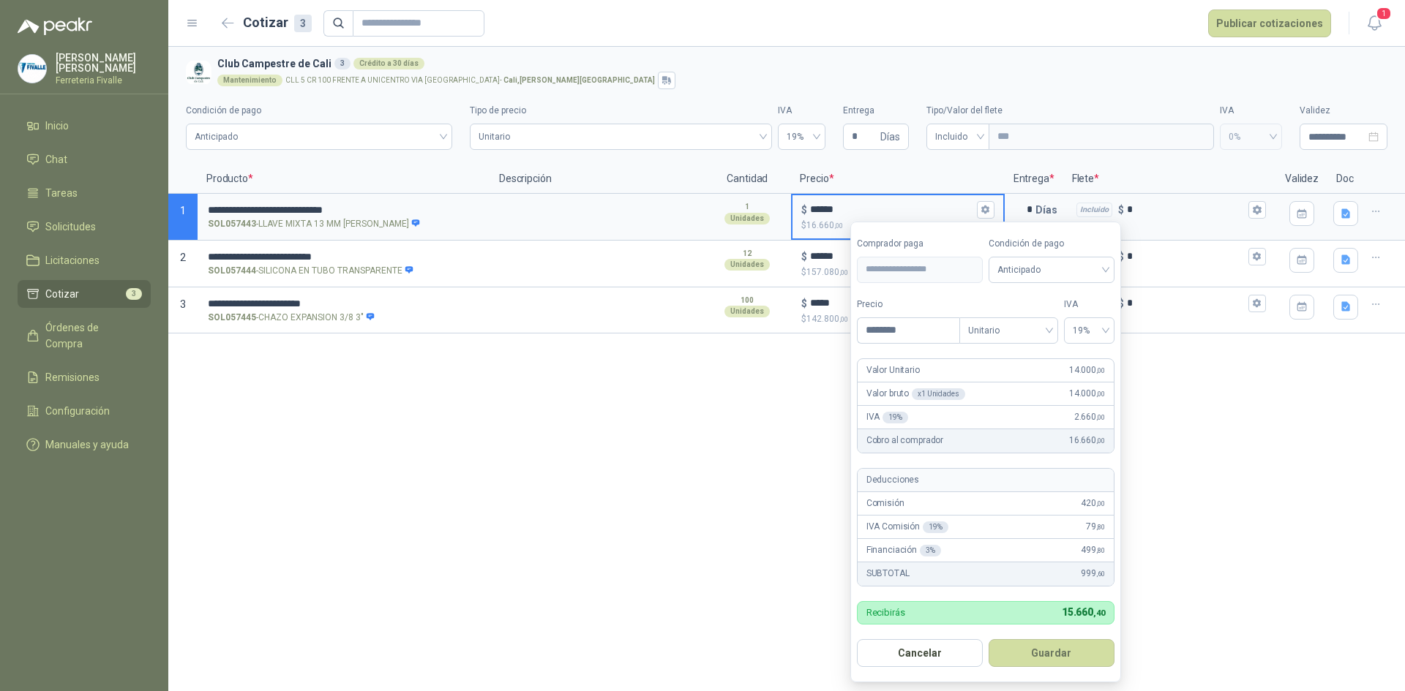
click at [797, 418] on div "**********" at bounding box center [786, 369] width 1236 height 645
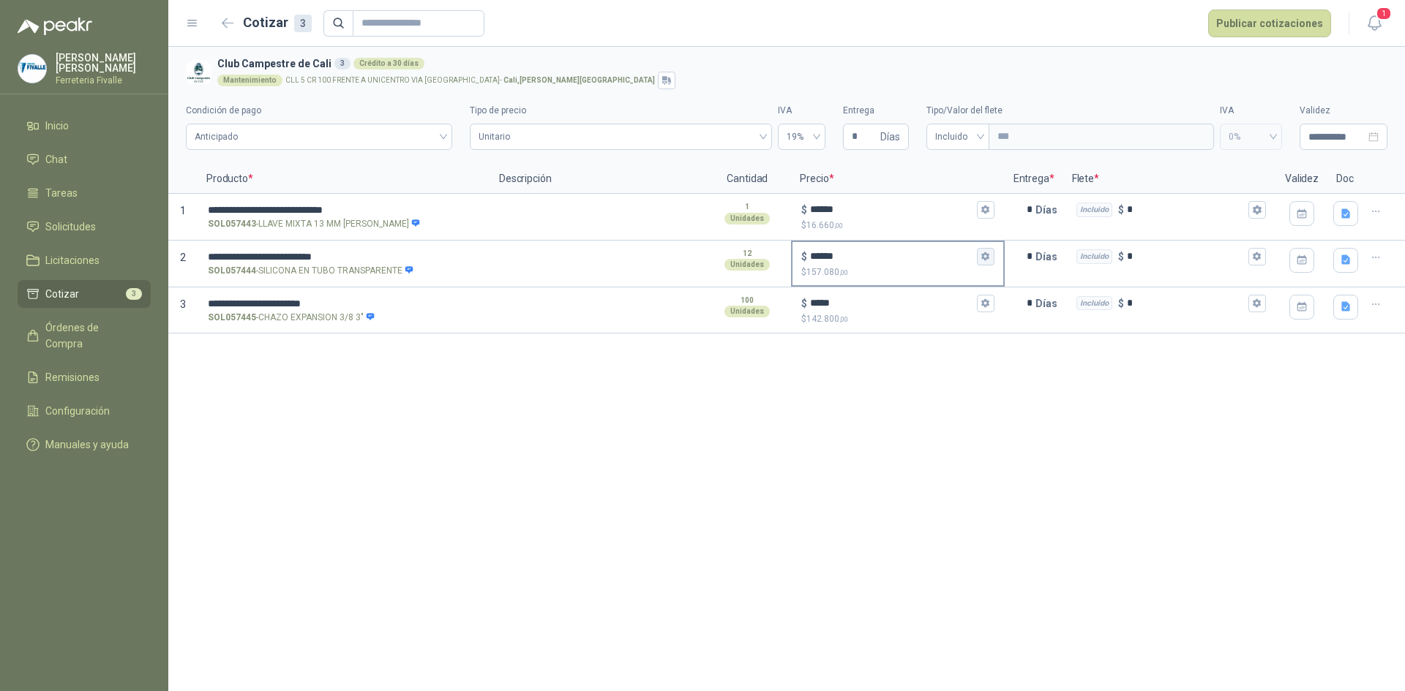
click at [987, 258] on icon "button" at bounding box center [985, 256] width 8 height 9
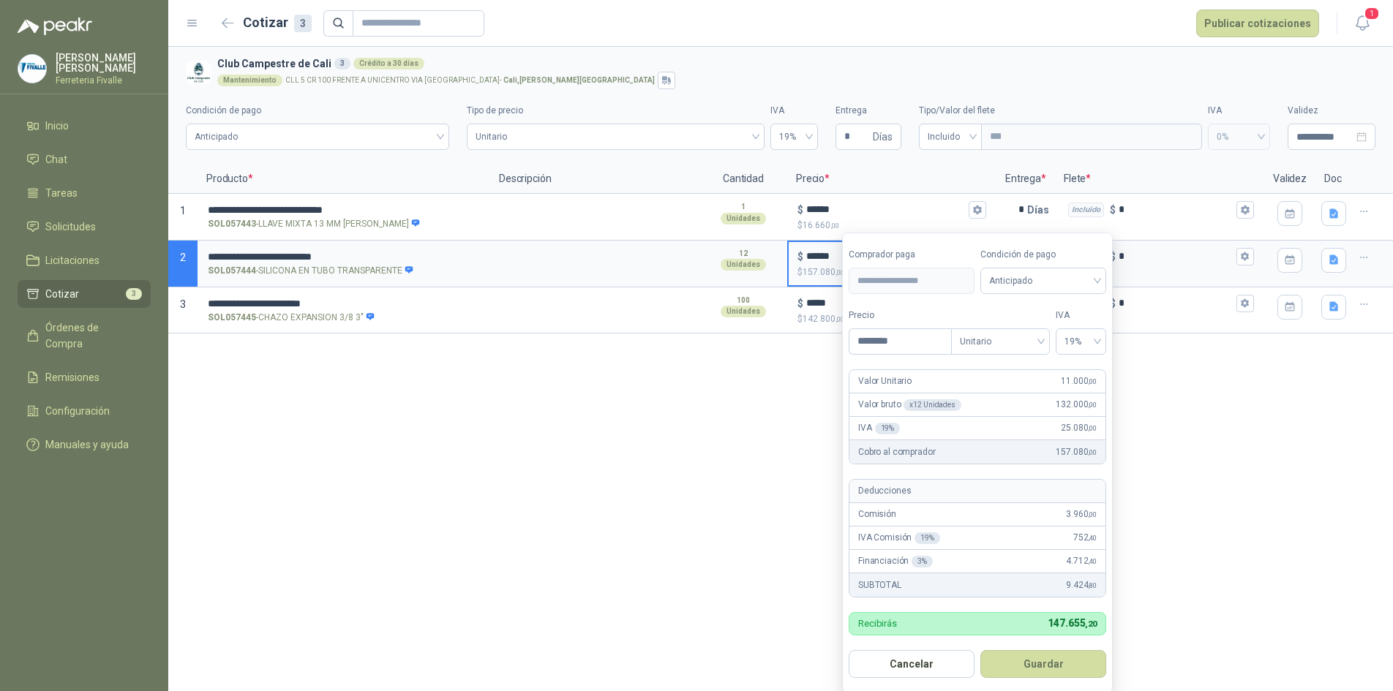
click at [781, 402] on div "**********" at bounding box center [780, 369] width 1225 height 645
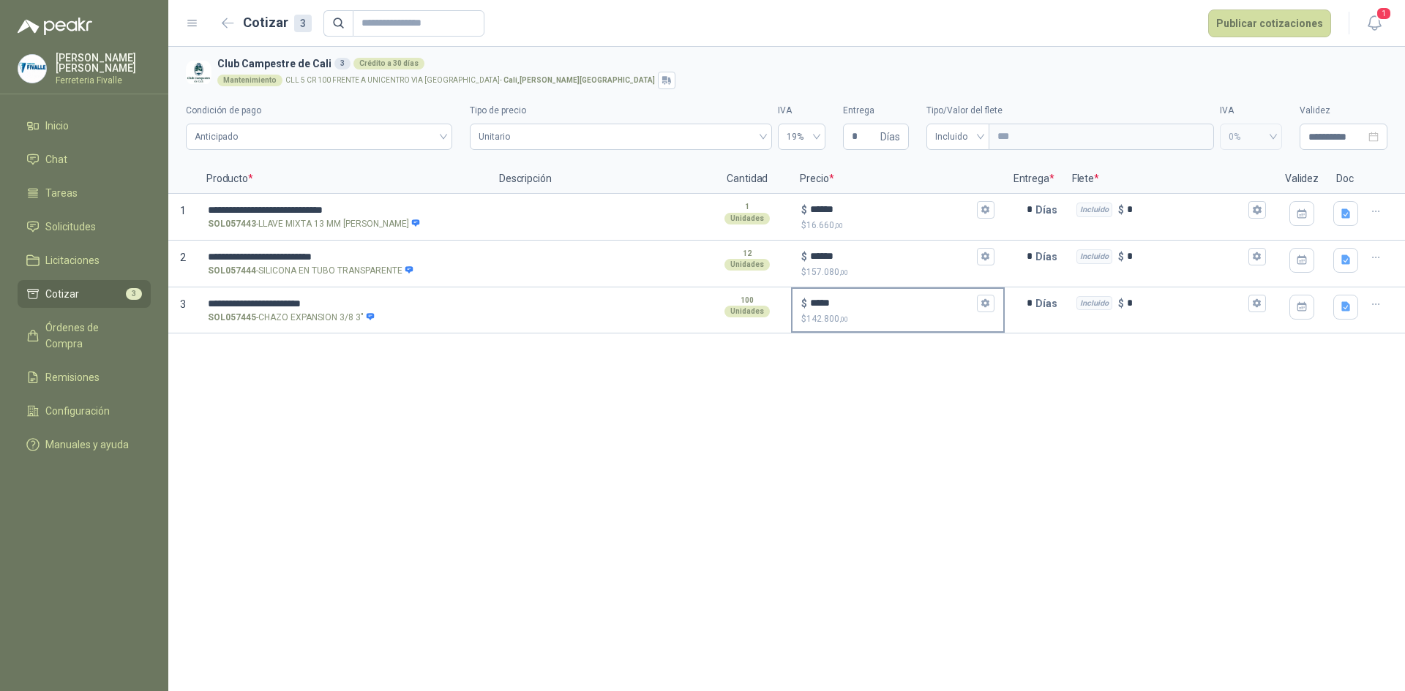
click at [977, 314] on p "$ 142.800 ,00" at bounding box center [897, 319] width 192 height 14
click at [973, 309] on input "*****" at bounding box center [891, 303] width 163 height 11
click at [984, 308] on icon "button" at bounding box center [985, 304] width 10 height 10
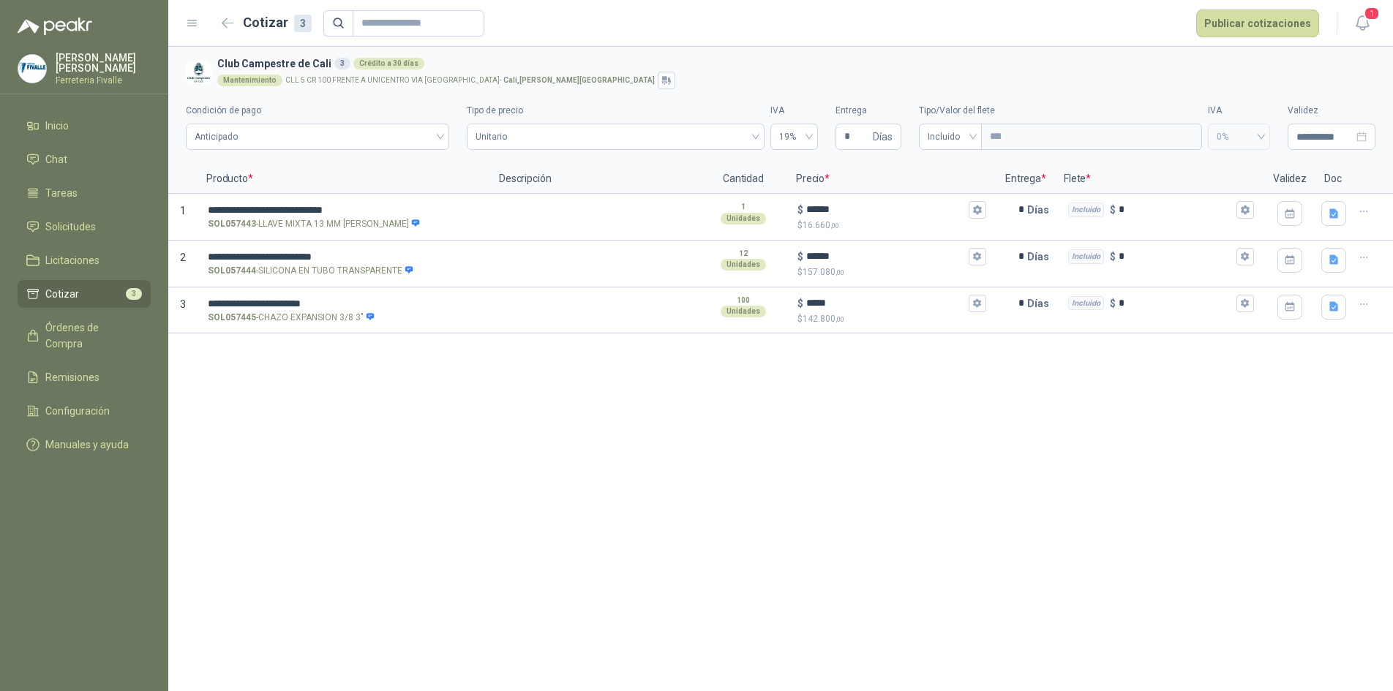
click at [470, 517] on div "**********" at bounding box center [780, 369] width 1225 height 645
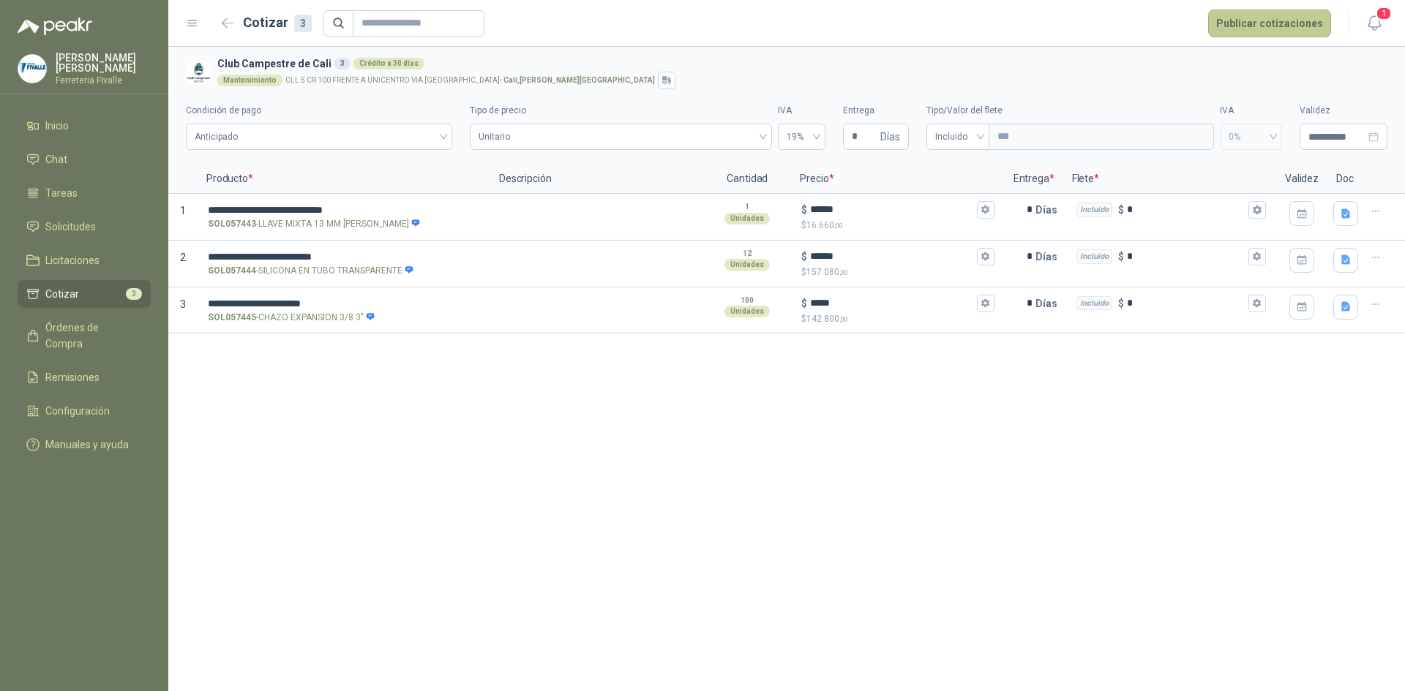
click at [1288, 25] on button "Publicar cotizaciones" at bounding box center [1269, 24] width 123 height 28
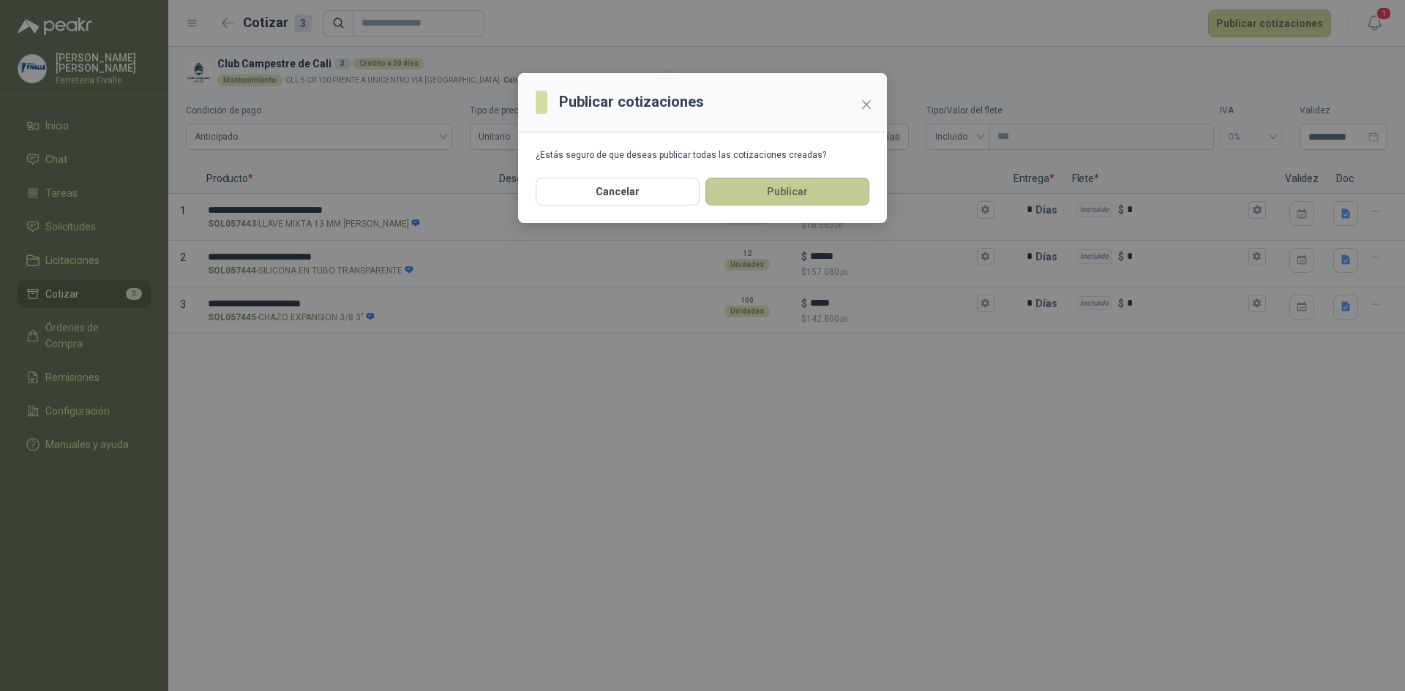
click at [838, 199] on button "Publicar" at bounding box center [787, 192] width 164 height 28
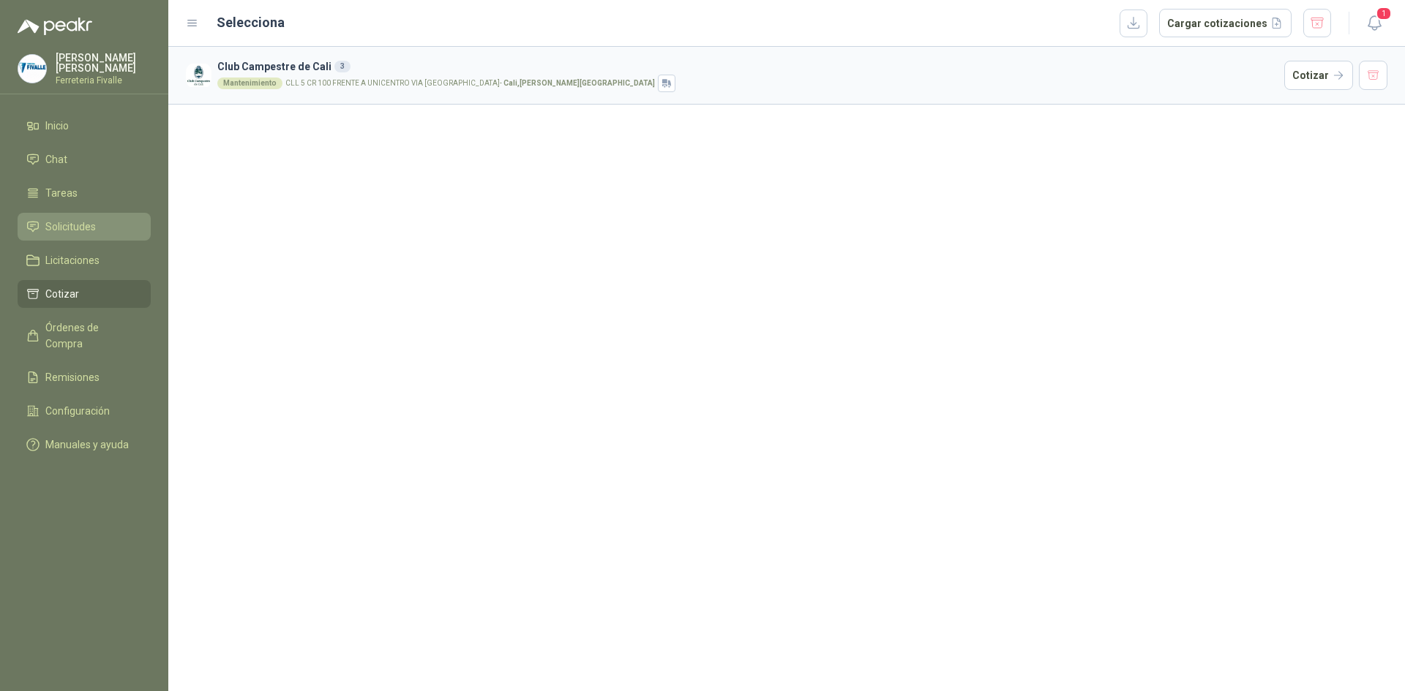
click at [105, 235] on li "Solicitudes" at bounding box center [84, 227] width 116 height 16
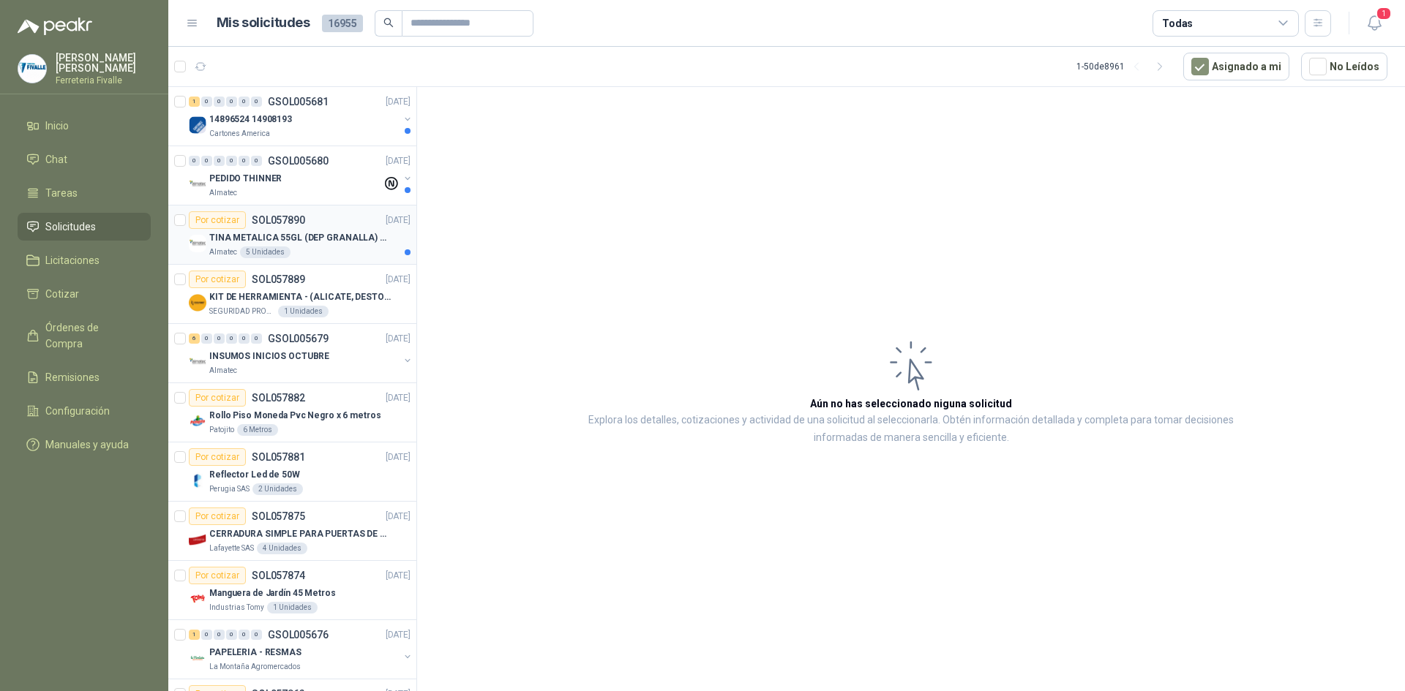
click at [345, 243] on p "TINA METALICA 55GL (DEP GRANALLA) CON TAPA" at bounding box center [300, 238] width 182 height 14
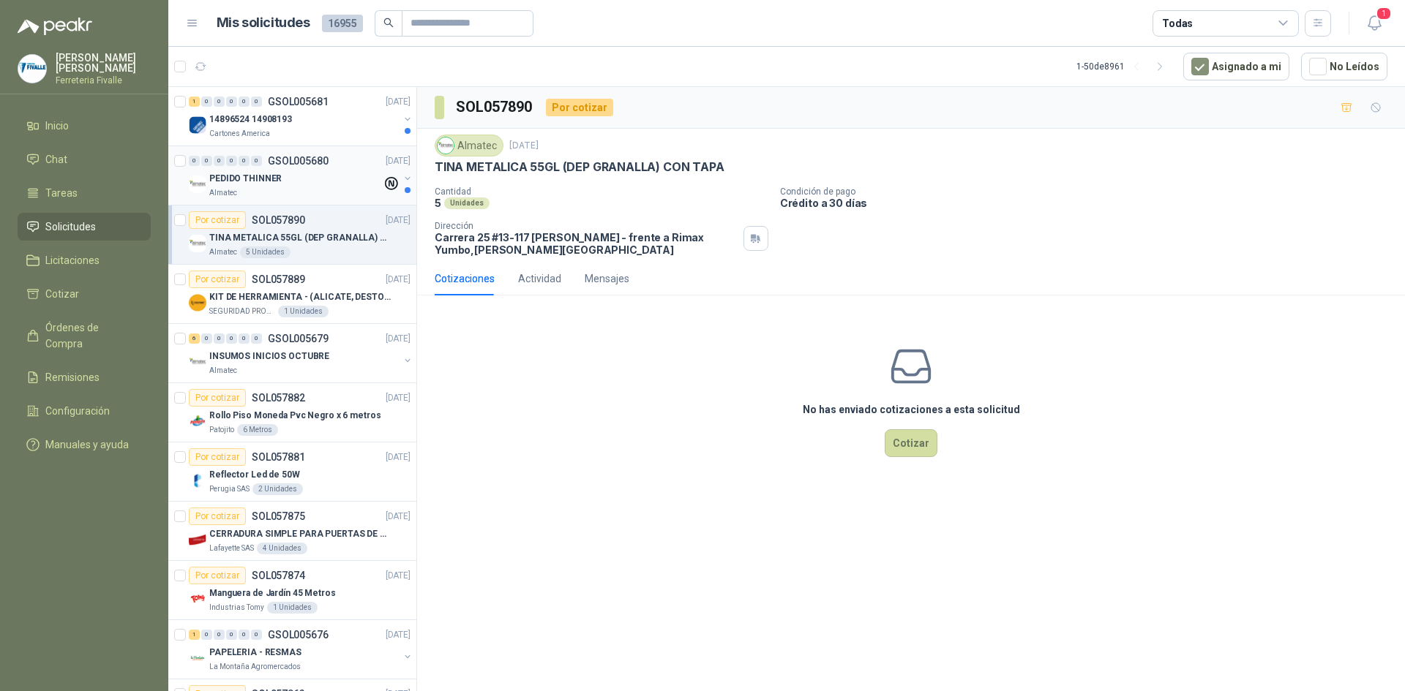
click at [323, 182] on div "PEDIDO THINNER" at bounding box center [295, 179] width 173 height 18
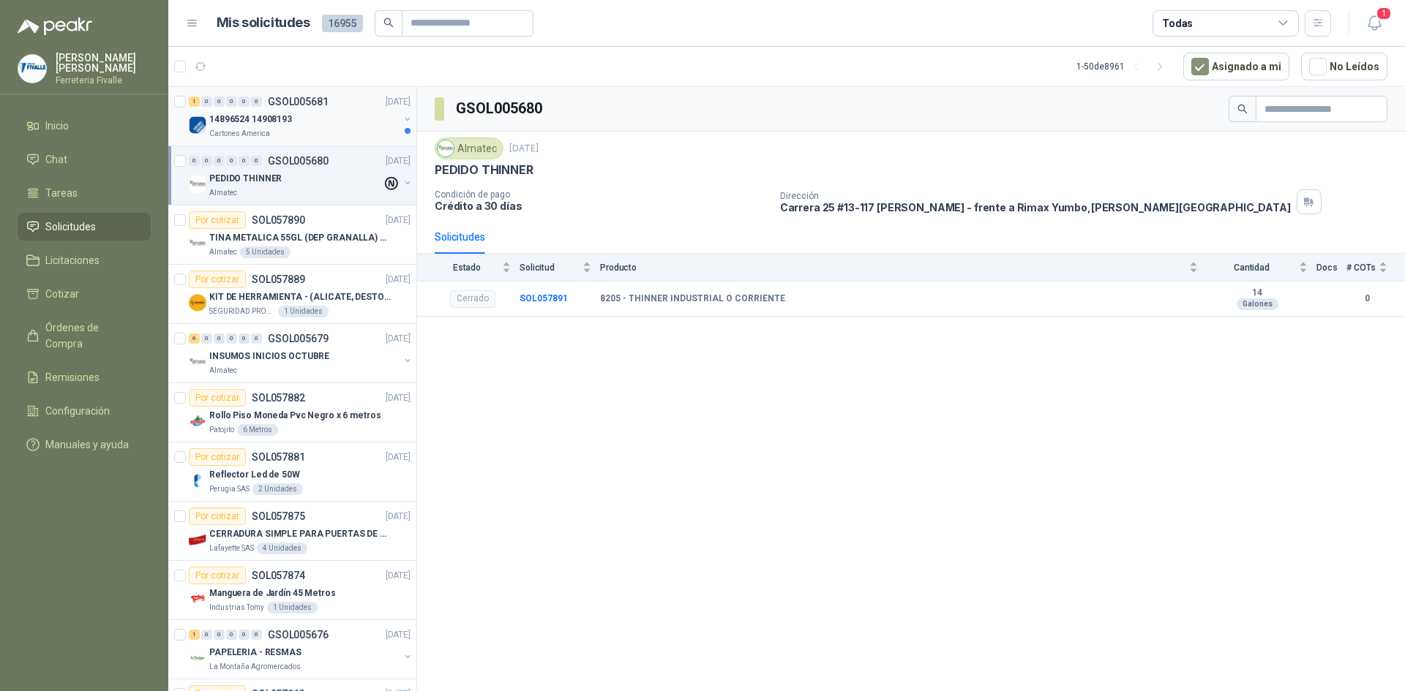
click at [281, 127] on div "14896524 14908193" at bounding box center [303, 119] width 189 height 18
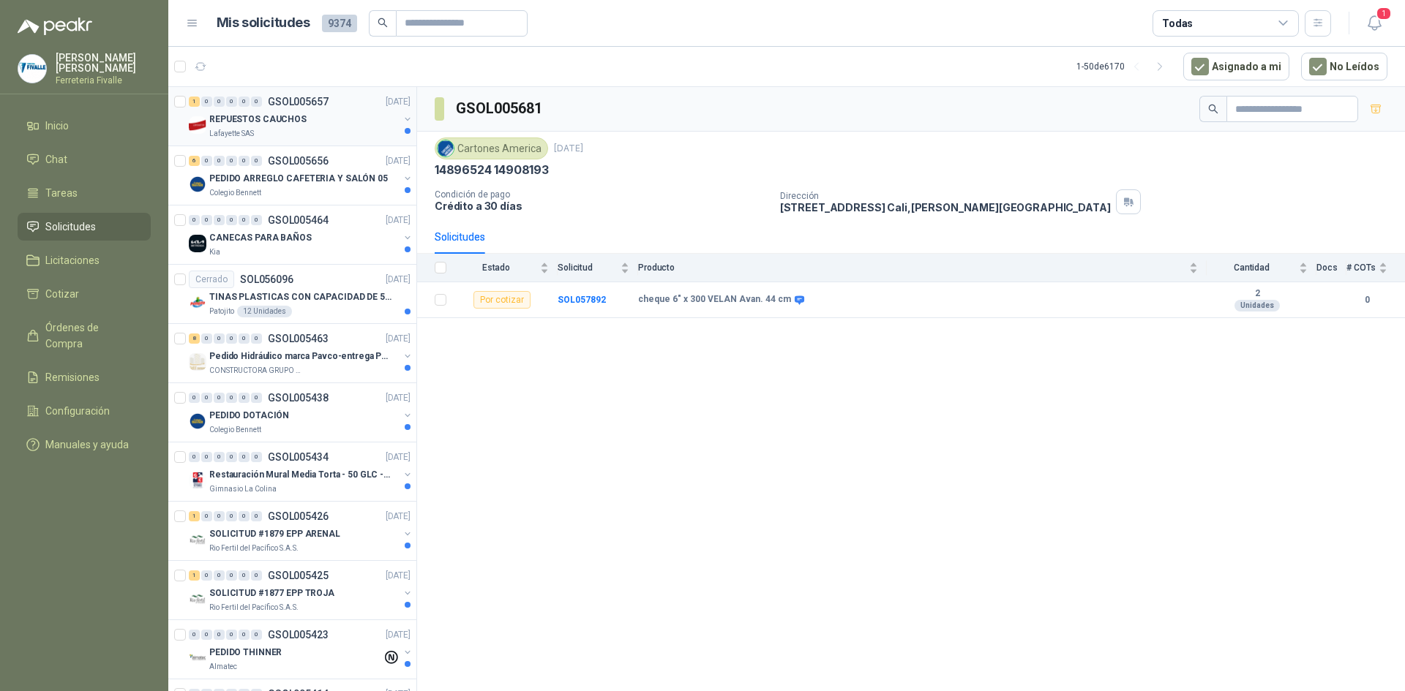
click at [325, 121] on div "REPUESTOS CAUCHOS" at bounding box center [303, 119] width 189 height 18
click at [329, 176] on p "PEDIDO ARREGLO CAFETERIA Y SALÓN 05" at bounding box center [298, 179] width 179 height 14
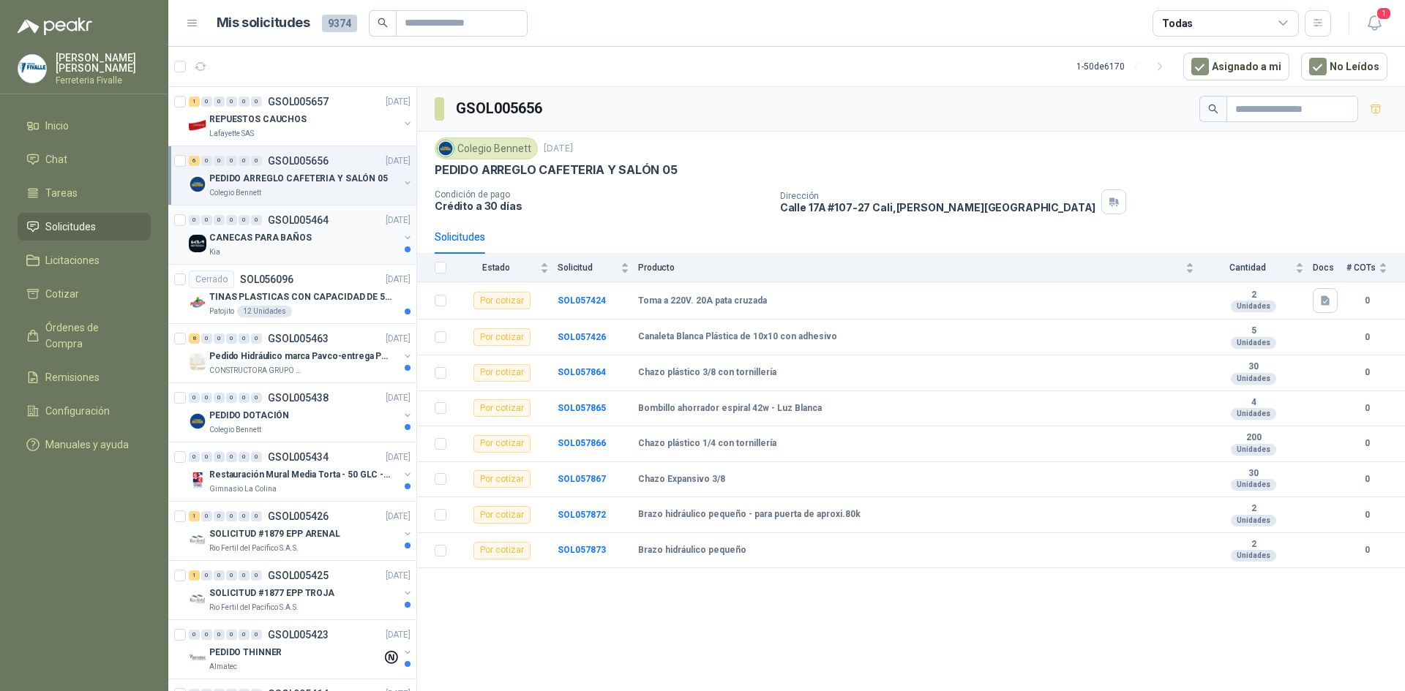
click at [337, 244] on div "CANECAS PARA BAÑOS" at bounding box center [303, 238] width 189 height 18
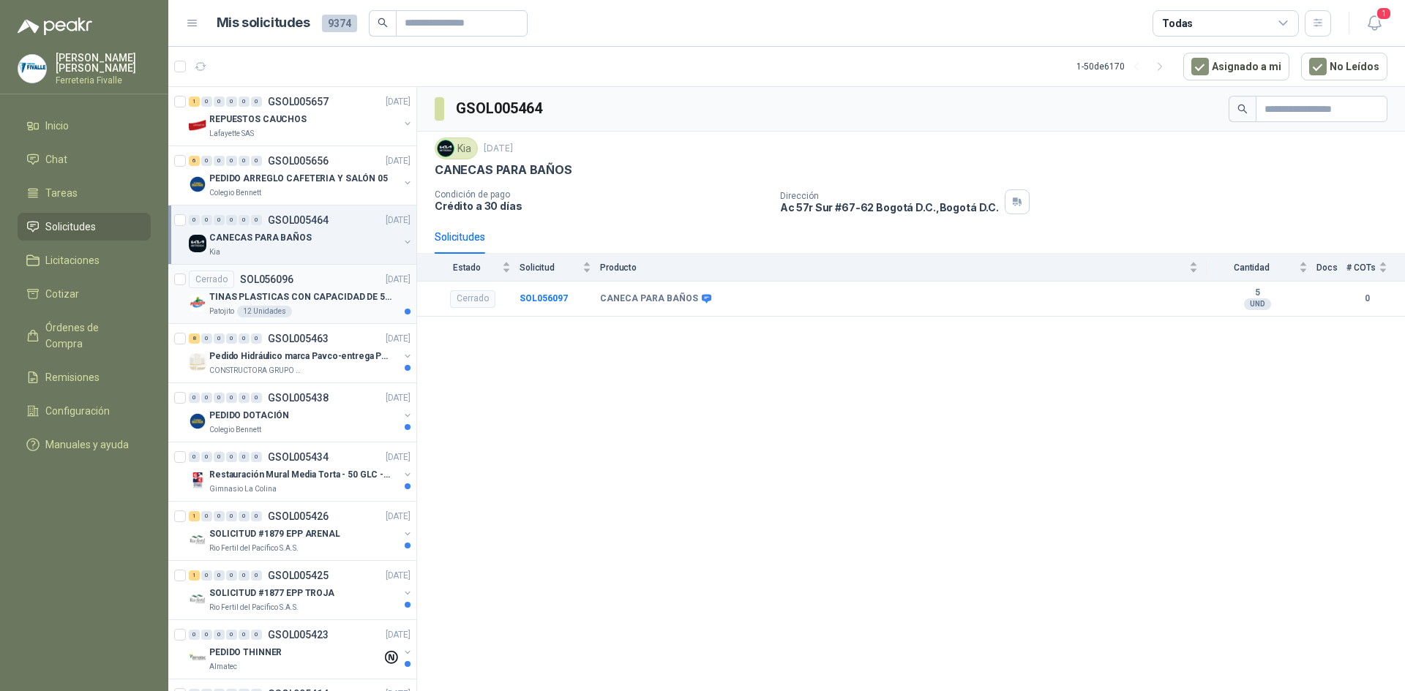
click at [337, 313] on div "Patojito 12 Unidades" at bounding box center [309, 312] width 201 height 12
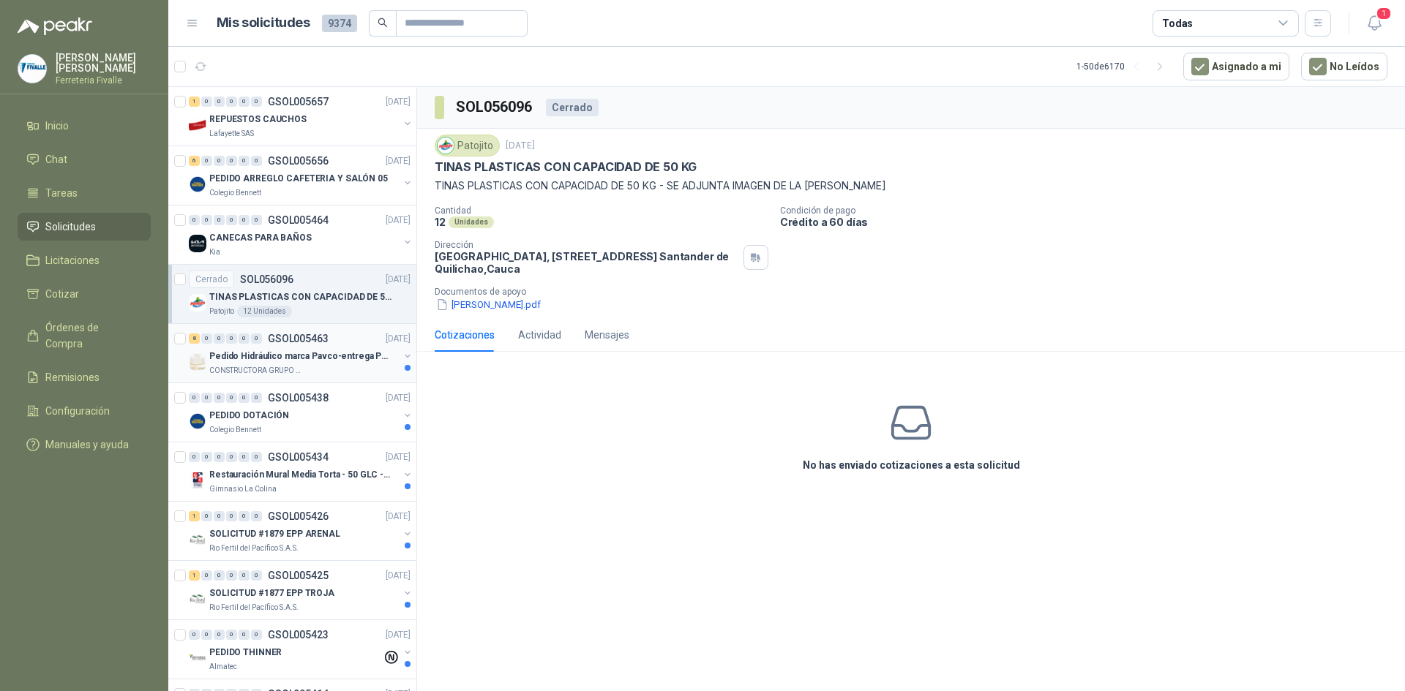
click at [264, 344] on div "8 0 0 0 0 0 GSOL005463 [DATE]" at bounding box center [301, 339] width 225 height 18
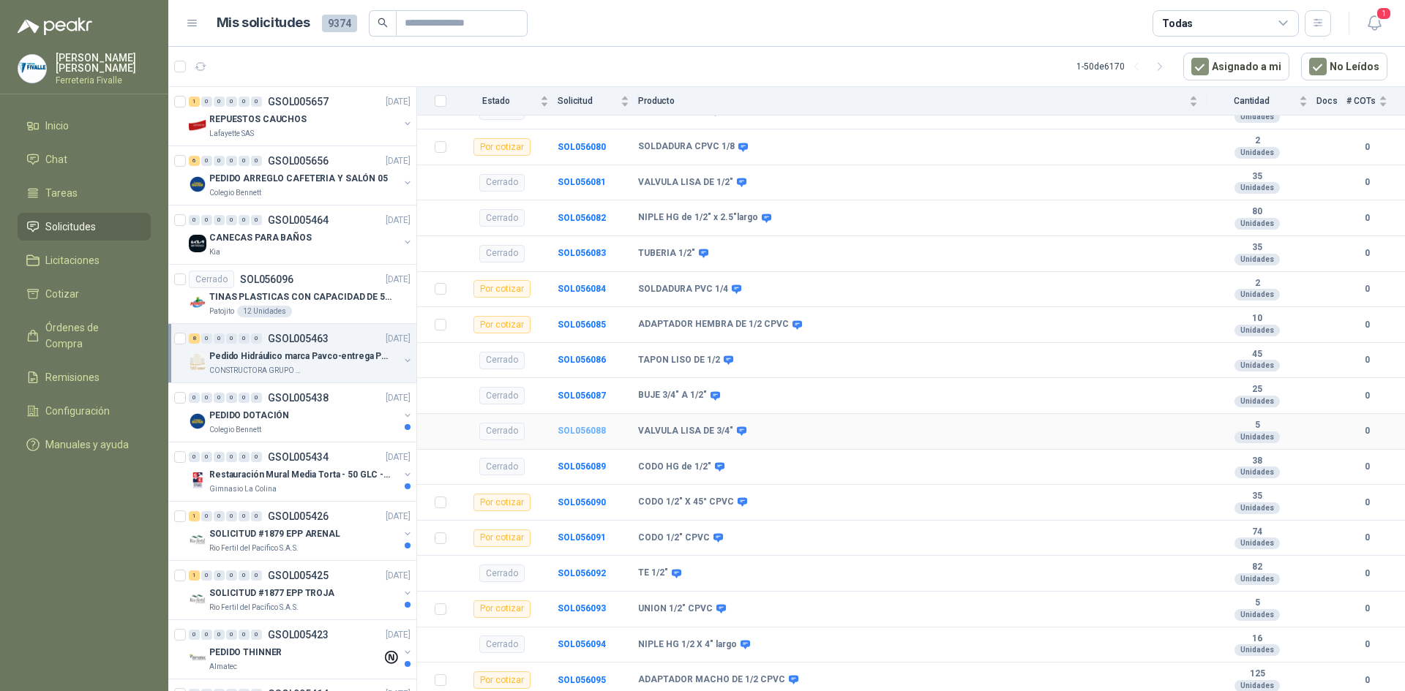
scroll to position [511, 0]
click at [328, 429] on div "Colegio Bennett" at bounding box center [303, 430] width 189 height 12
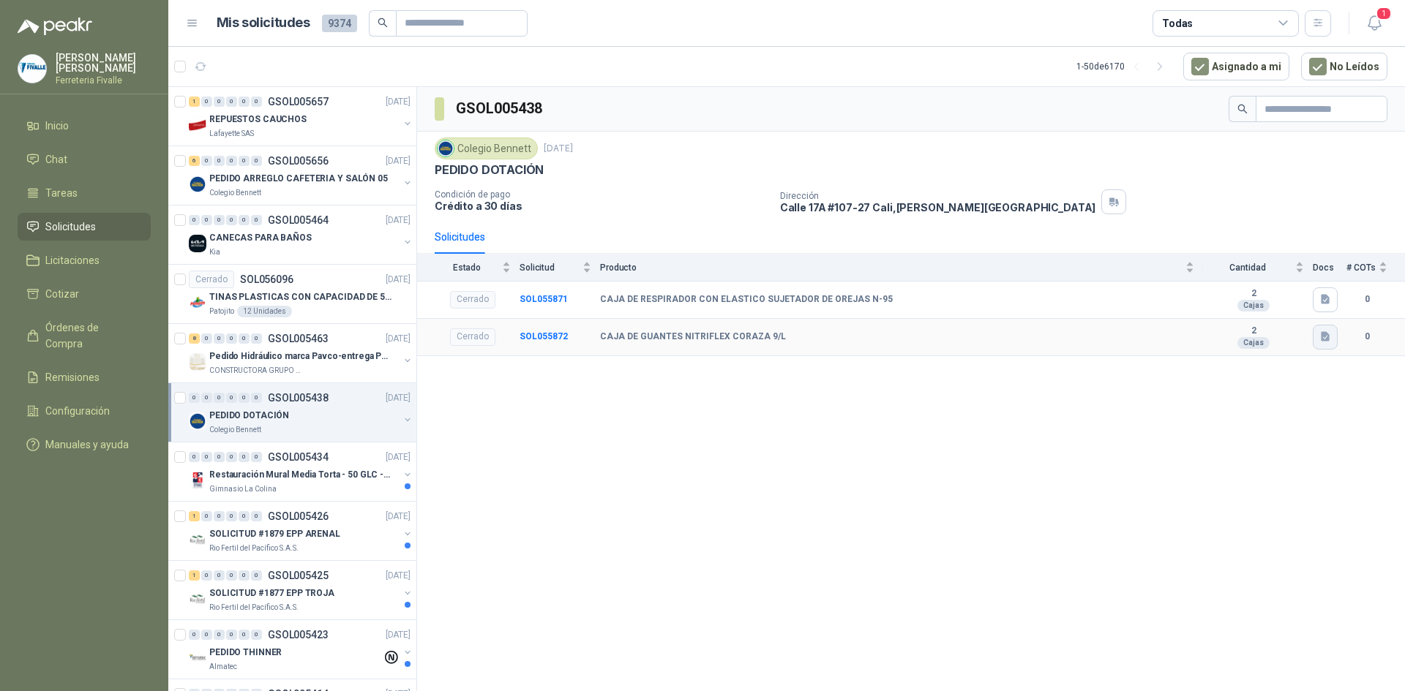
click at [1321, 342] on icon "button" at bounding box center [1325, 337] width 9 height 10
click at [1229, 303] on button "Captura de pantalla [DATE] 083036.png" at bounding box center [1236, 304] width 184 height 15
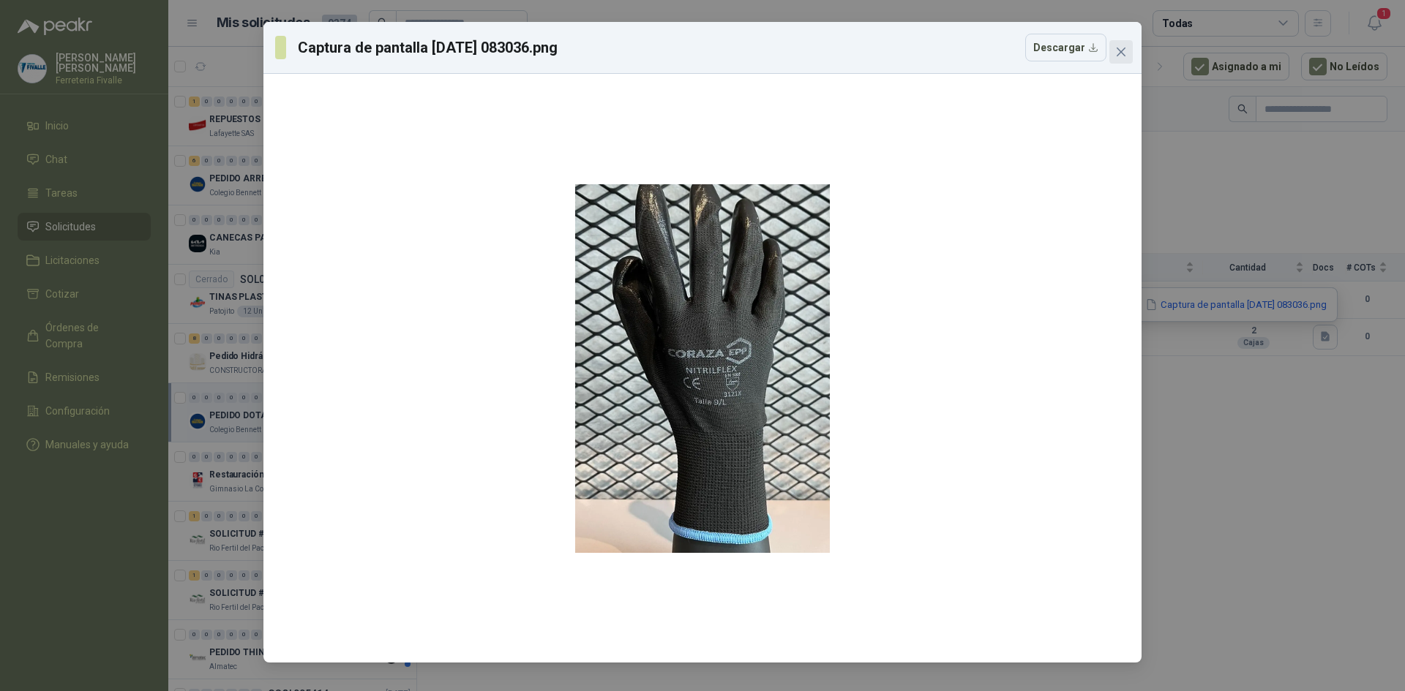
click at [1128, 48] on span "Close" at bounding box center [1120, 52] width 23 height 12
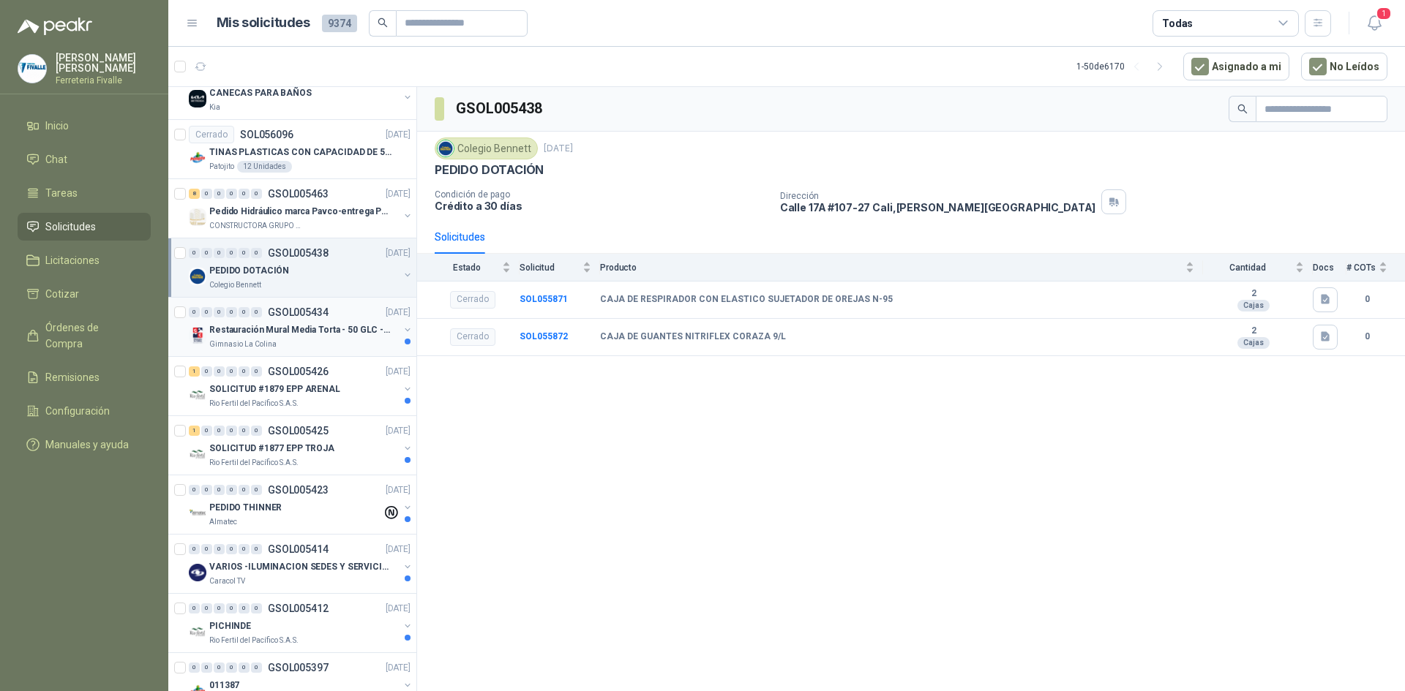
scroll to position [146, 0]
click at [309, 320] on div "Restauración Mural Media Torta - 50 GLC - URGENTE" at bounding box center [303, 329] width 189 height 18
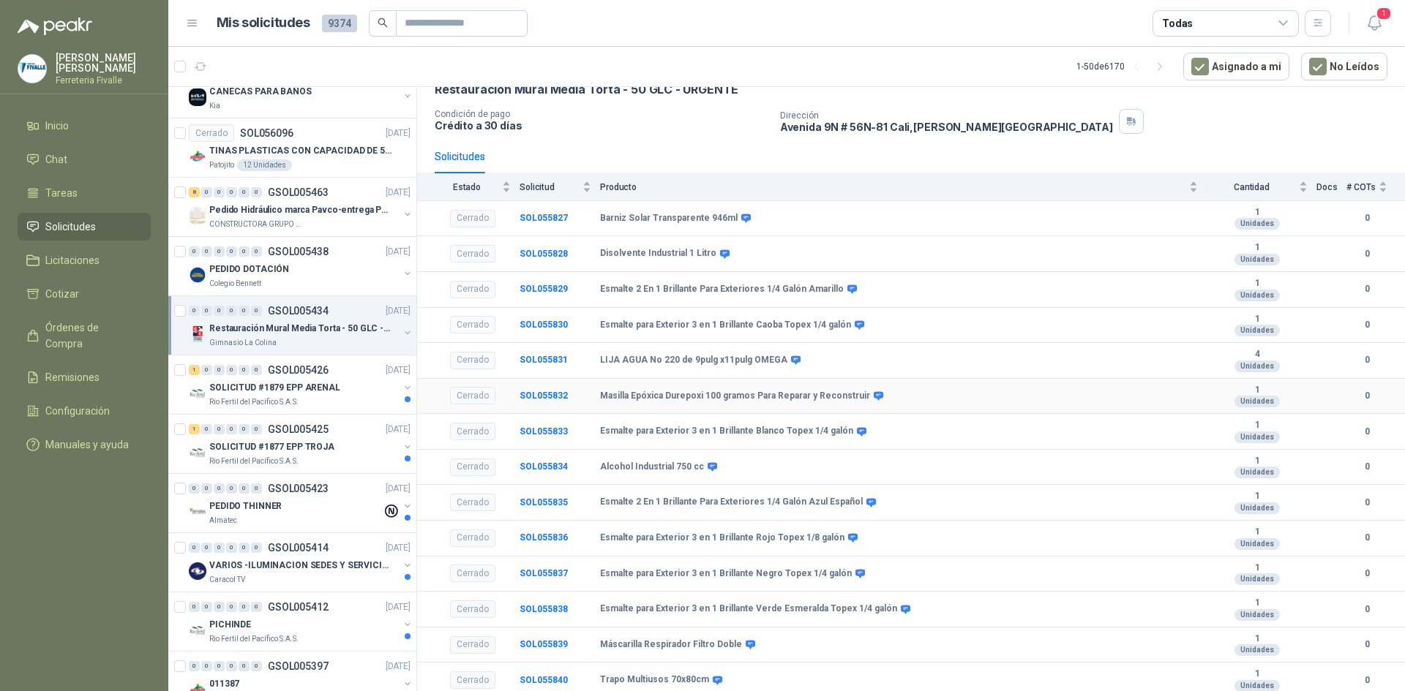
scroll to position [83, 0]
click at [363, 394] on div "SOLICITUD #1879 EPP ARENAL" at bounding box center [303, 388] width 189 height 18
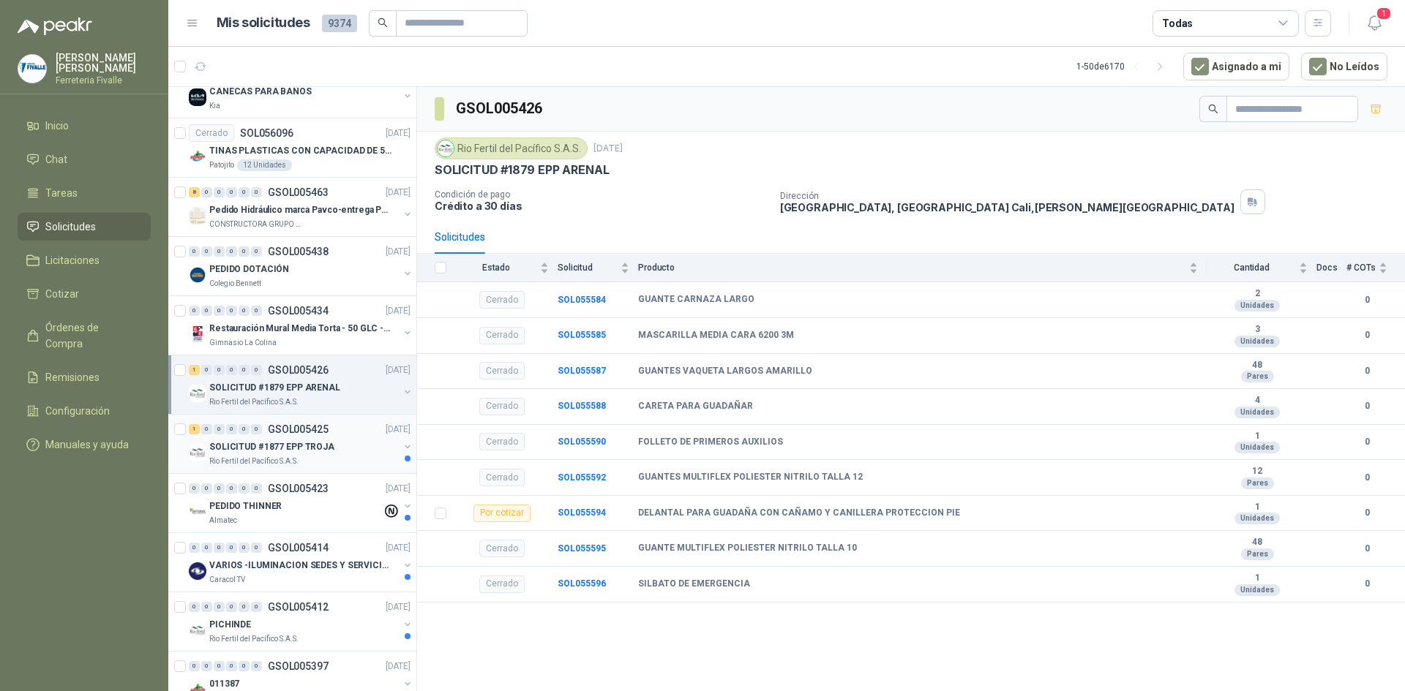
click at [348, 436] on div "1 0 0 0 0 0 GSOL005425 [DATE]" at bounding box center [301, 430] width 225 height 18
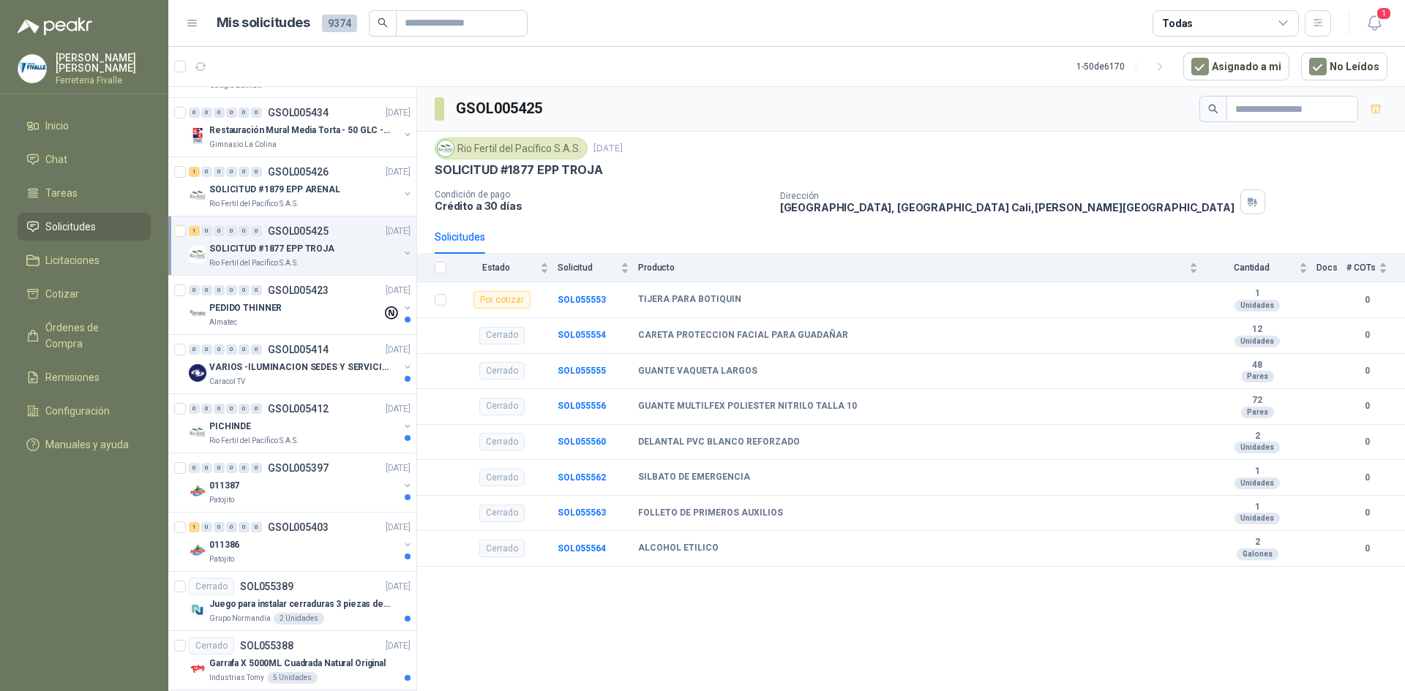
scroll to position [366, 0]
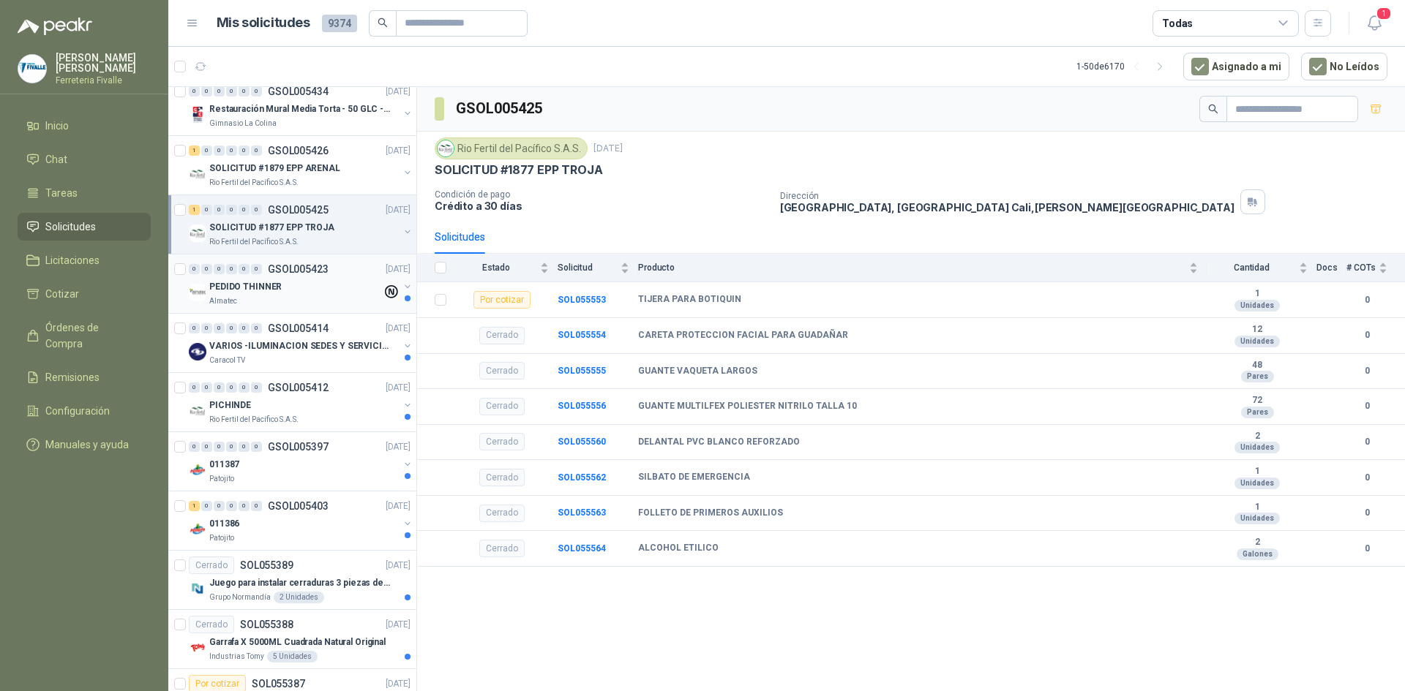
click at [352, 303] on div "Almatec" at bounding box center [295, 302] width 173 height 12
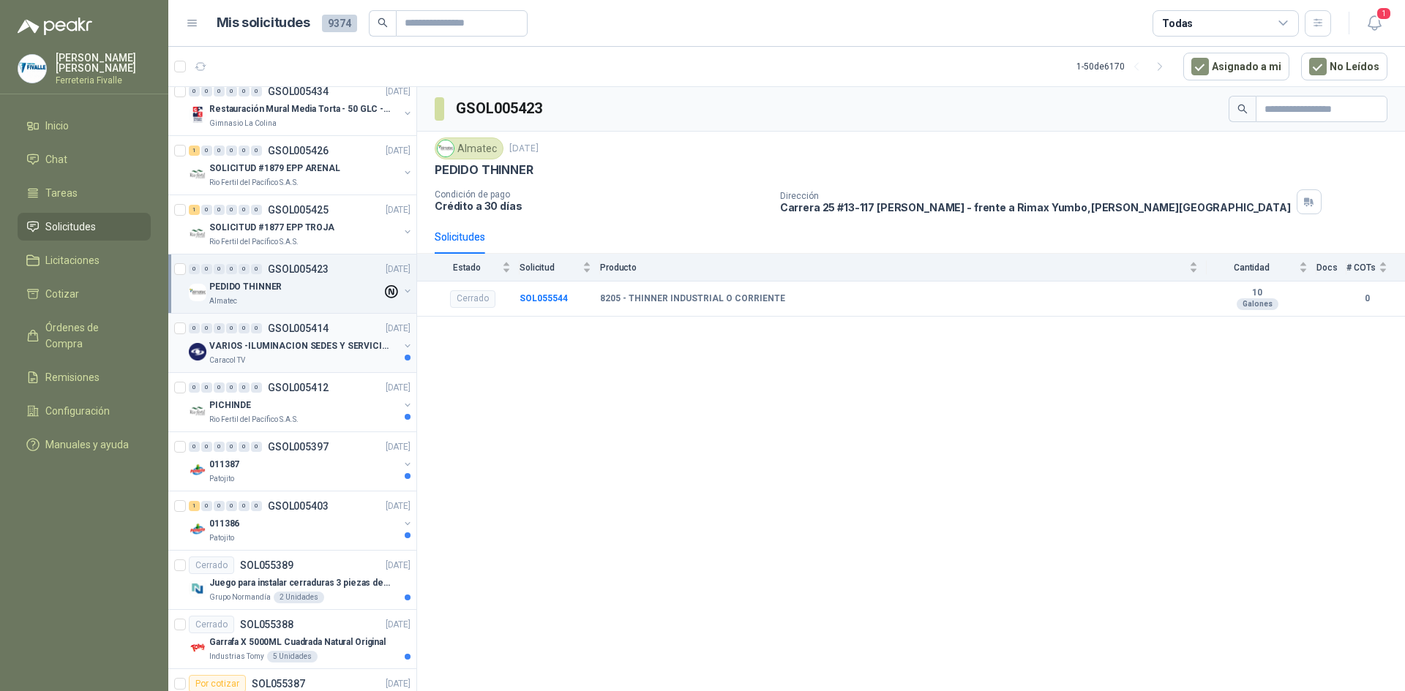
click at [347, 362] on div "Caracol TV" at bounding box center [303, 361] width 189 height 12
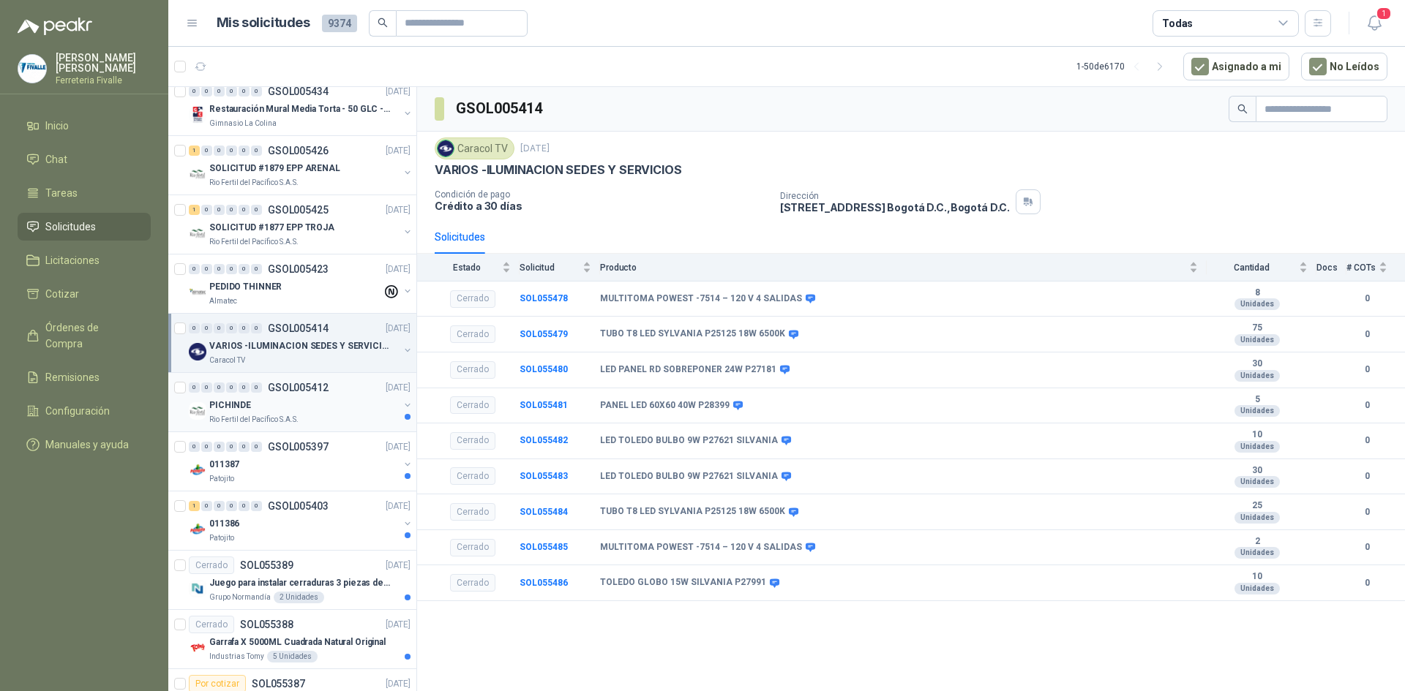
click at [361, 414] on div "Rio Fertil del Pacífico S.A.S." at bounding box center [303, 420] width 189 height 12
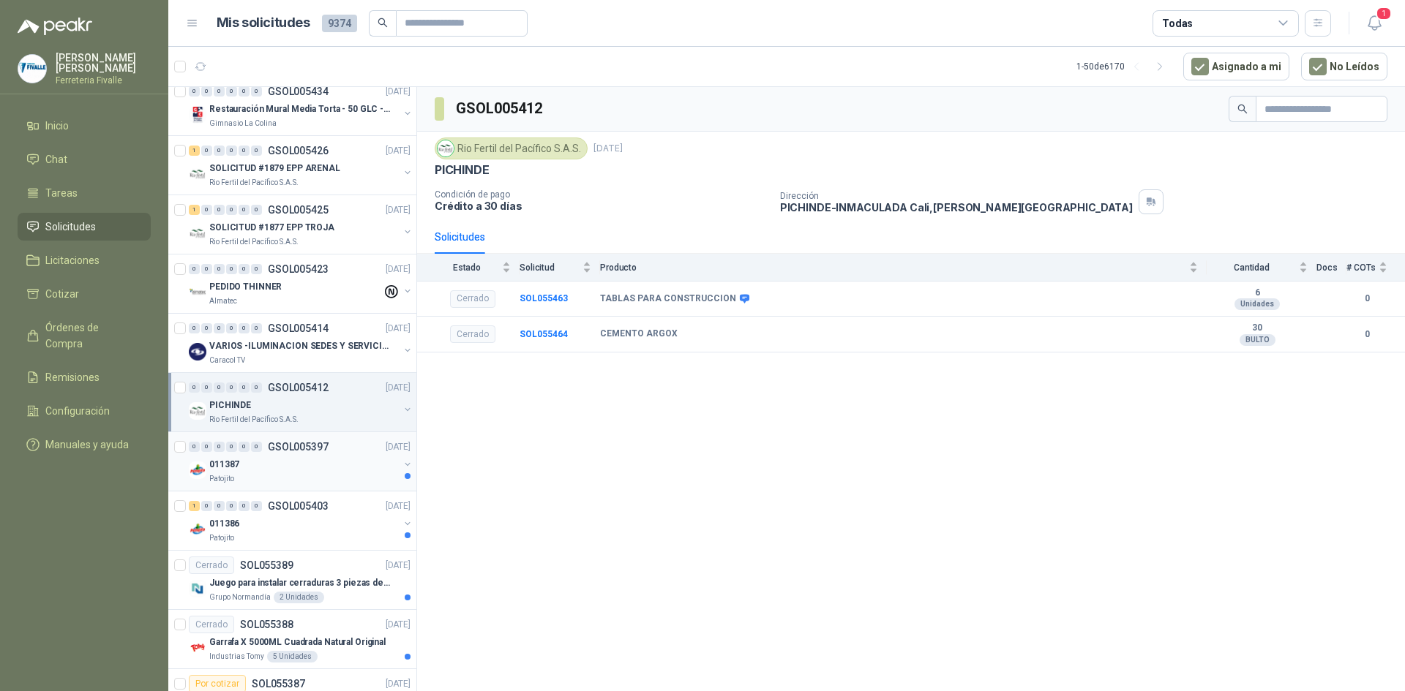
click at [355, 481] on div "Patojito" at bounding box center [303, 479] width 189 height 12
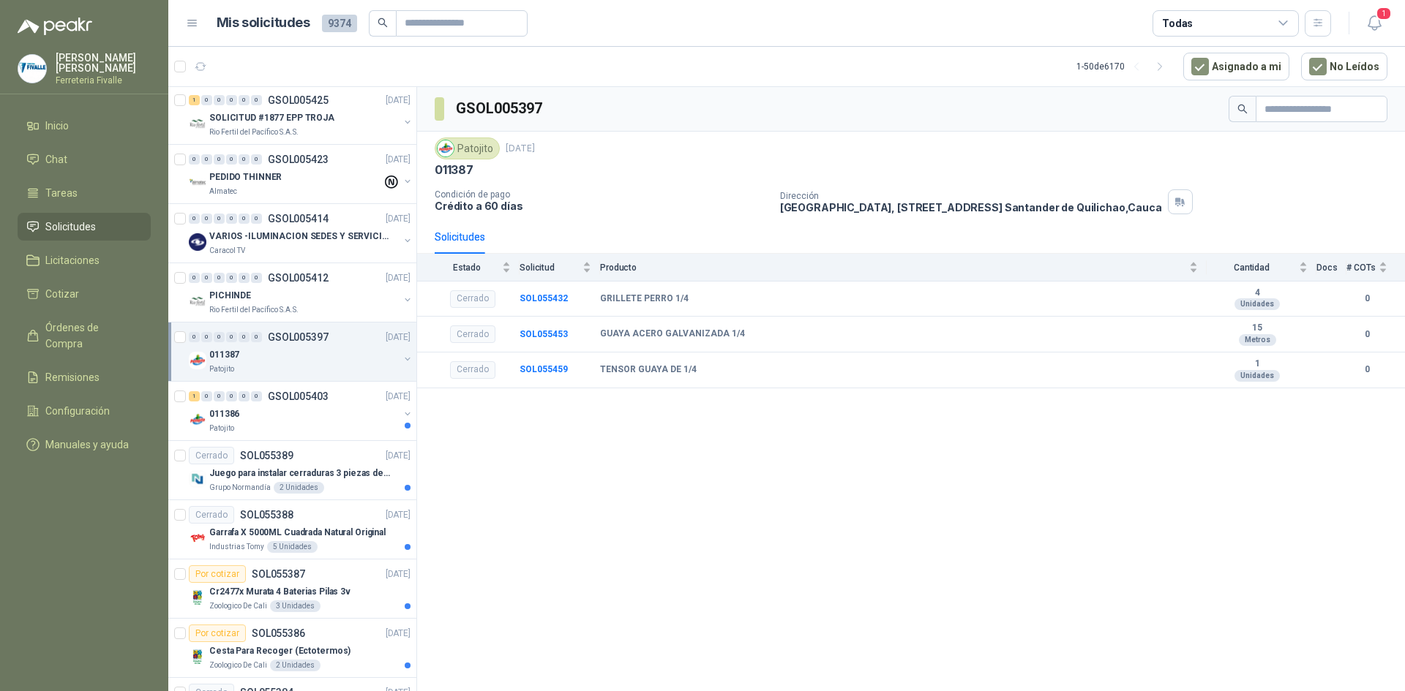
scroll to position [658, 0]
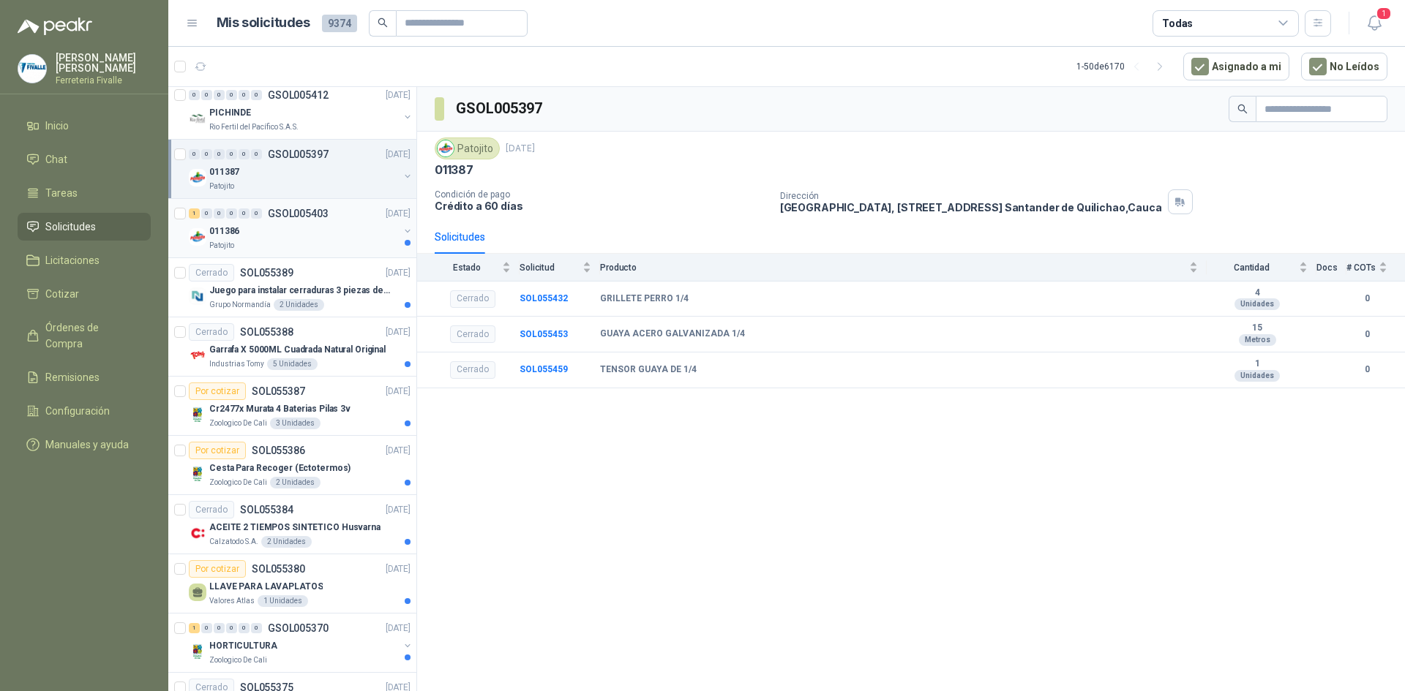
click at [315, 239] on div "011386" at bounding box center [303, 231] width 189 height 18
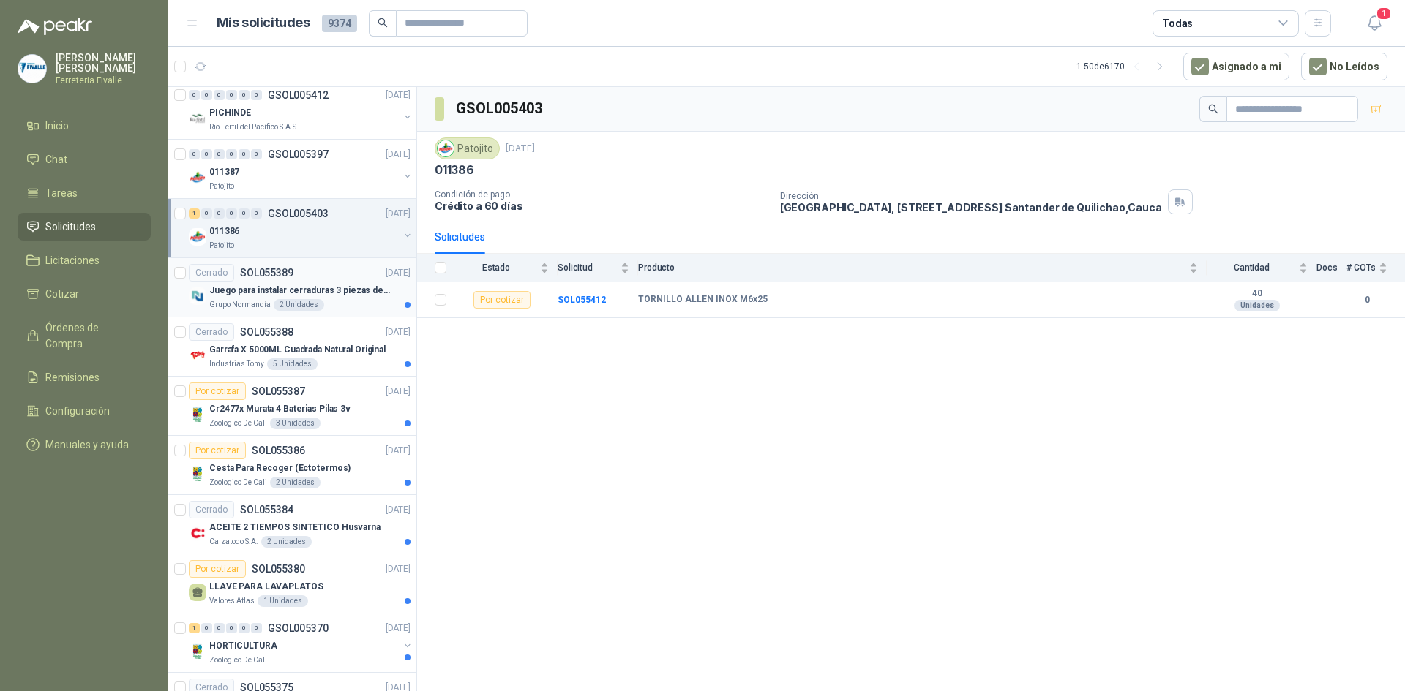
click at [323, 307] on div "Grupo [PERSON_NAME] 2 Unidades" at bounding box center [309, 305] width 201 height 12
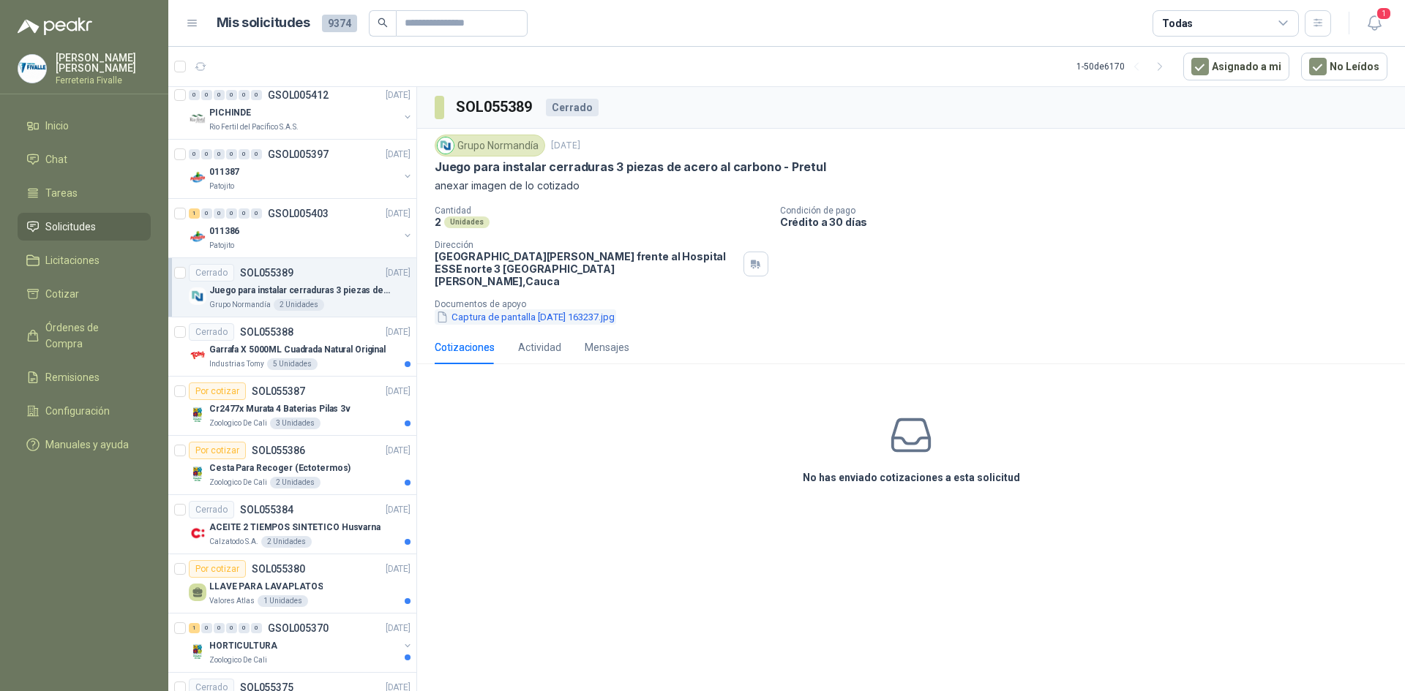
click at [491, 309] on button "Captura de pantalla [DATE] 163237.jpg" at bounding box center [525, 316] width 181 height 15
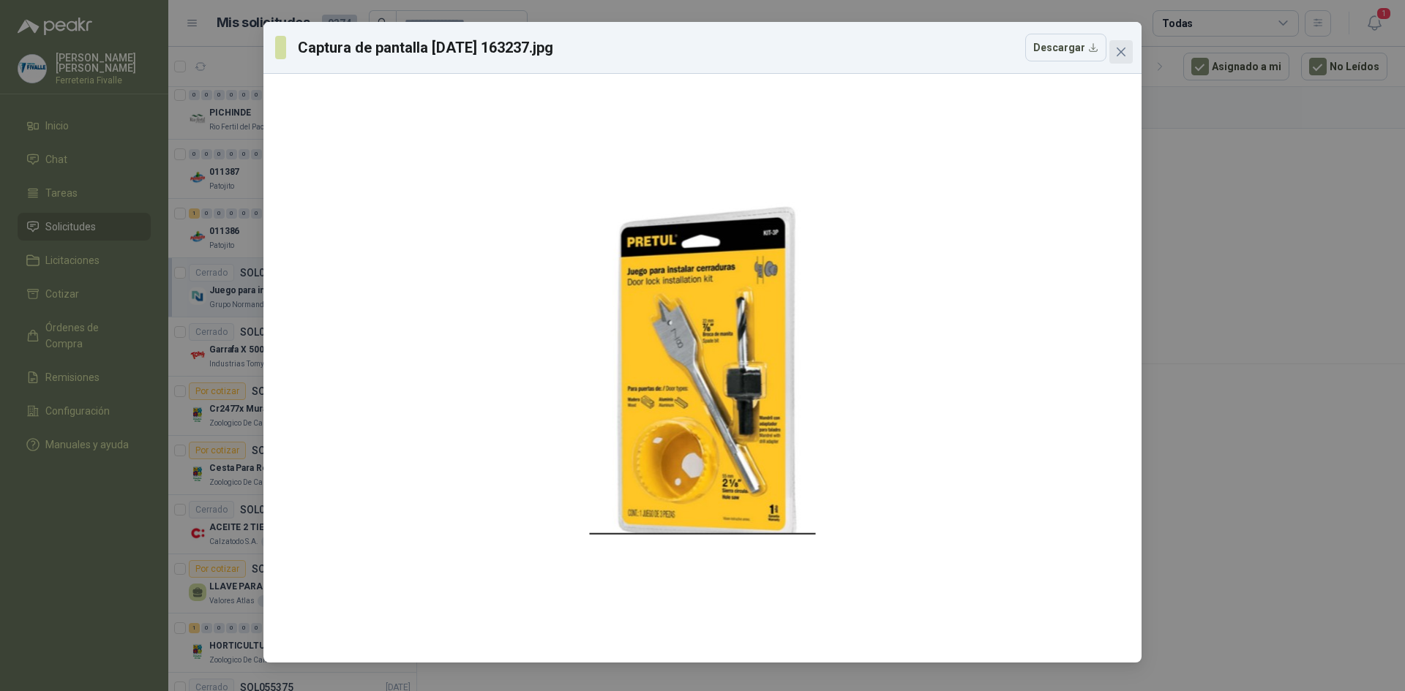
click at [1124, 52] on icon "close" at bounding box center [1121, 52] width 12 height 12
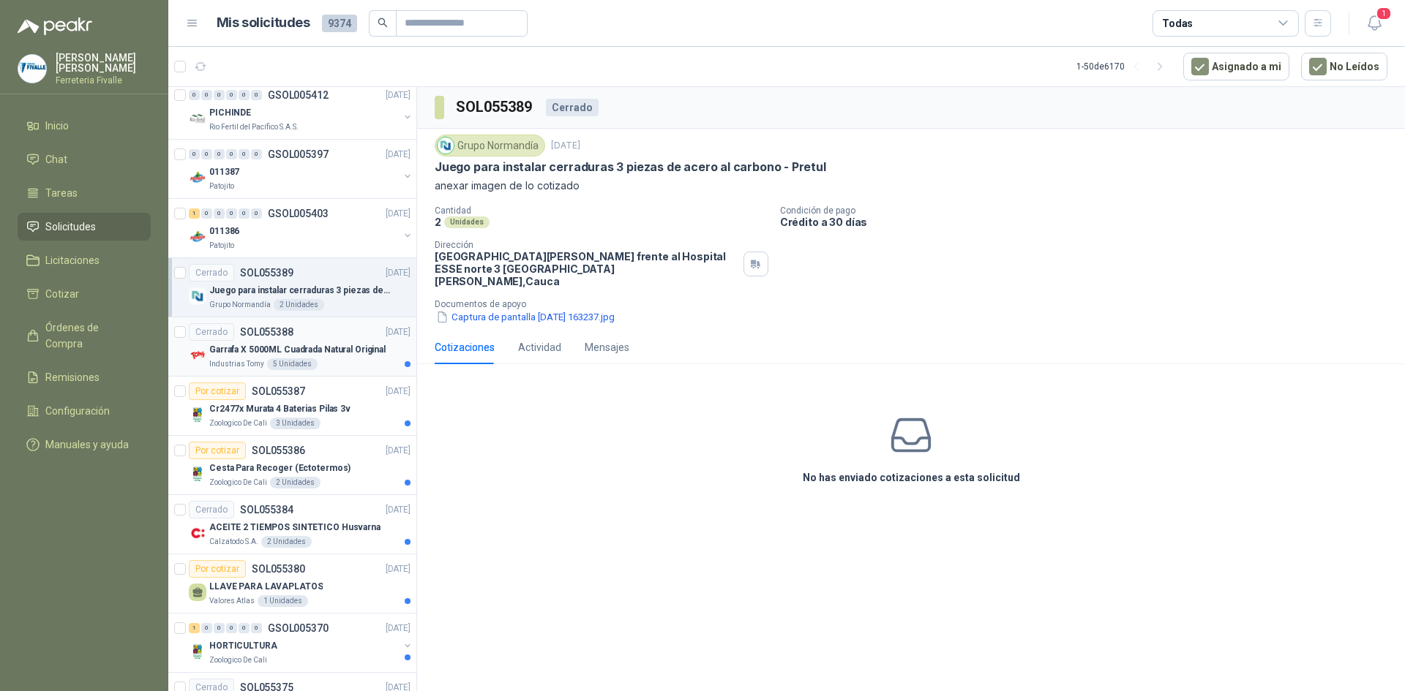
click at [324, 354] on p "Garrafa X 5000ML Cuadrada Natural Original" at bounding box center [297, 350] width 176 height 14
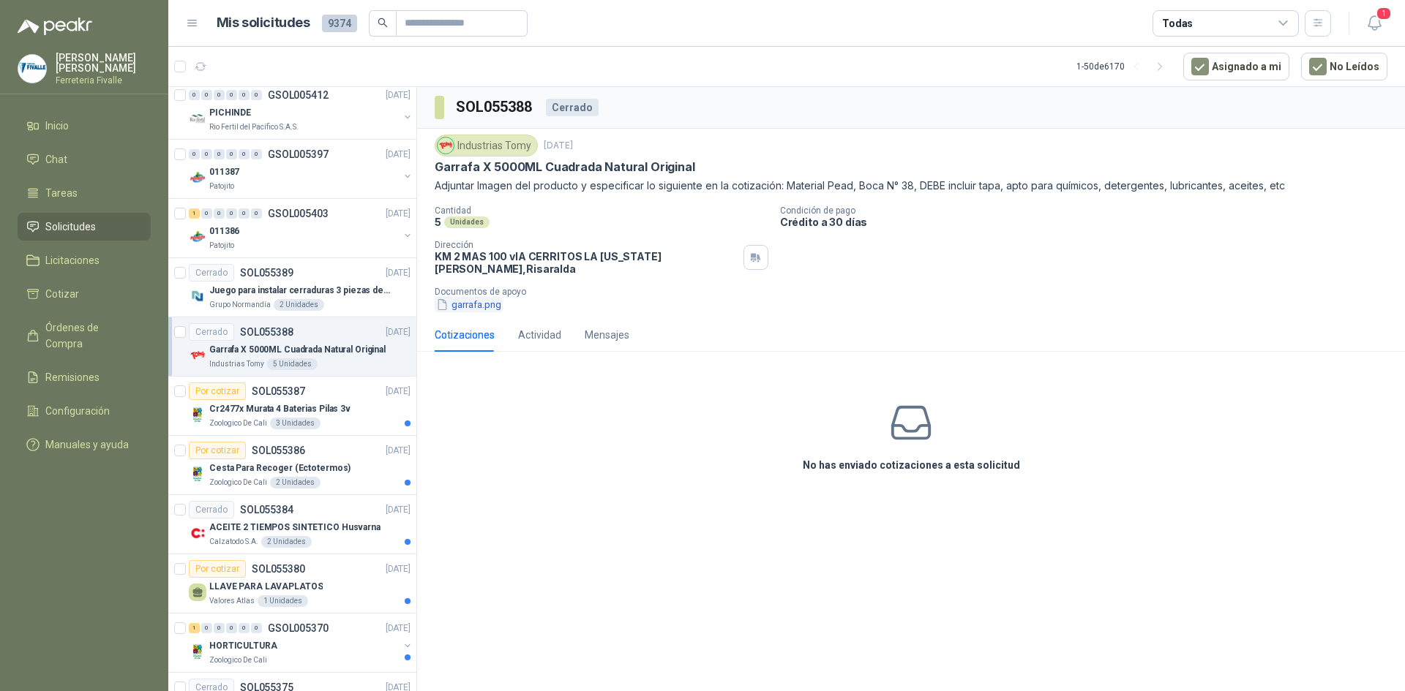
click at [499, 297] on button "garrafa.png" at bounding box center [469, 304] width 68 height 15
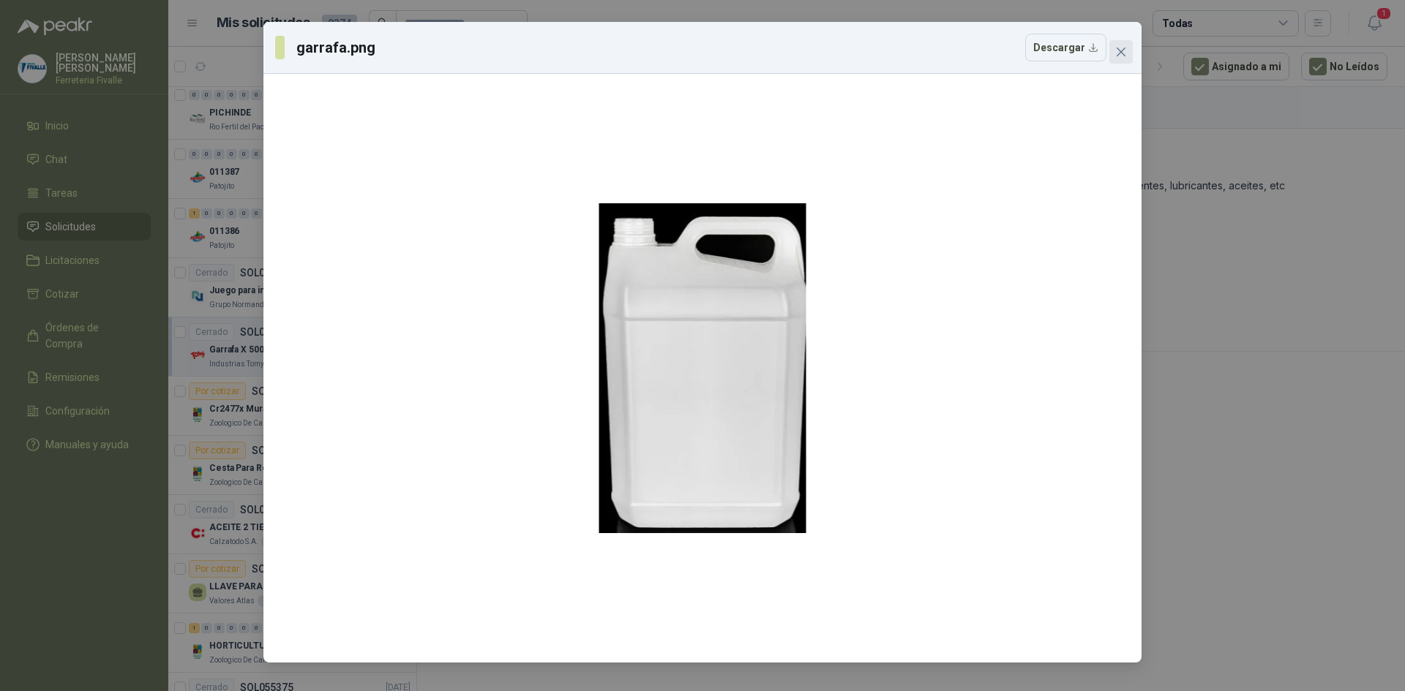
click at [1121, 52] on icon "close" at bounding box center [1120, 52] width 9 height 9
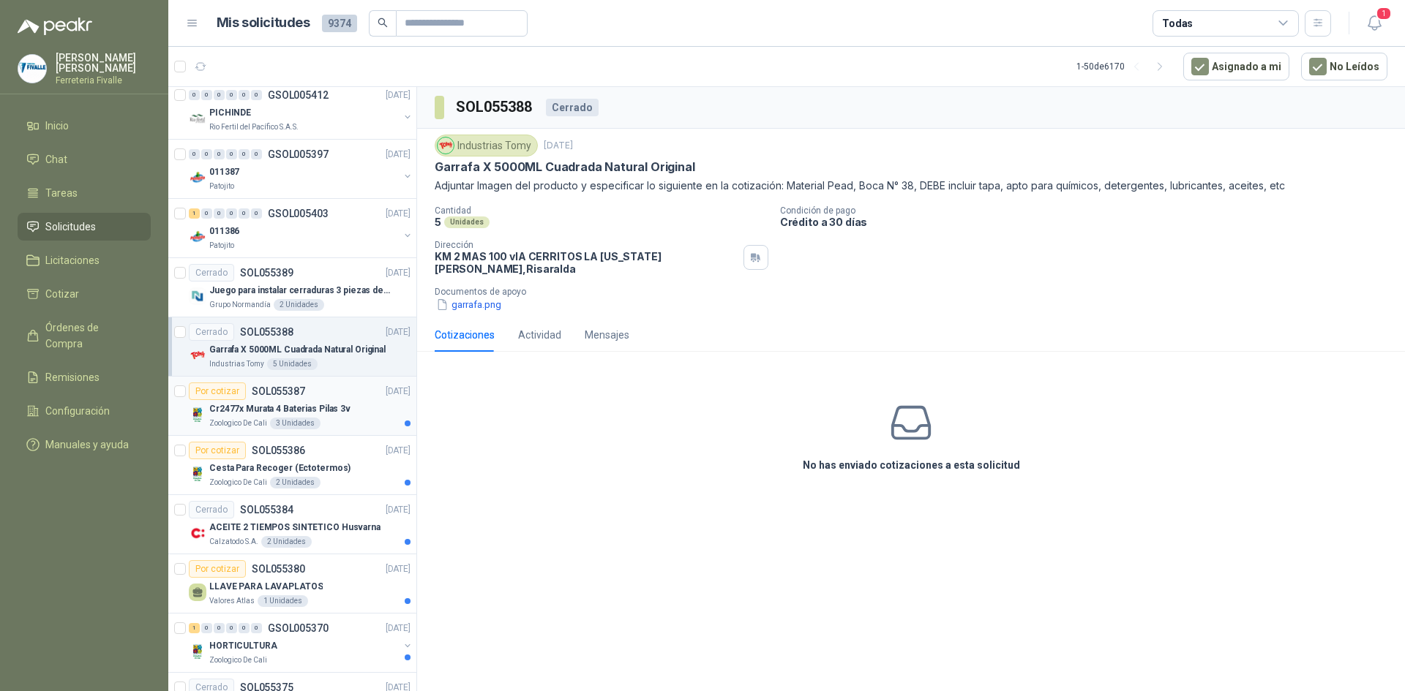
click at [383, 405] on div "Cr2477x Murata 4 Baterias Pilas 3v" at bounding box center [309, 409] width 201 height 18
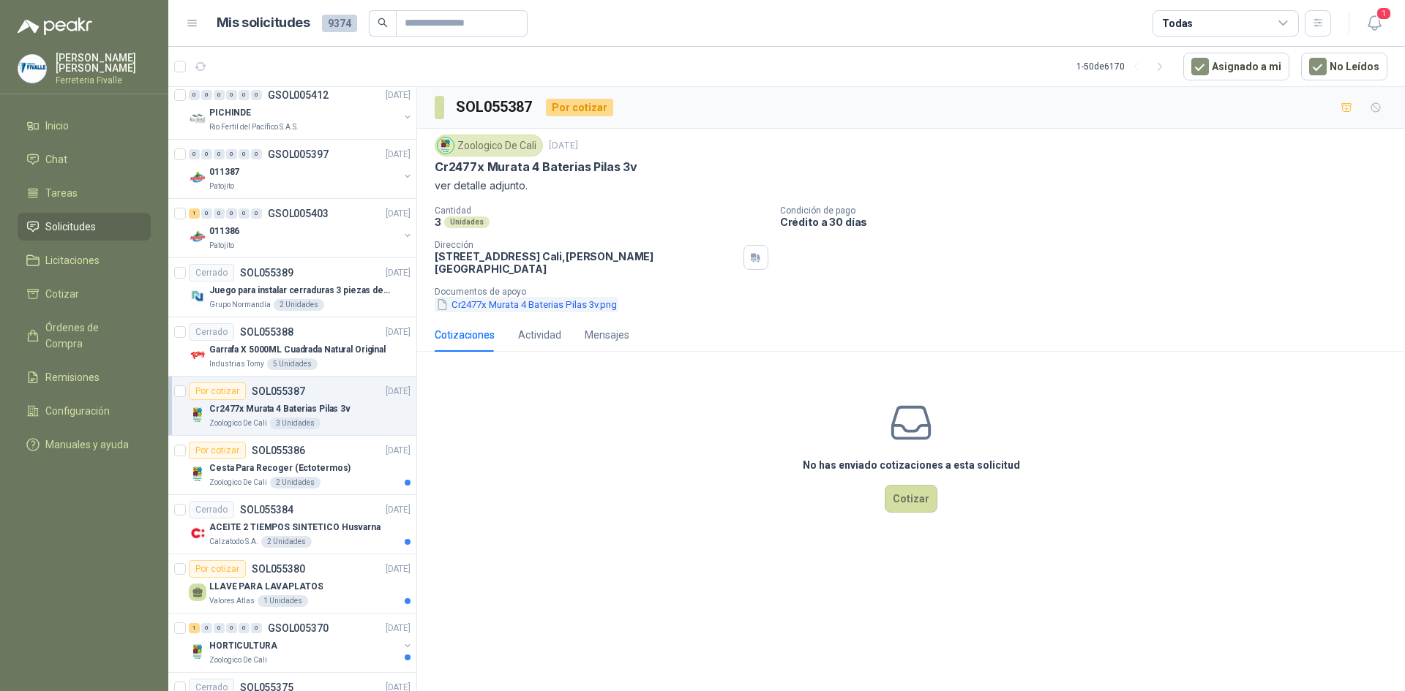
click at [522, 297] on button "Cr2477x Murata 4 Baterias Pilas 3v.png" at bounding box center [527, 304] width 184 height 15
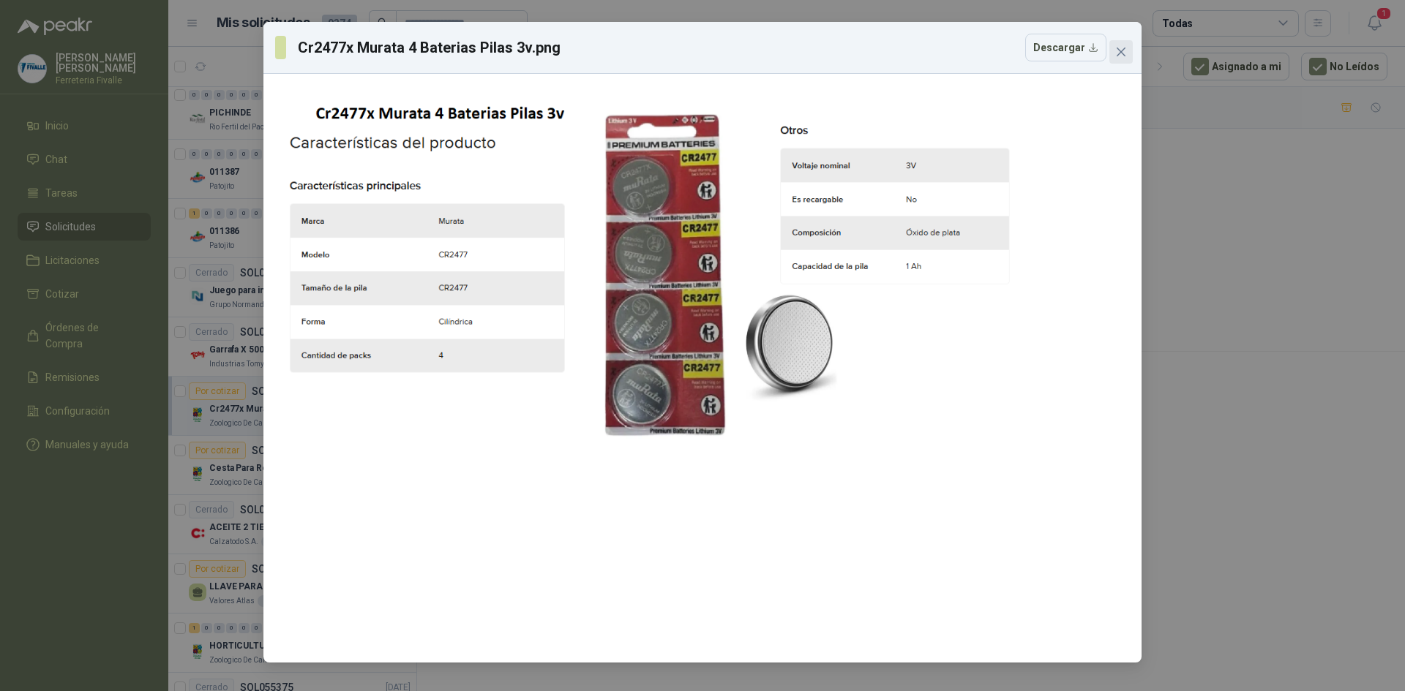
click at [1122, 53] on icon "close" at bounding box center [1120, 52] width 9 height 9
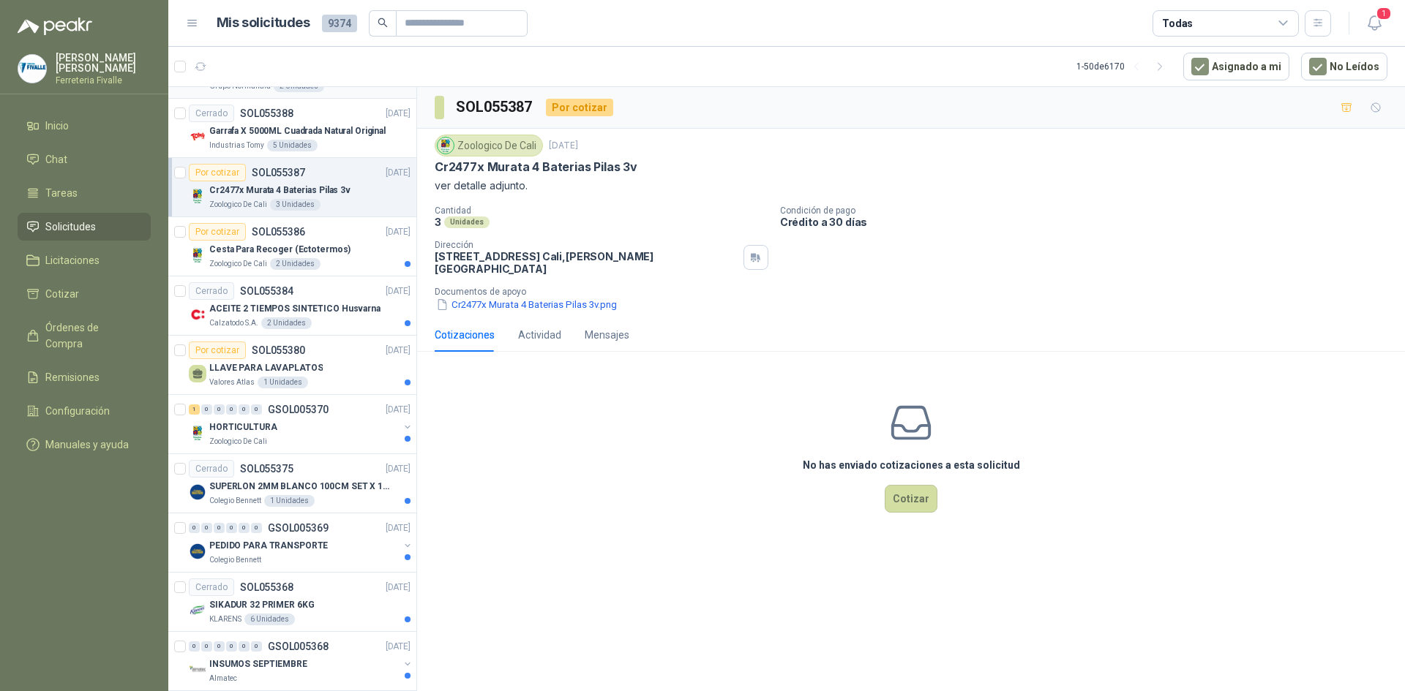
scroll to position [878, 0]
click at [346, 259] on div "Zoologico De Cali 2 Unidades" at bounding box center [309, 264] width 201 height 12
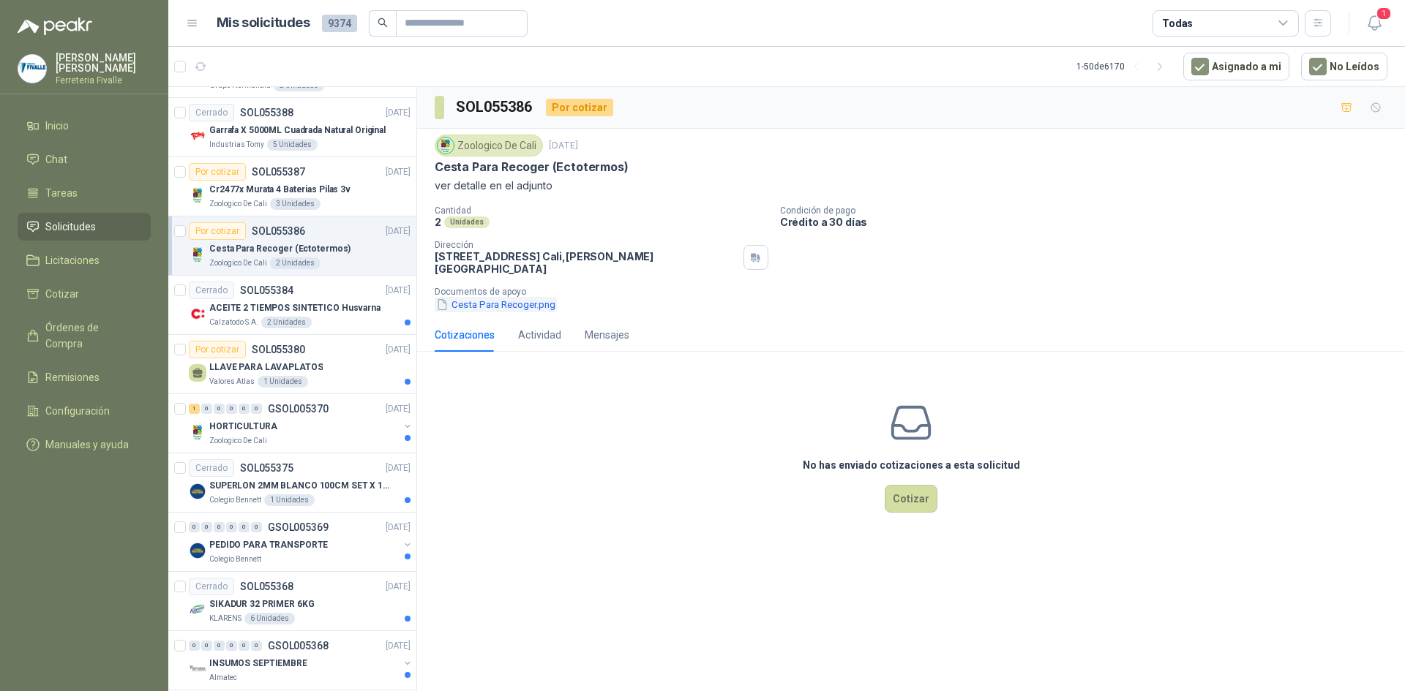
click at [503, 297] on button "Cesta Para Recoger.png" at bounding box center [496, 304] width 122 height 15
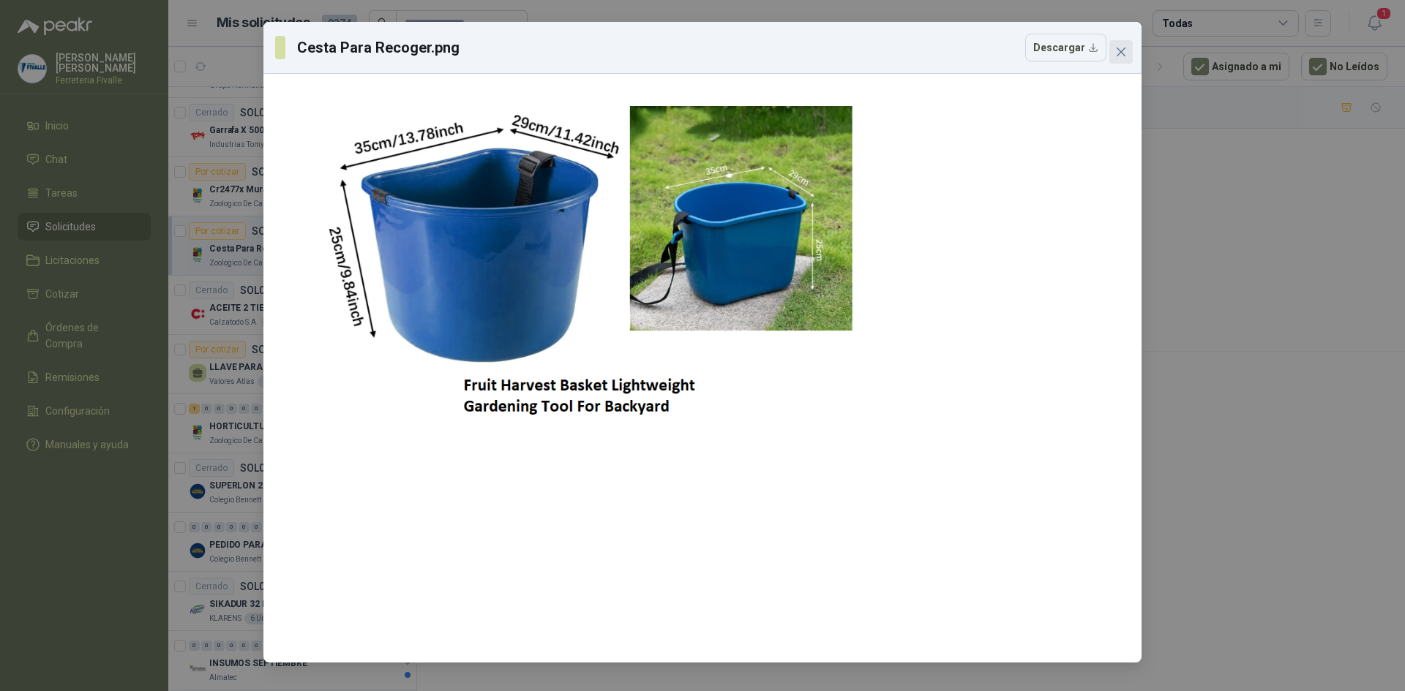
click at [1119, 51] on icon "close" at bounding box center [1120, 52] width 9 height 9
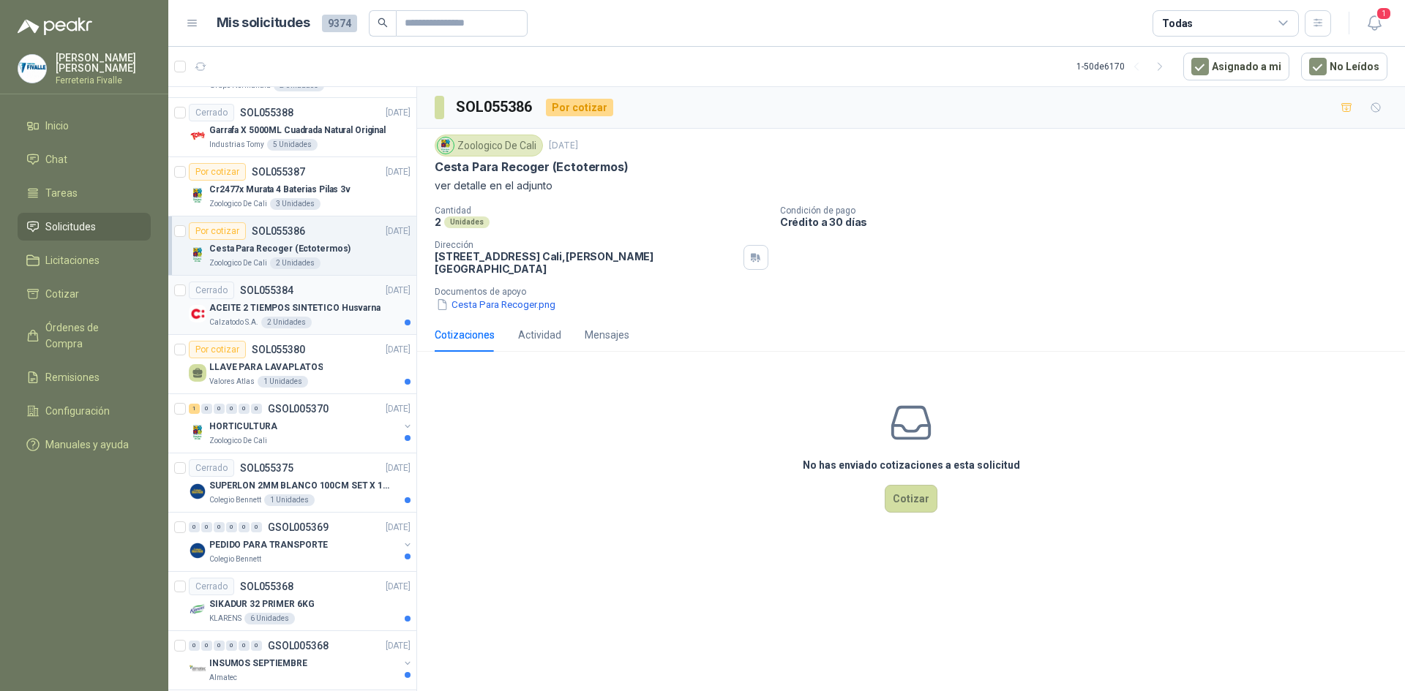
click at [334, 321] on div "Calzatodo S.A. 2 Unidades" at bounding box center [309, 323] width 201 height 12
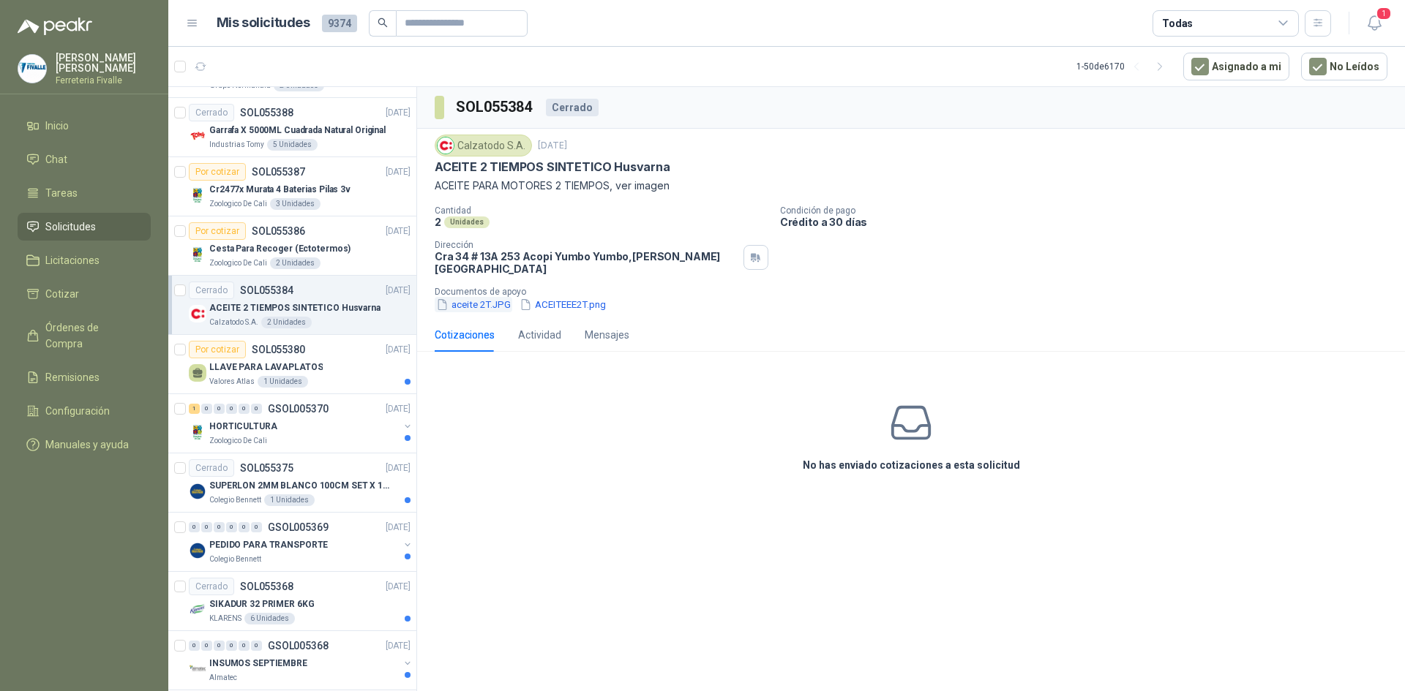
click at [477, 299] on button "aceite 2T.JPG" at bounding box center [474, 304] width 78 height 15
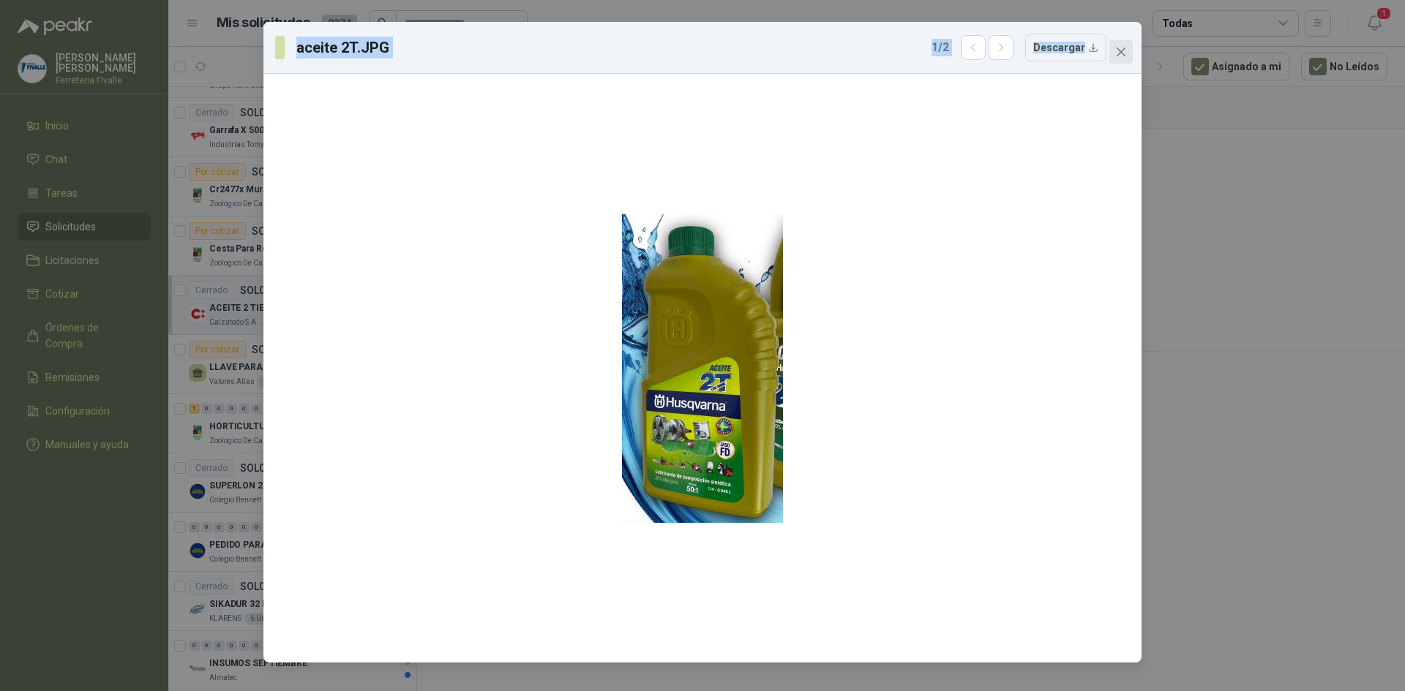
click at [1122, 63] on div "aceite 2T.JPG 1 / 2 Descargar" at bounding box center [702, 342] width 878 height 641
click at [1122, 53] on icon "close" at bounding box center [1120, 52] width 9 height 9
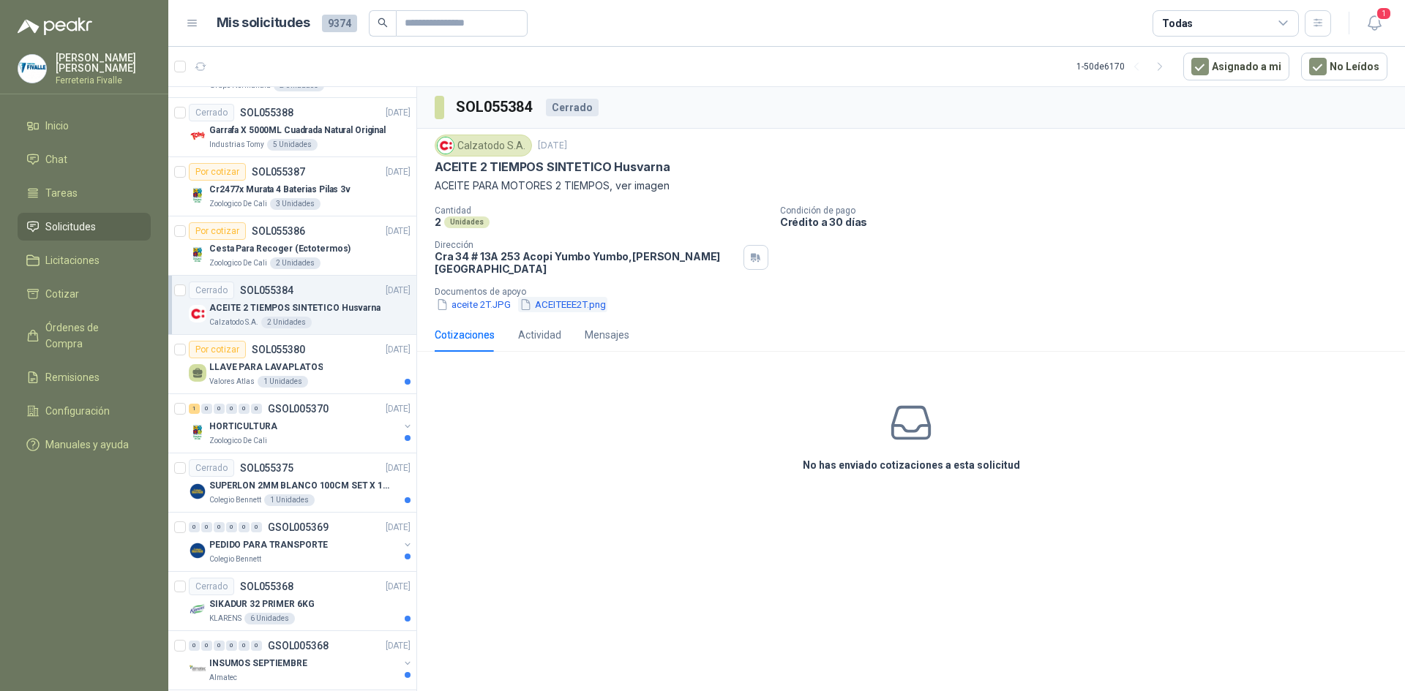
click at [561, 297] on button "ACEITEEE2T.png" at bounding box center [562, 304] width 89 height 15
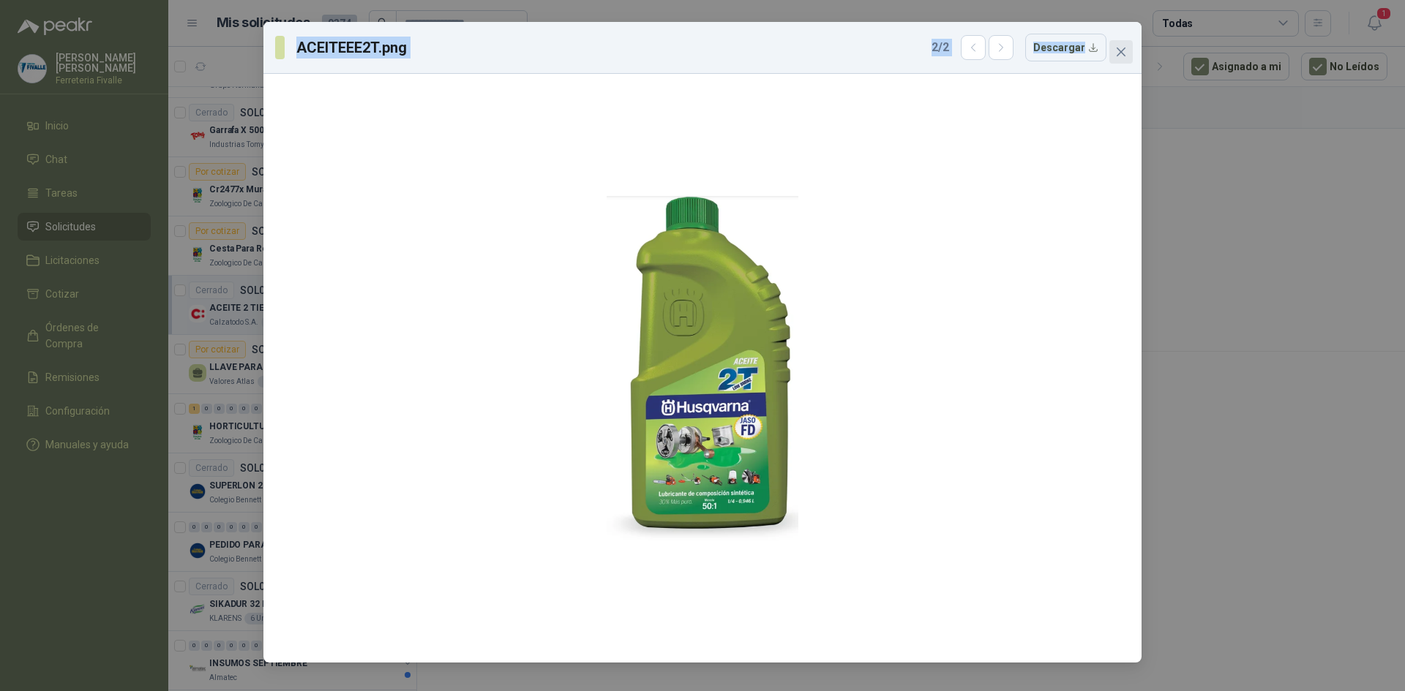
click at [1118, 50] on icon "close" at bounding box center [1120, 52] width 9 height 9
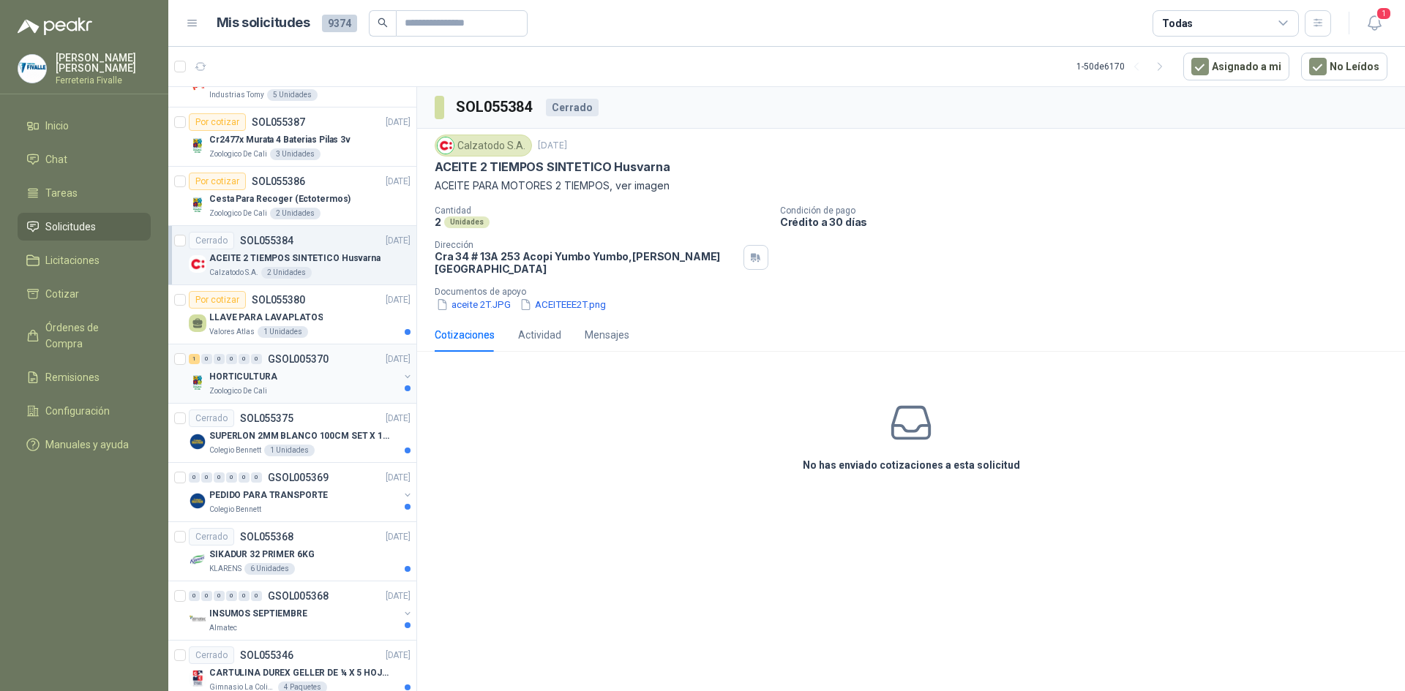
scroll to position [951, 0]
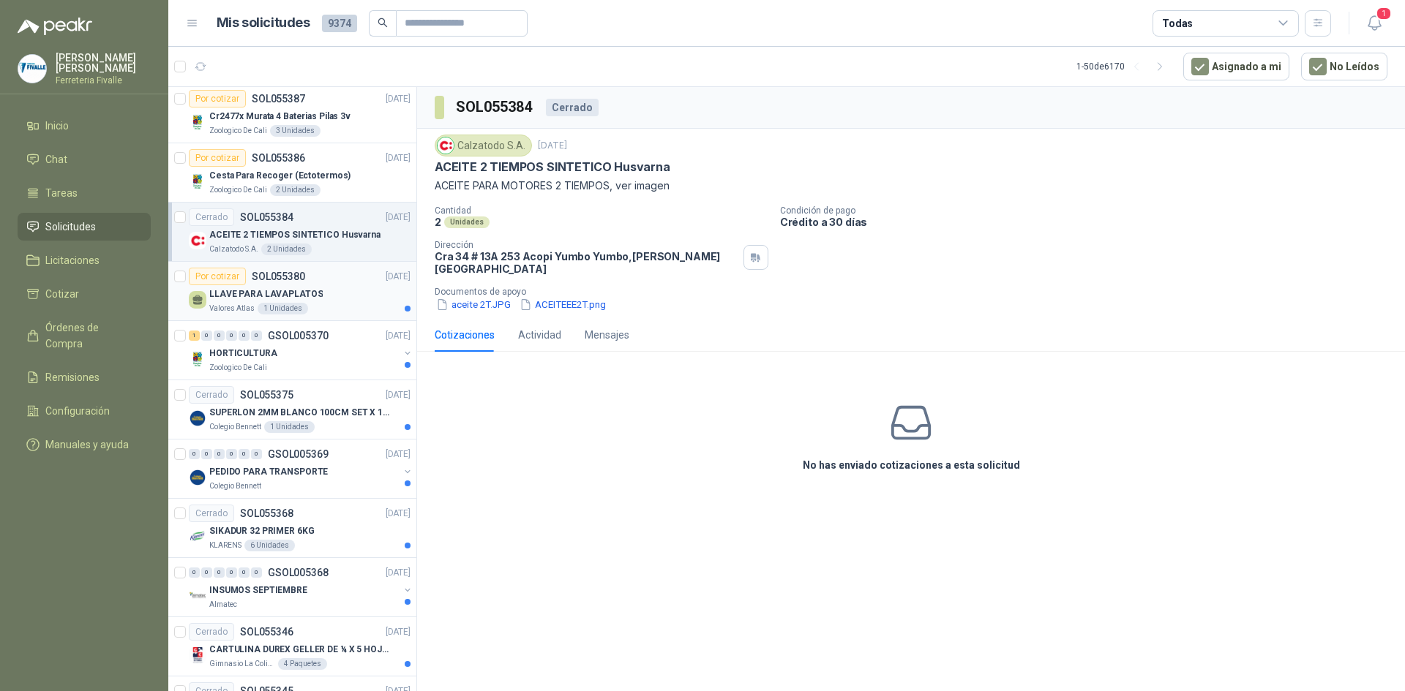
click at [298, 289] on p "LLAVE PARA LAVAPLATOS" at bounding box center [265, 295] width 113 height 14
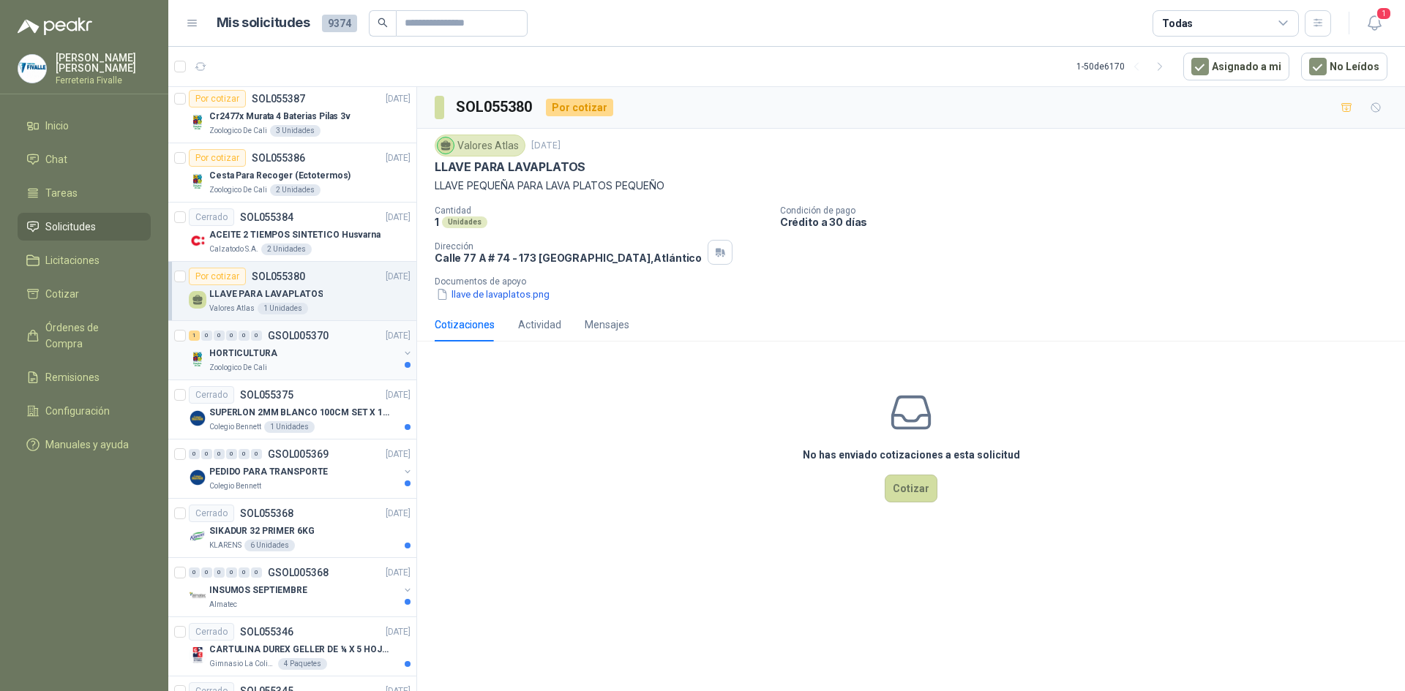
click at [325, 344] on div "1 0 0 0 0 0 GSOL005370 [DATE]" at bounding box center [301, 336] width 225 height 18
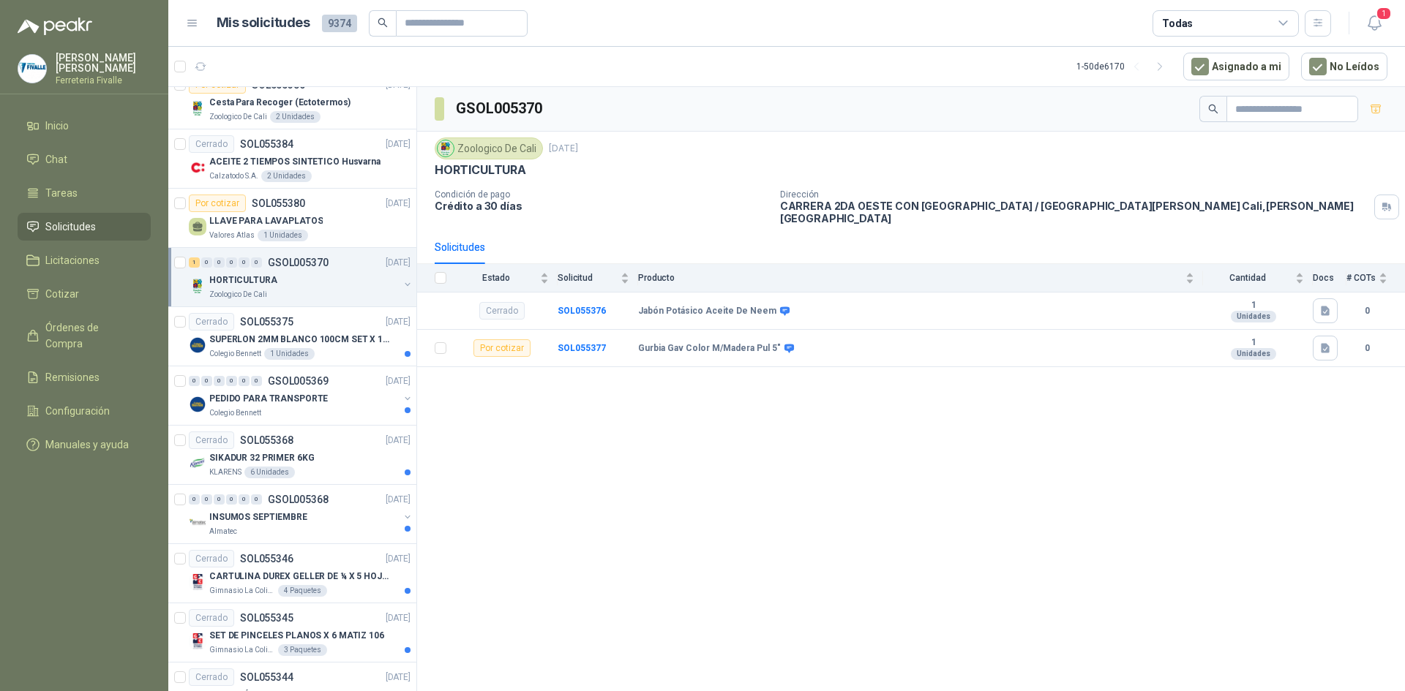
scroll to position [1097, 0]
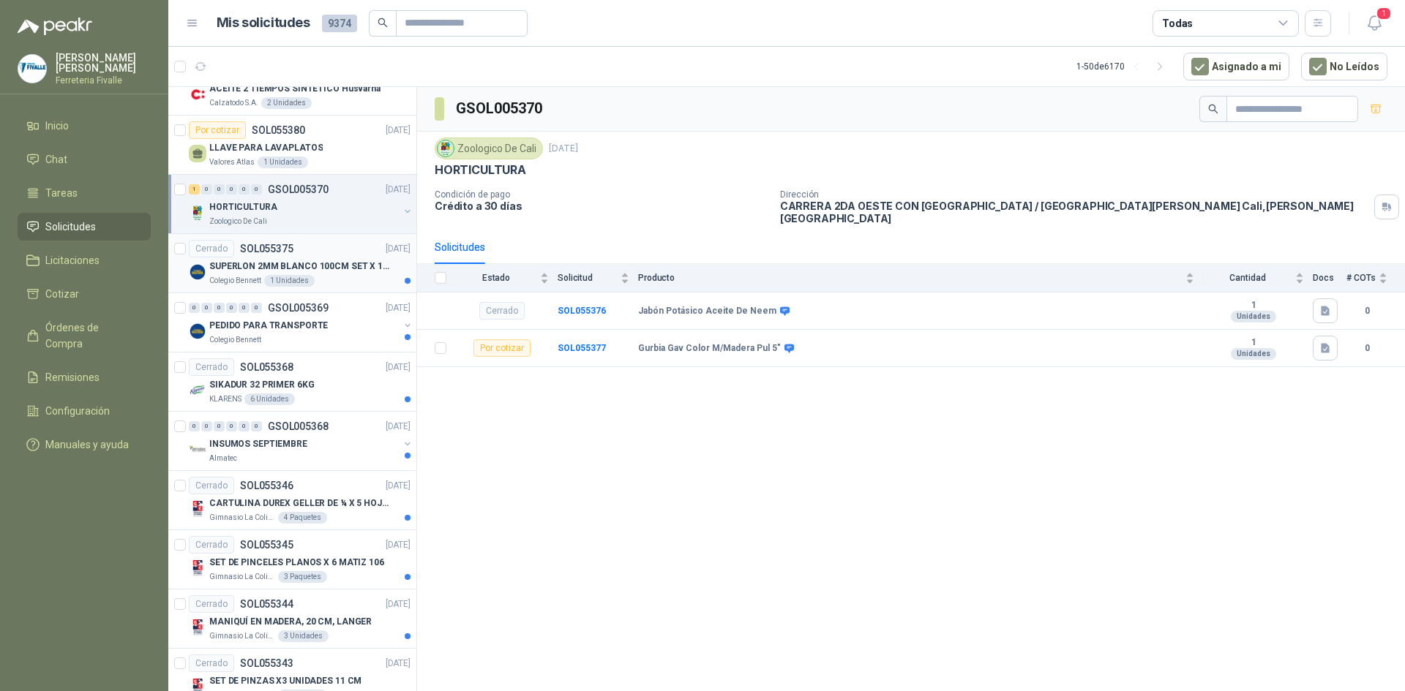
click at [303, 265] on p "SUPERLON 2MM BLANCO 100CM SET X 150 METROS" at bounding box center [300, 267] width 182 height 14
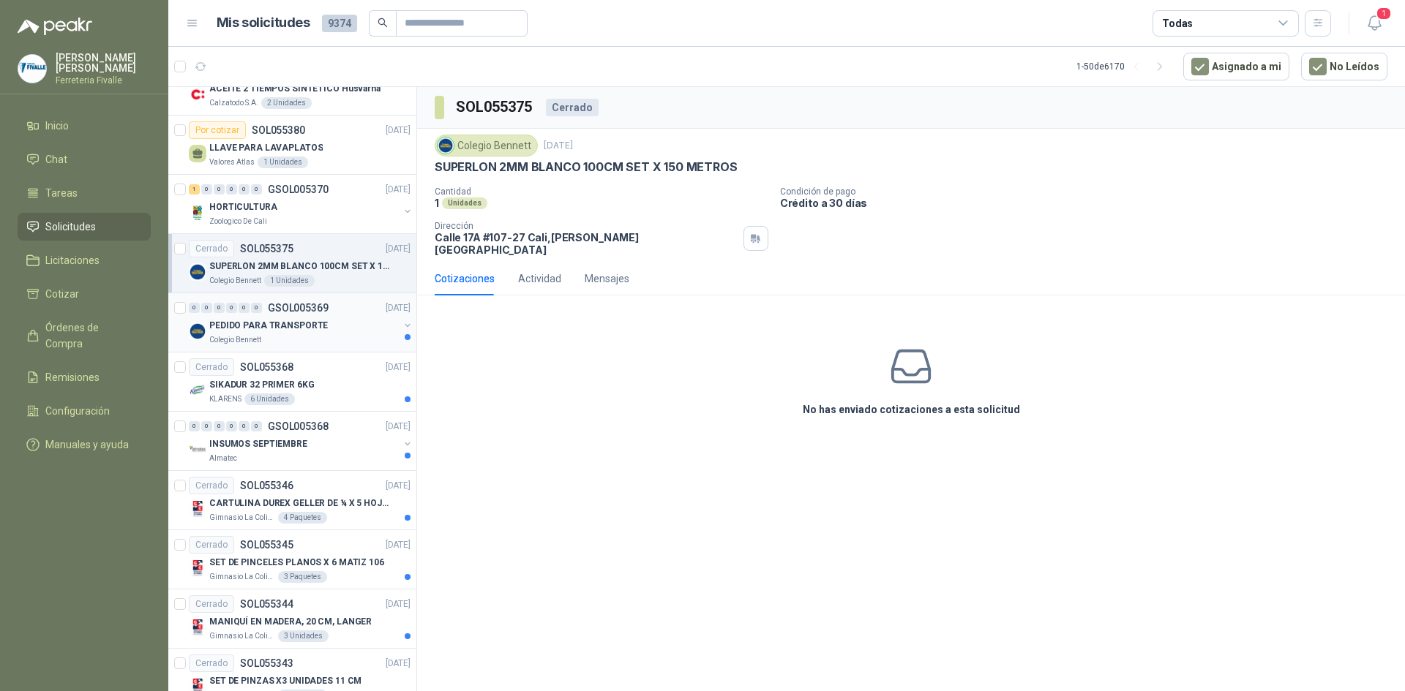
click at [303, 344] on div "Colegio Bennett" at bounding box center [303, 340] width 189 height 12
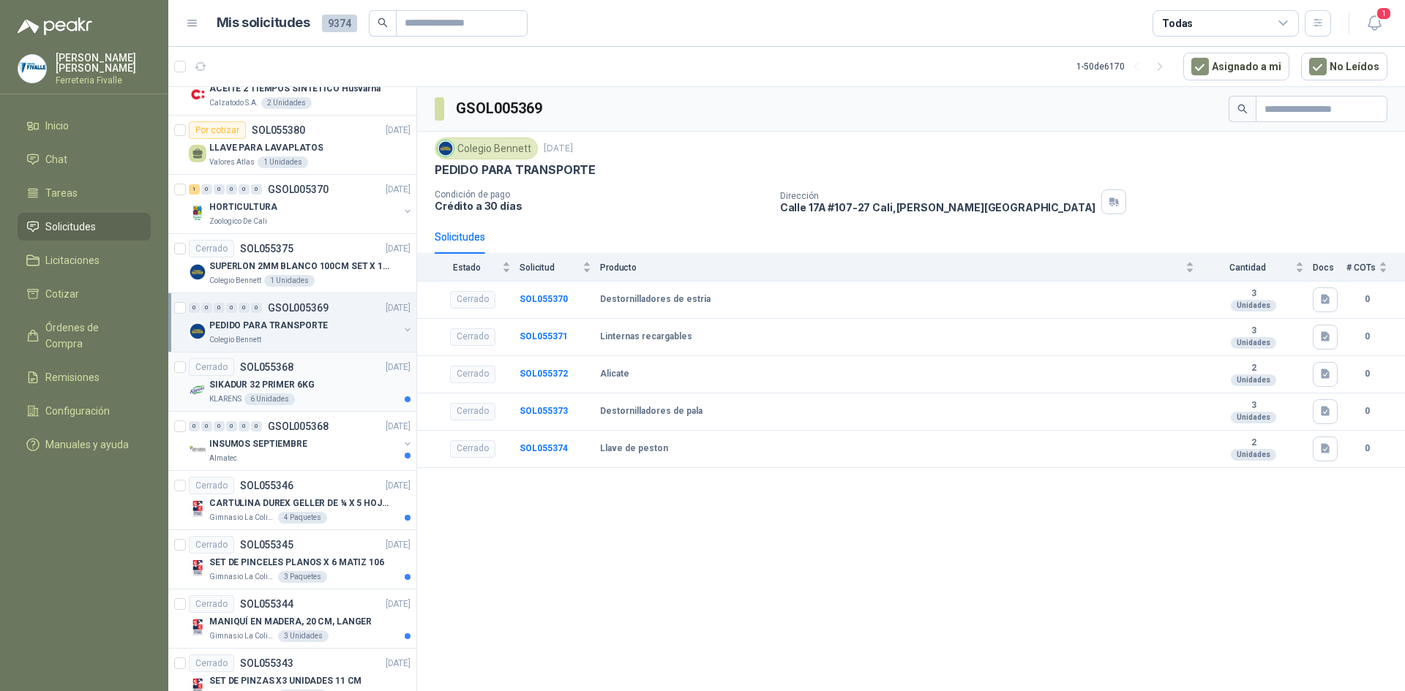
click at [317, 387] on div "SIKADUR 32 PRIMER 6KG" at bounding box center [309, 385] width 201 height 18
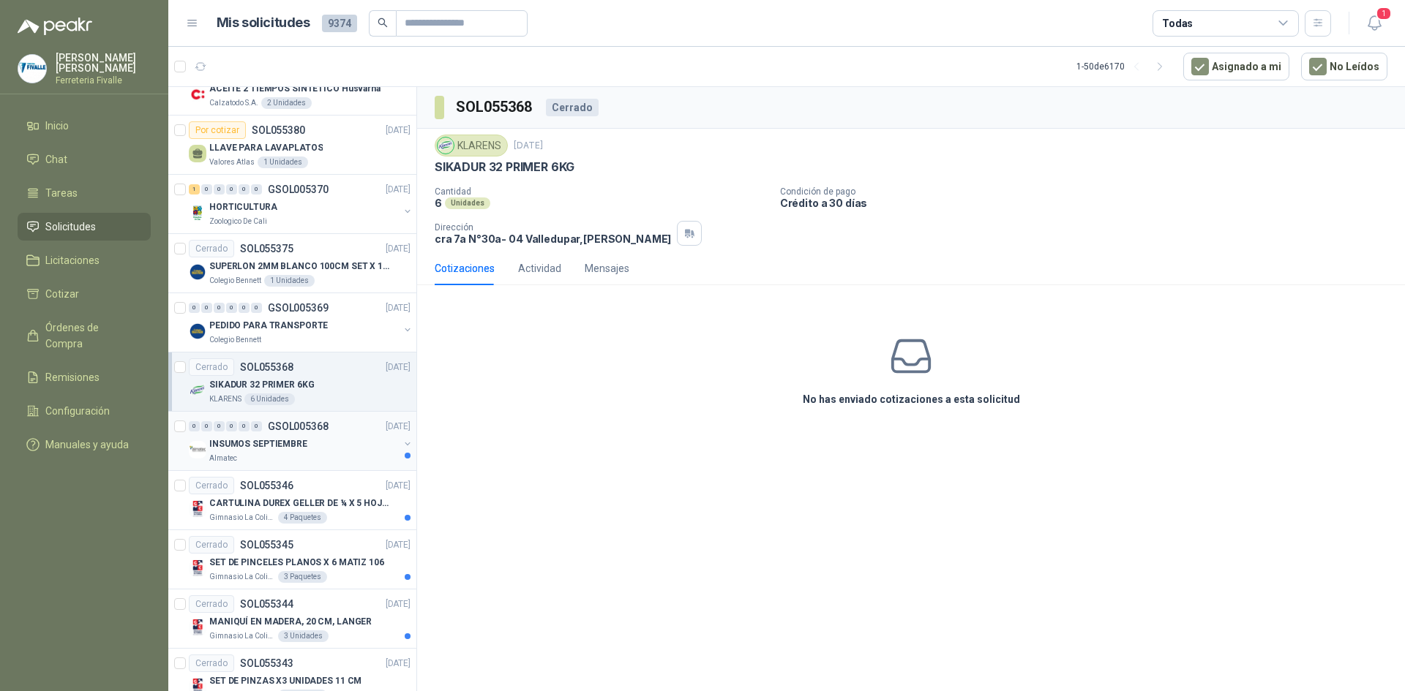
click at [334, 436] on div "INSUMOS SEPTIEMBRE" at bounding box center [303, 444] width 189 height 18
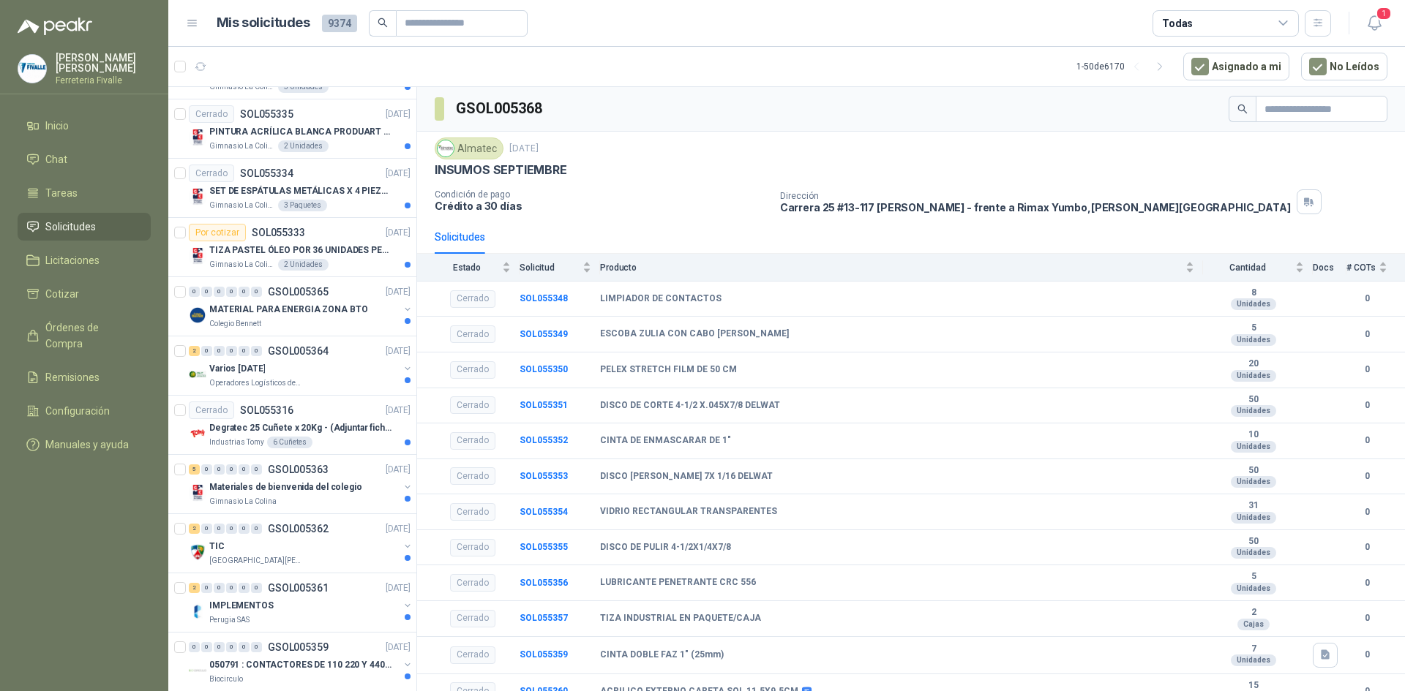
scroll to position [2122, 0]
click at [291, 249] on p "TIZA PASTEL ÓLEO POR 36 UNIDADES PENTEL" at bounding box center [300, 250] width 182 height 14
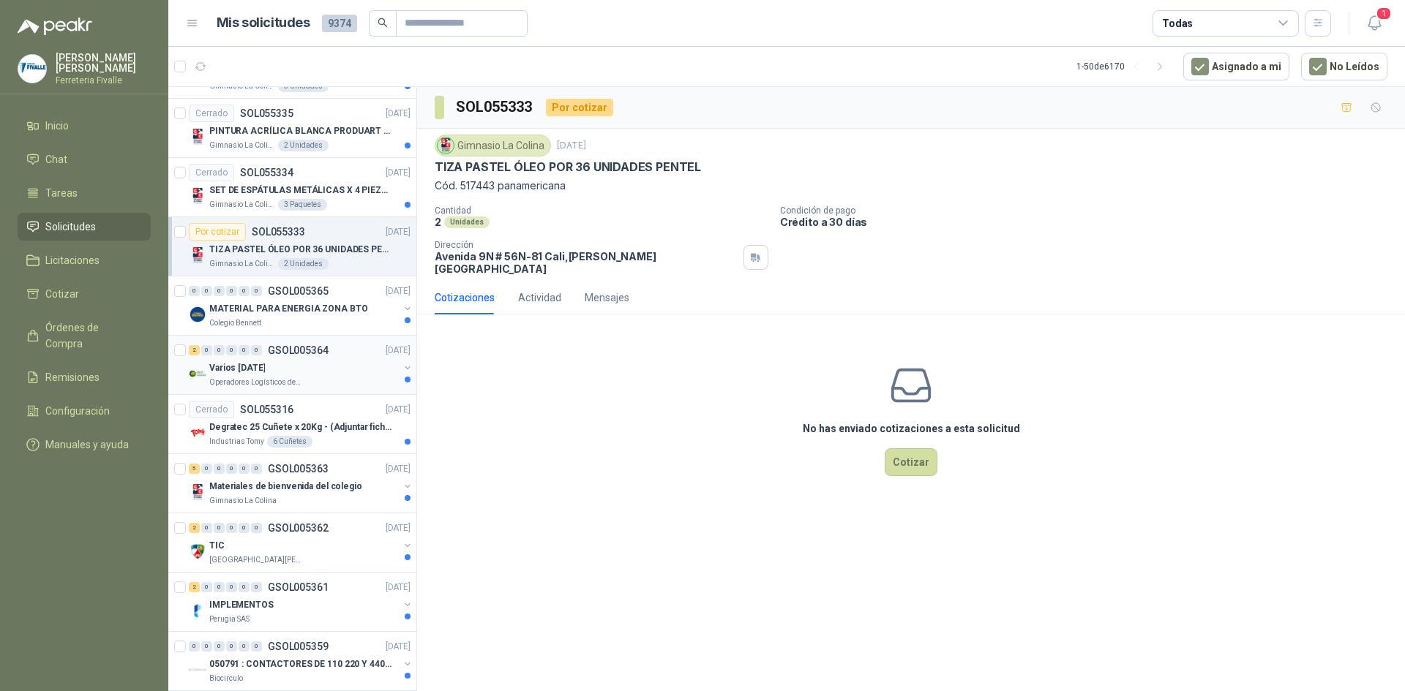
click at [339, 374] on div "Varios [DATE]" at bounding box center [303, 368] width 189 height 18
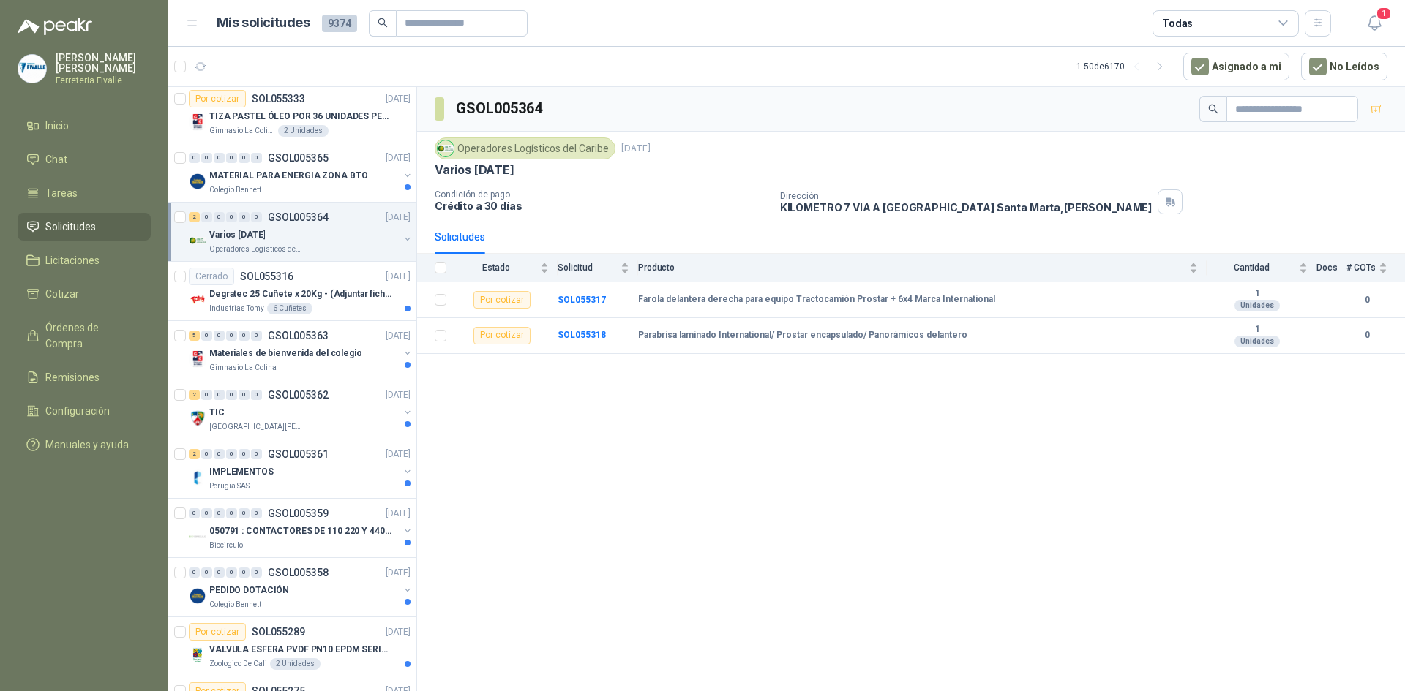
scroll to position [2268, 0]
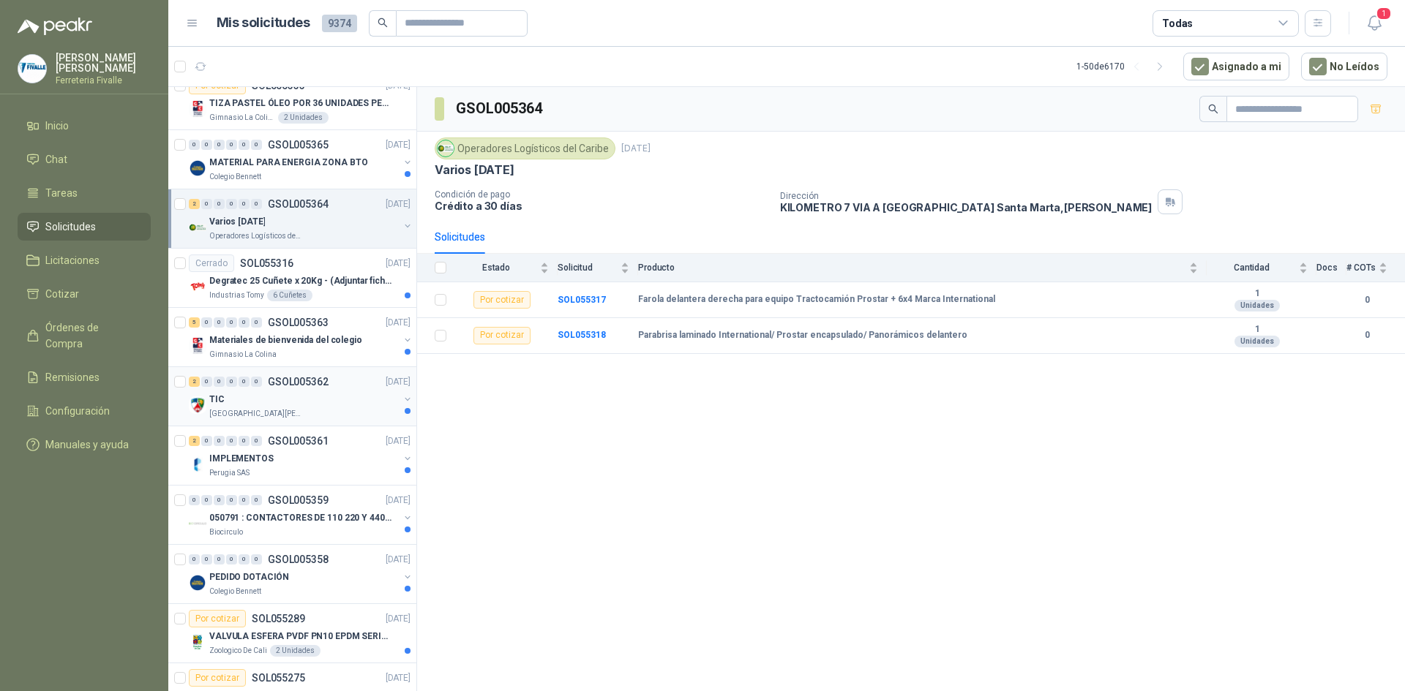
click at [334, 375] on div "2 0 0 0 0 0 GSOL005362 [DATE]" at bounding box center [301, 382] width 225 height 18
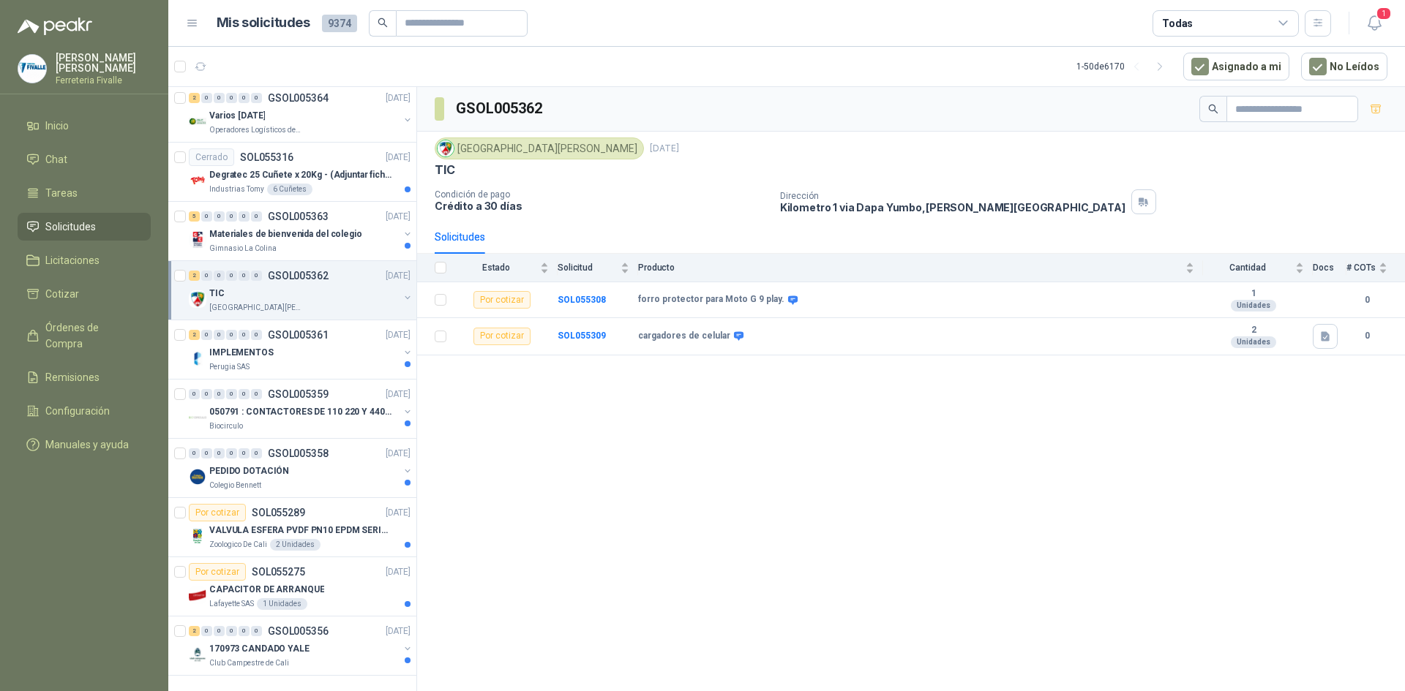
scroll to position [2386, 0]
drag, startPoint x: 983, startPoint y: 388, endPoint x: 619, endPoint y: 122, distance: 450.9
click at [983, 388] on div "GSOL005362 [GEOGRAPHIC_DATA][PERSON_NAME][DATE] TIC Condición de pago Crédito a…" at bounding box center [911, 391] width 988 height 609
click at [874, 517] on div "GSOL005362 [GEOGRAPHIC_DATA][PERSON_NAME][DATE] TIC Condición de pago Crédito a…" at bounding box center [911, 391] width 988 height 609
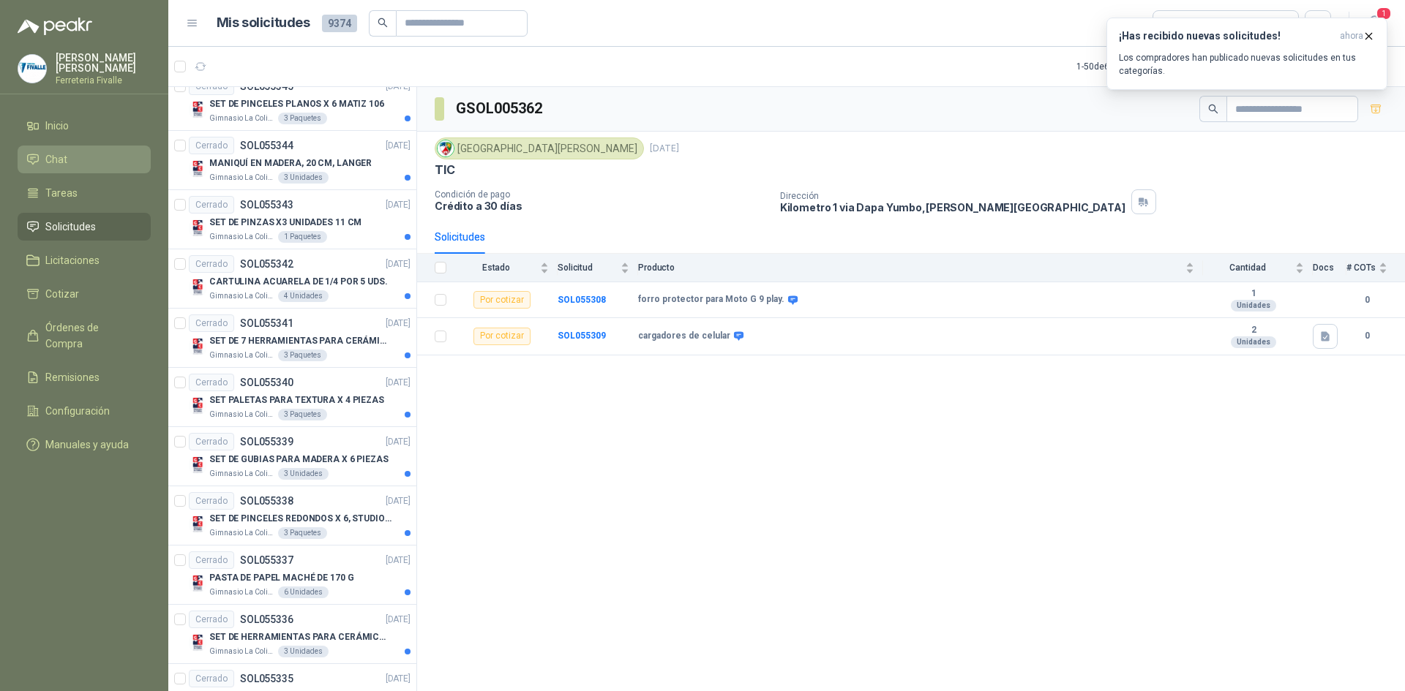
scroll to position [1508, 0]
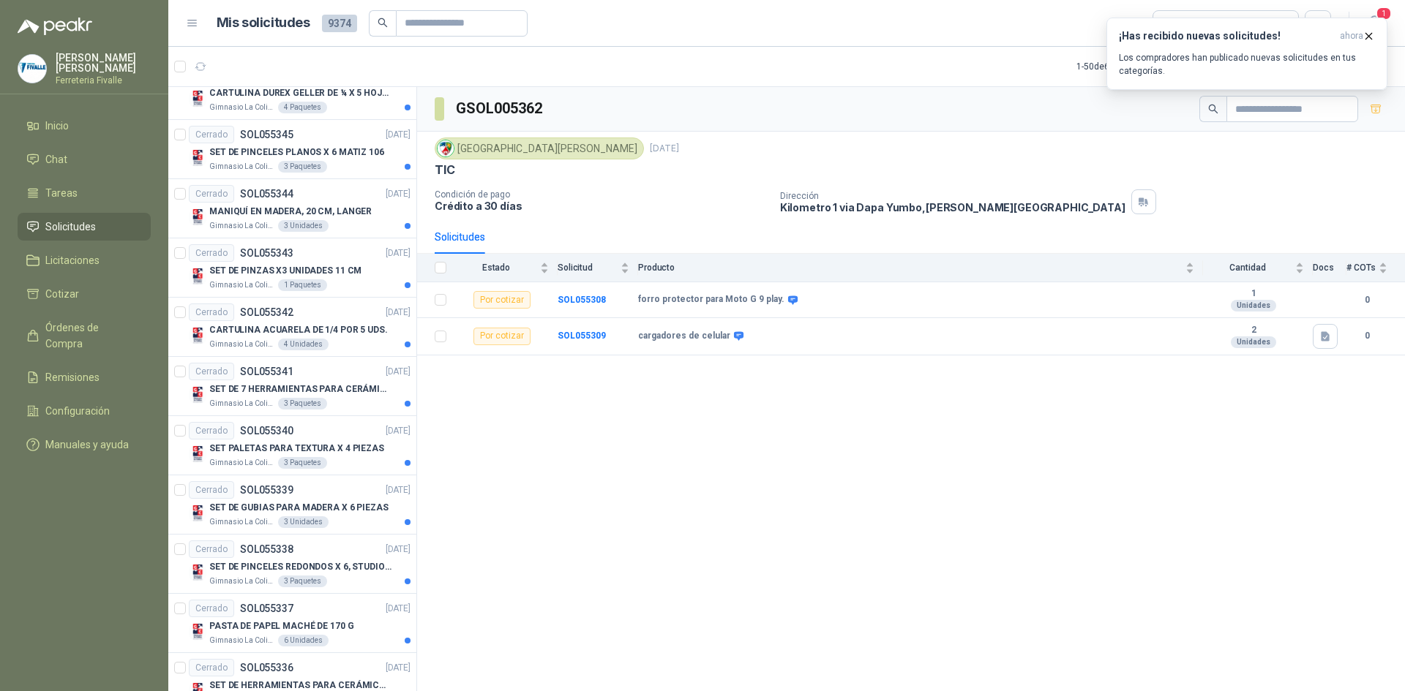
click at [75, 235] on span "Solicitudes" at bounding box center [70, 227] width 50 height 16
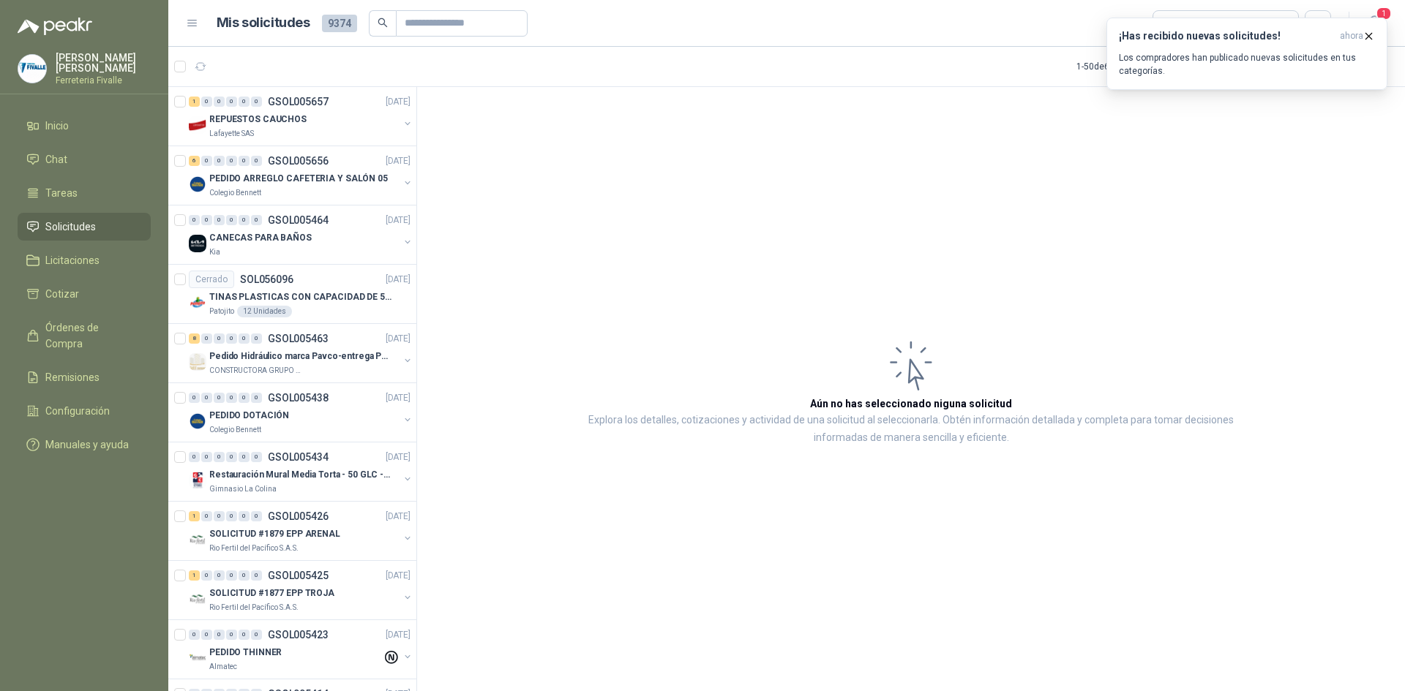
click at [113, 235] on li "Solicitudes" at bounding box center [84, 227] width 116 height 16
click at [1262, 48] on div "¡Has recibido nuevas solicitudes! ahora Los compradores han publicado nuevas so…" at bounding box center [1247, 54] width 256 height 48
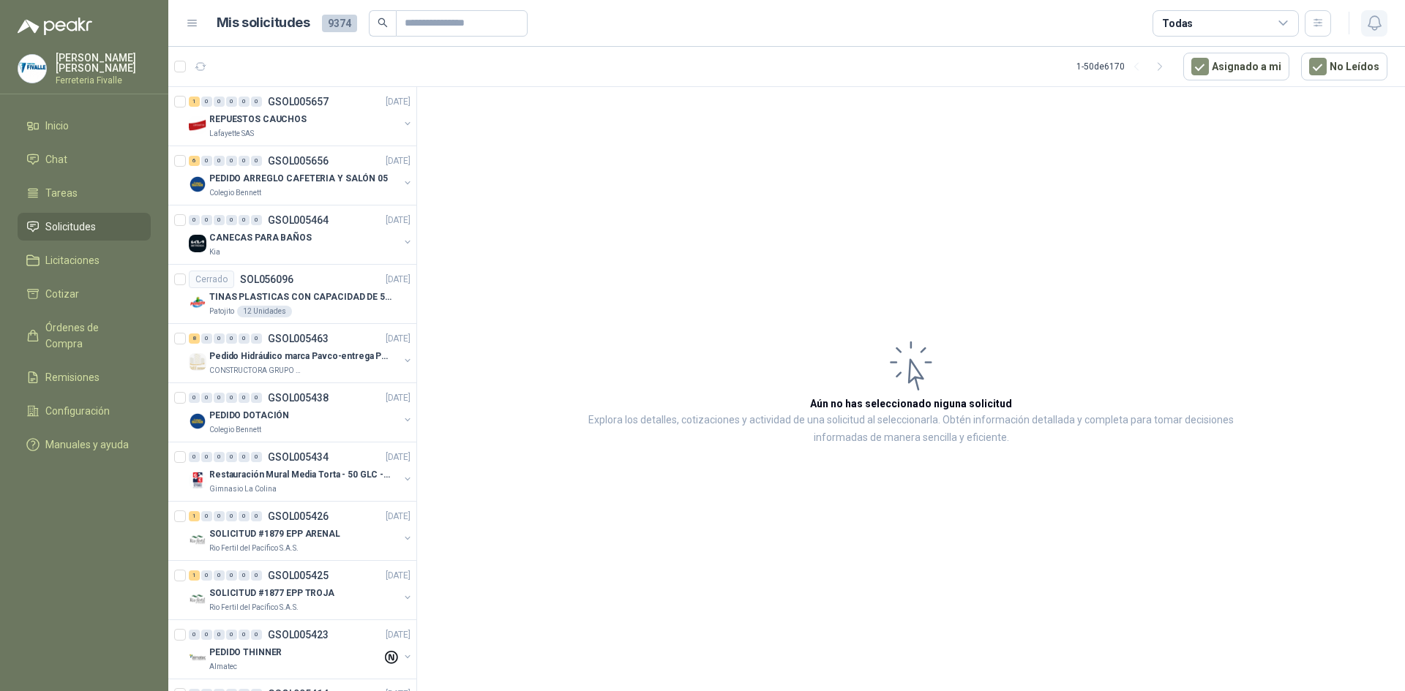
click at [1378, 20] on icon "button" at bounding box center [1373, 23] width 12 height 14
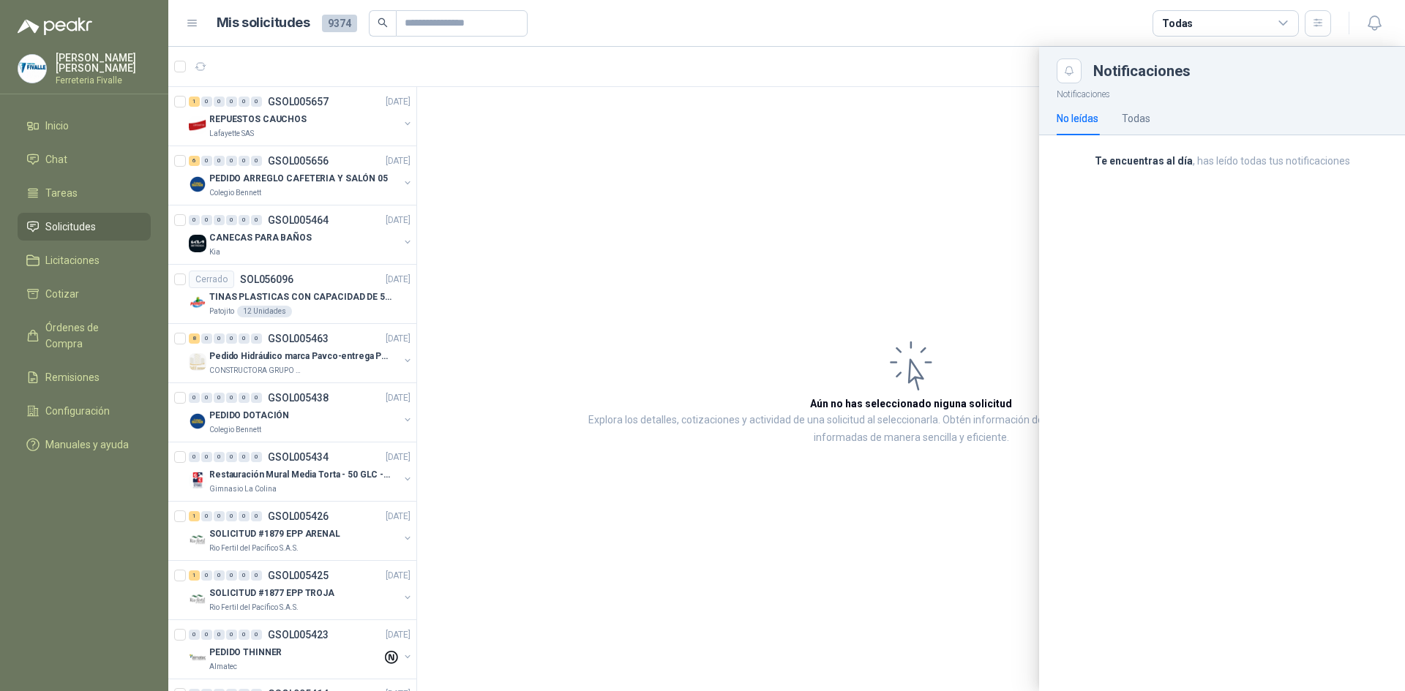
click at [979, 282] on div at bounding box center [786, 369] width 1236 height 645
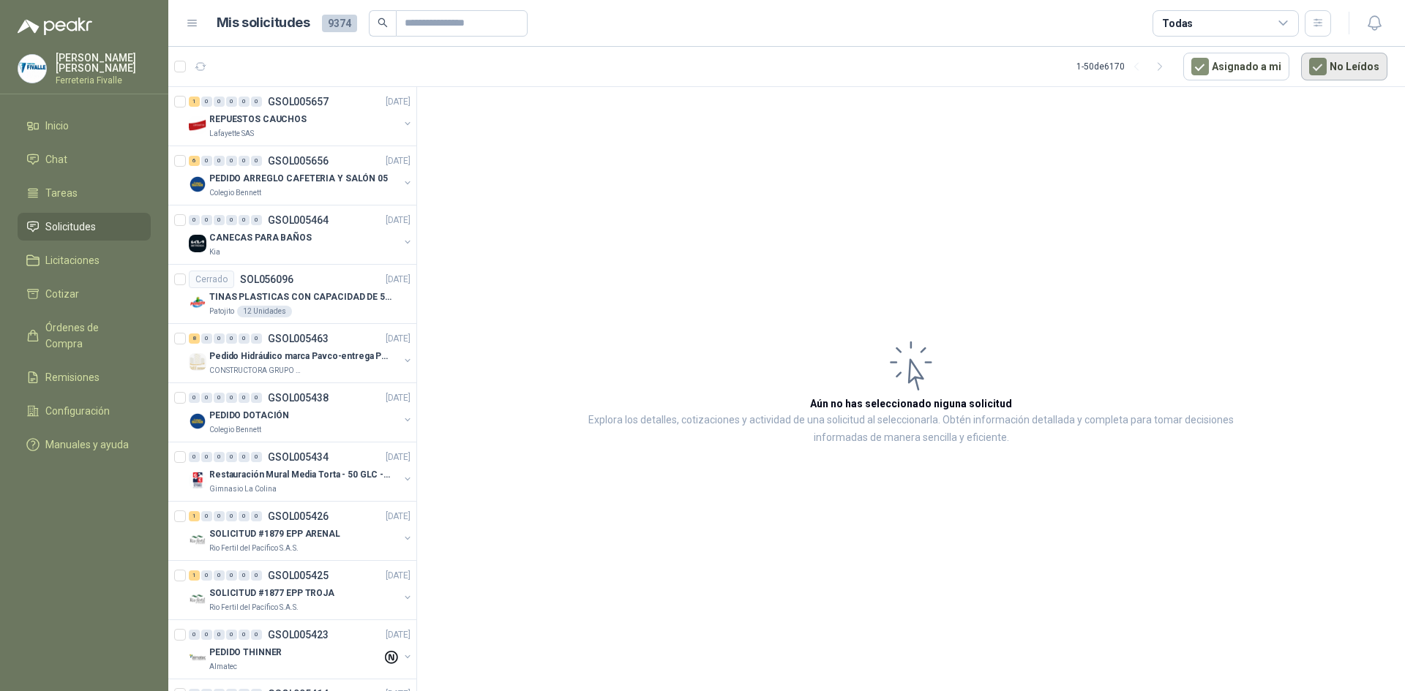
click at [1332, 69] on button "No Leídos" at bounding box center [1344, 67] width 86 height 28
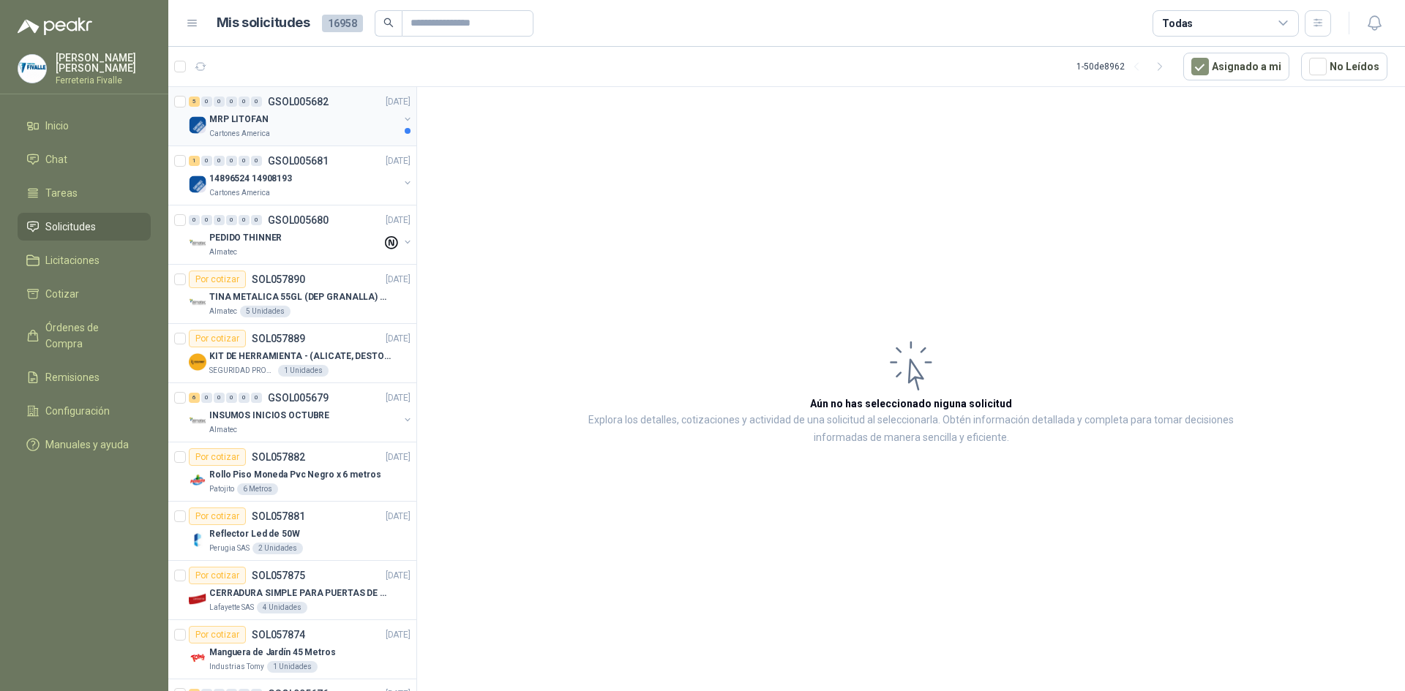
click at [312, 116] on div "MRP LITOFAN" at bounding box center [303, 119] width 189 height 18
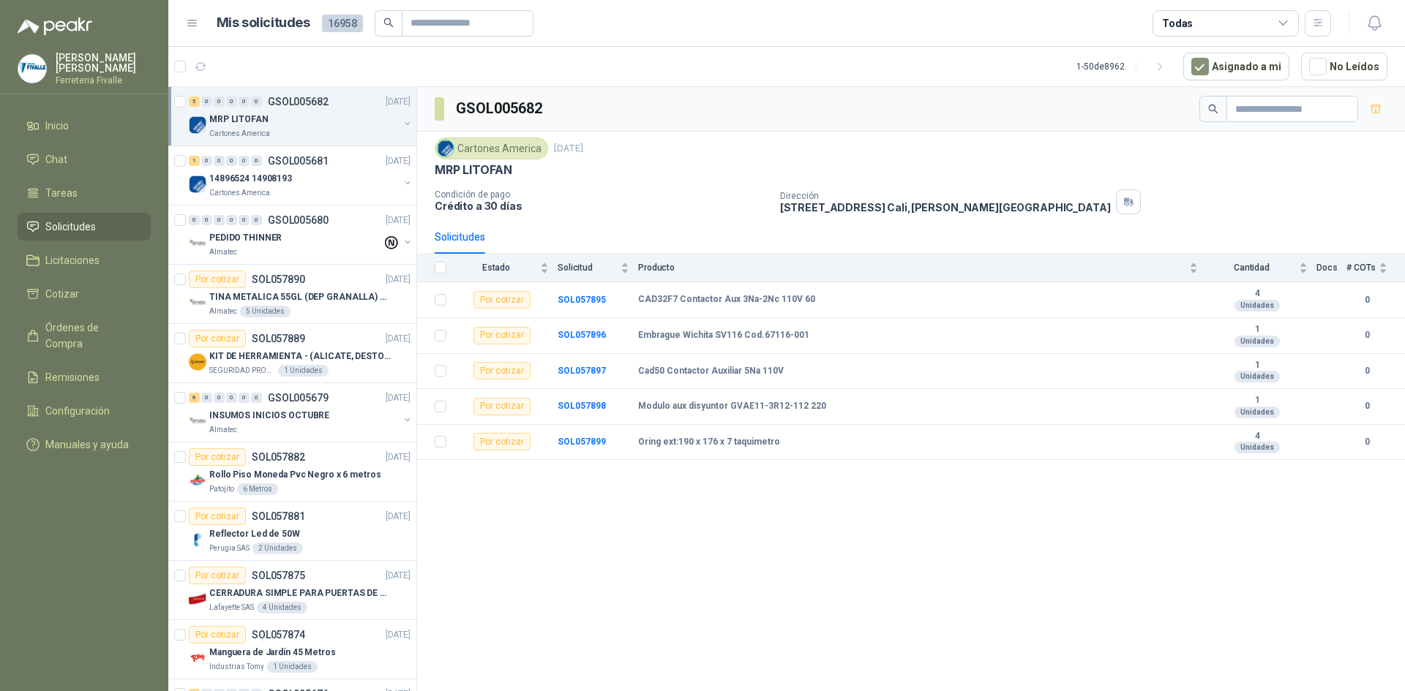
click at [640, 623] on div "GSOL005682 Cartones America [DATE] MRP LITOFAN Condición de pago Crédito a 30 d…" at bounding box center [911, 391] width 988 height 609
